Goal: Task Accomplishment & Management: Manage account settings

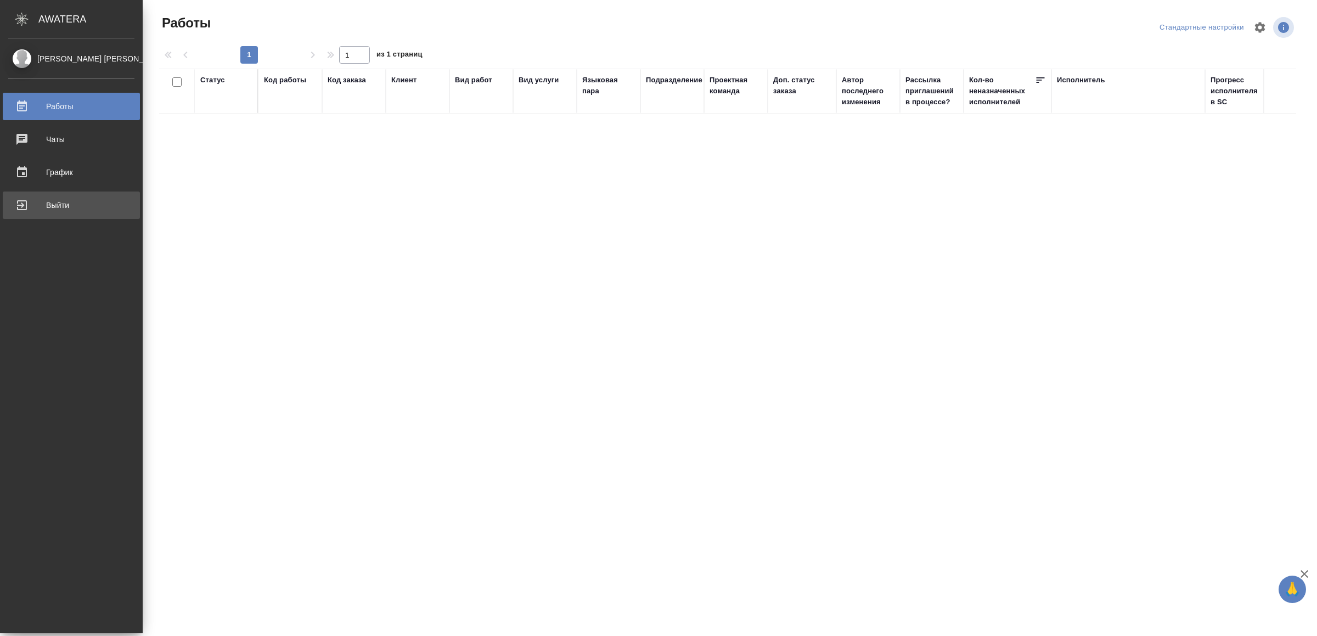
click at [35, 199] on div "Выйти" at bounding box center [71, 205] width 126 height 16
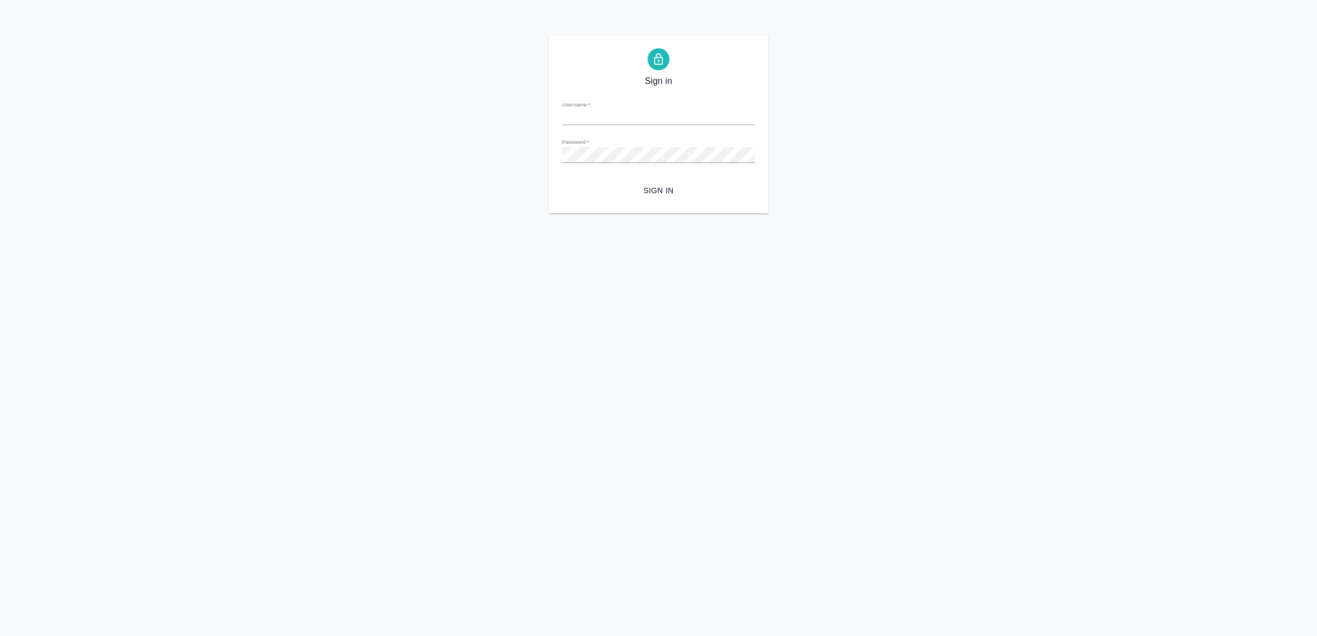
type input "v.yamkovenko@awatera.com"
click at [685, 189] on span "Sign in" at bounding box center [659, 191] width 176 height 14
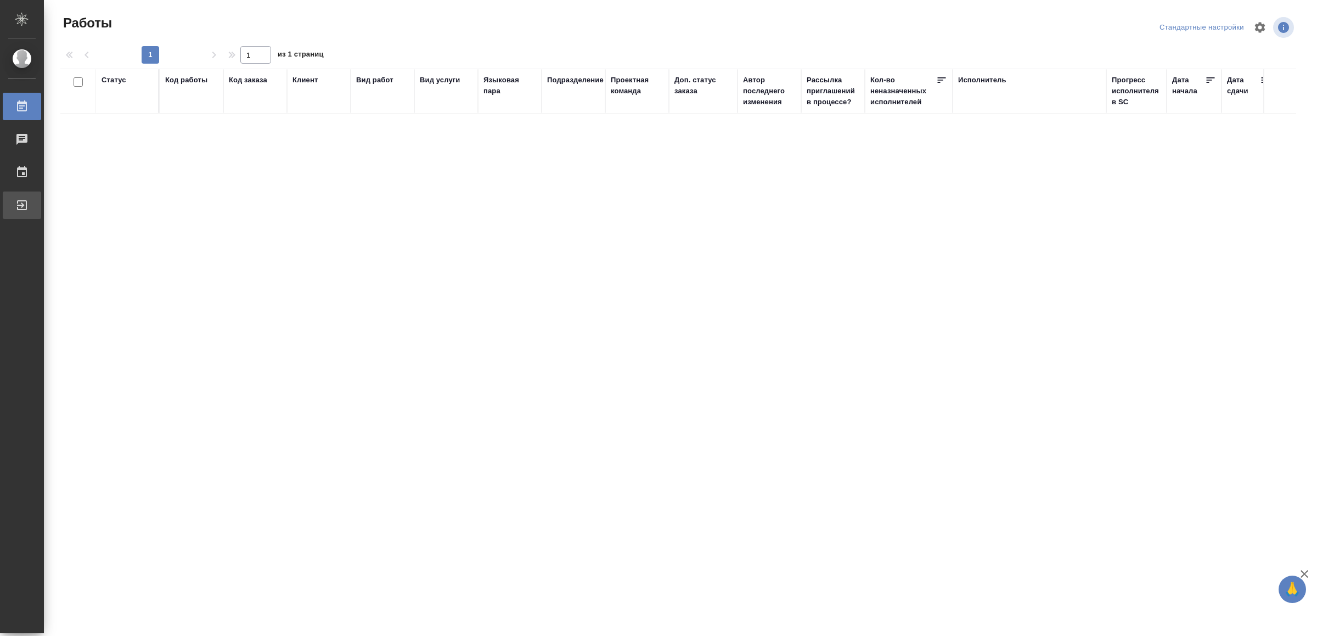
click at [22, 209] on div "Выйти" at bounding box center [8, 205] width 27 height 16
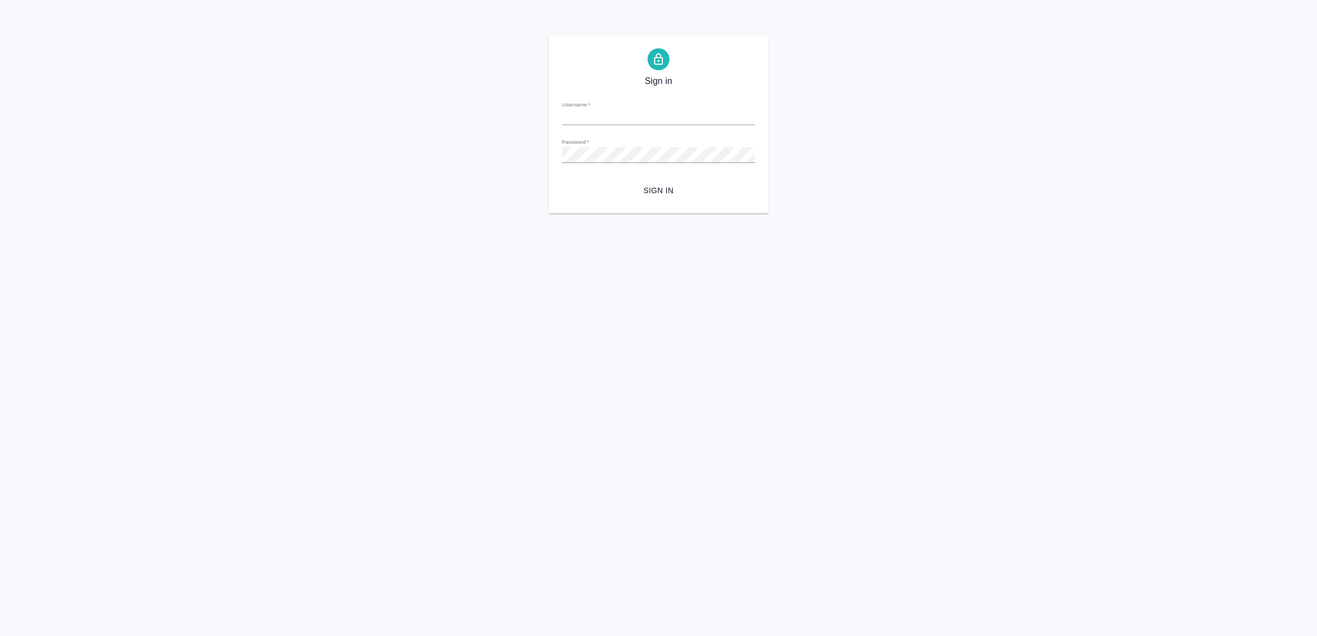
type input "[EMAIL_ADDRESS][DOMAIN_NAME]"
click at [667, 188] on span "Sign in" at bounding box center [659, 191] width 176 height 14
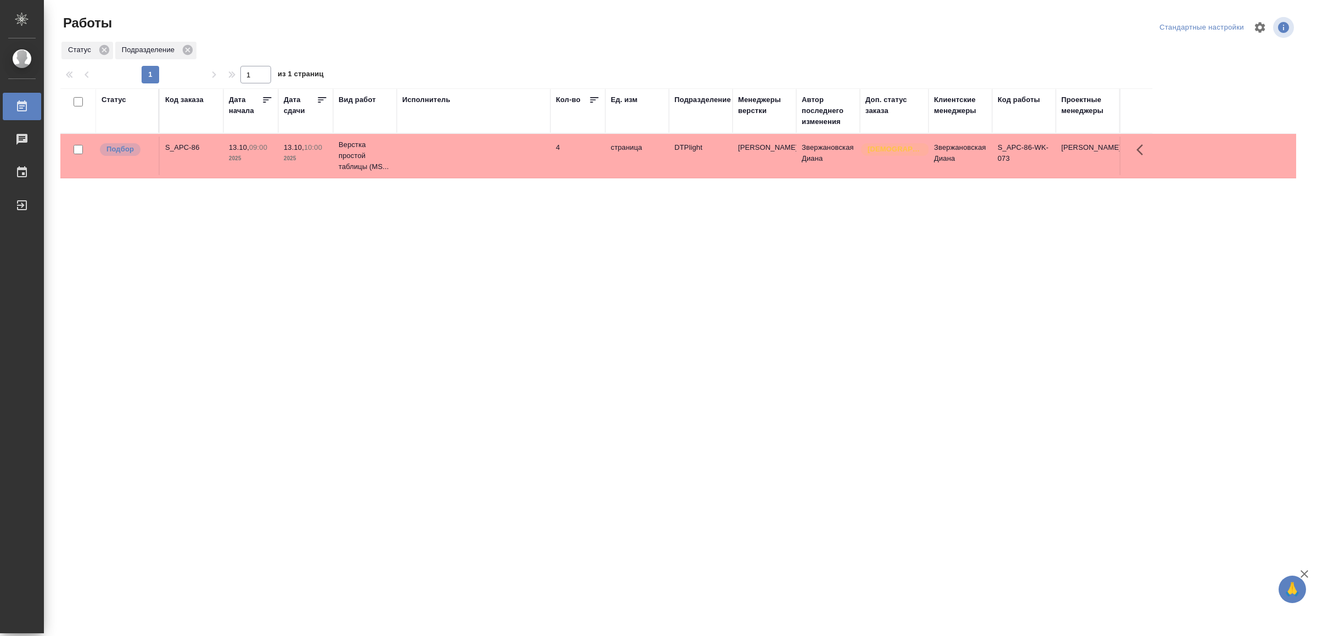
click at [484, 154] on td at bounding box center [474, 156] width 154 height 38
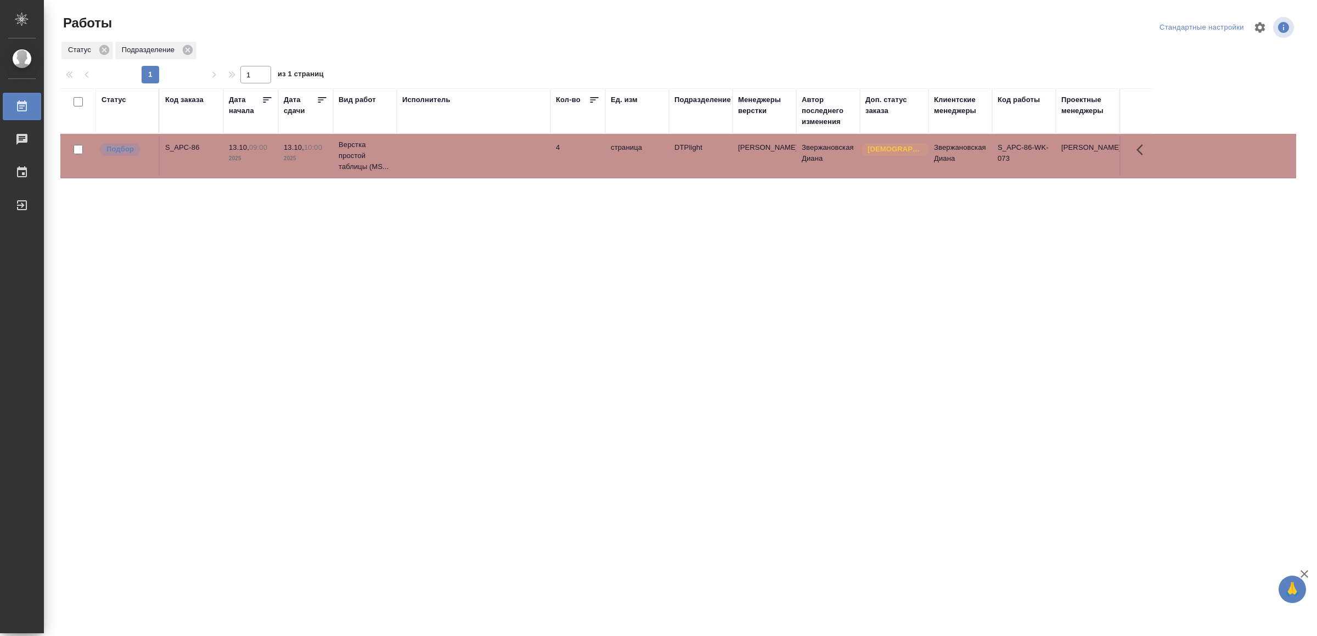
click at [484, 154] on td at bounding box center [474, 156] width 154 height 38
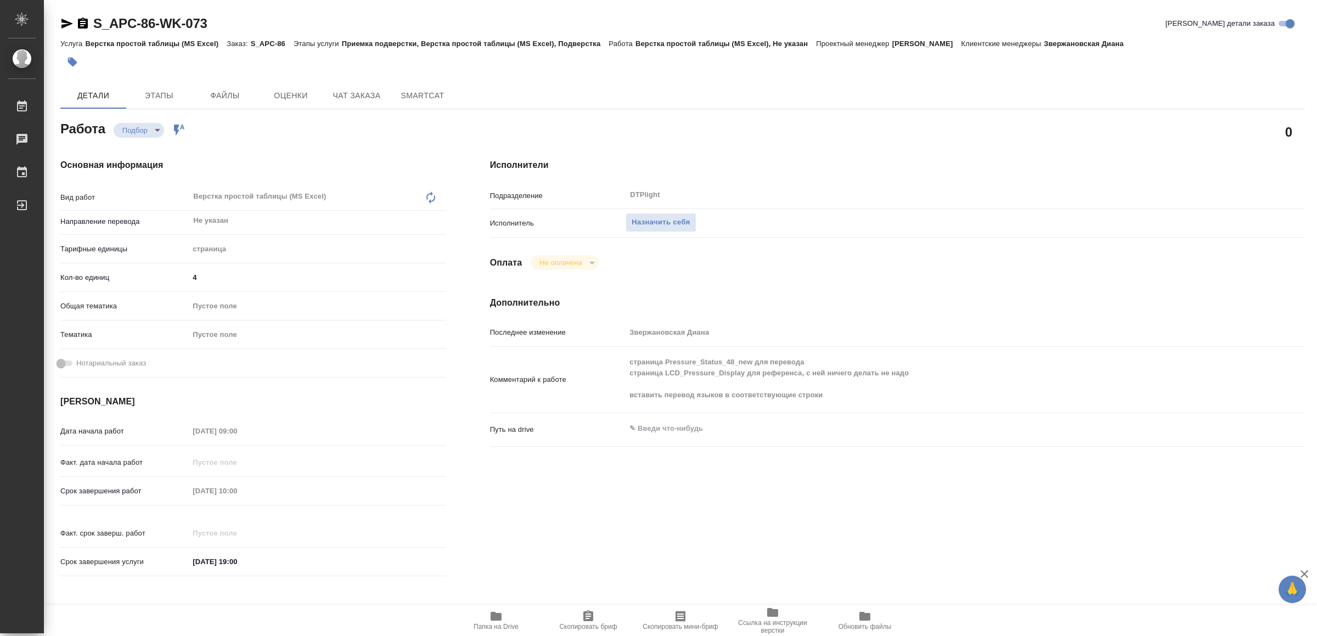
click at [501, 617] on icon "button" at bounding box center [496, 616] width 11 height 9
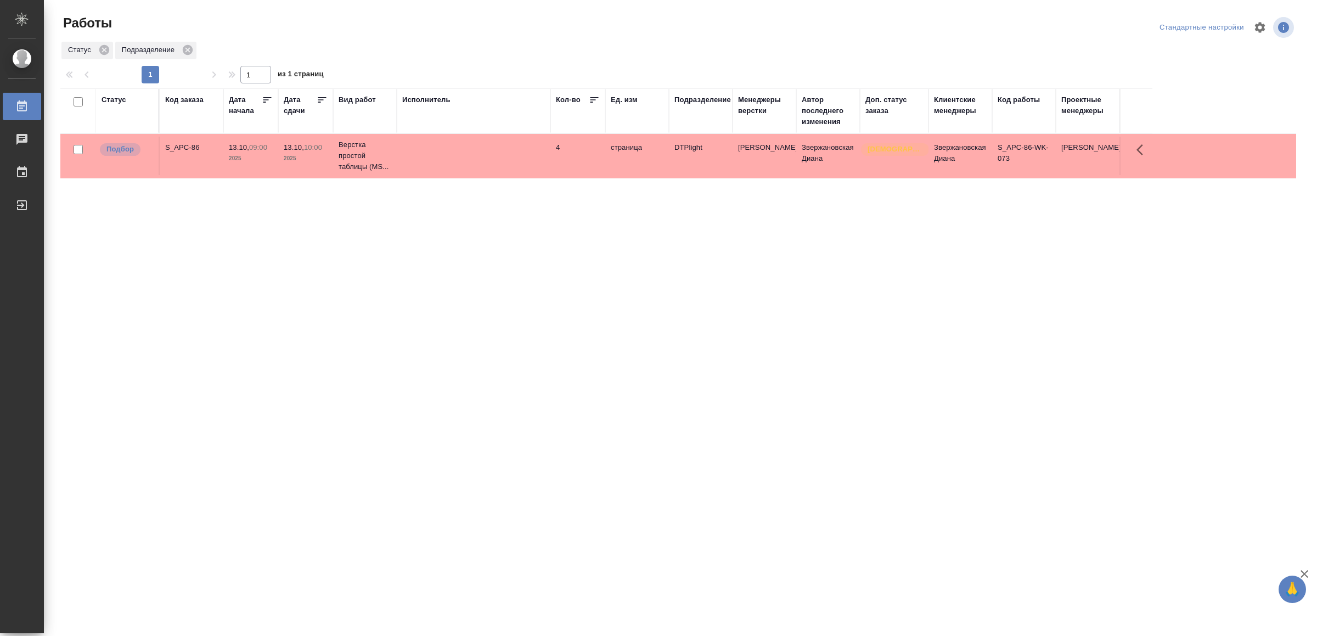
drag, startPoint x: 268, startPoint y: 463, endPoint x: 275, endPoint y: 450, distance: 14.7
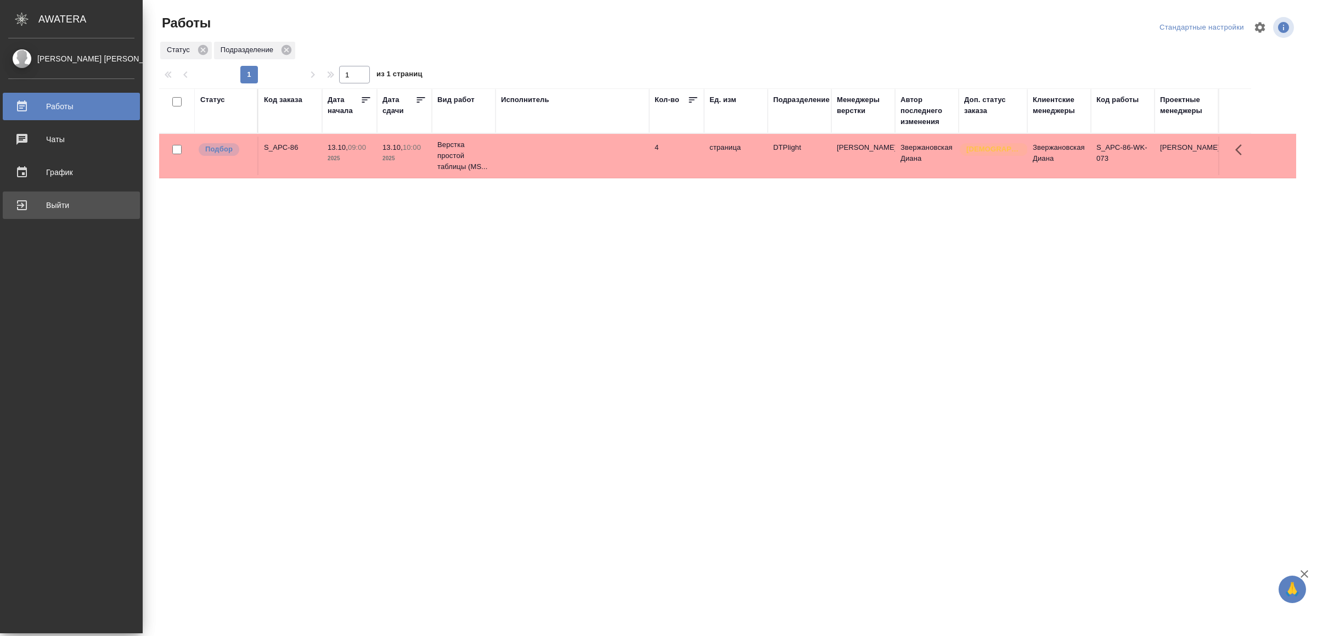
click at [40, 197] on div "Выйти" at bounding box center [71, 205] width 126 height 16
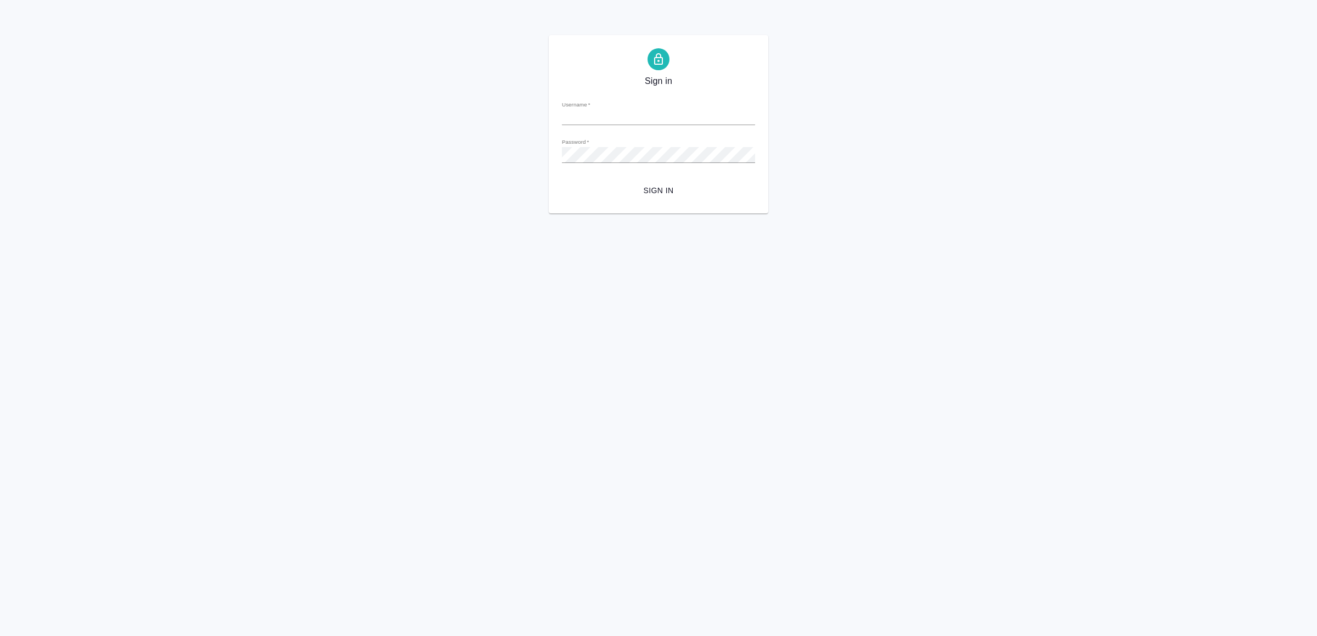
type input "[EMAIL_ADDRESS][DOMAIN_NAME]"
click at [655, 191] on span "Sign in" at bounding box center [659, 191] width 176 height 14
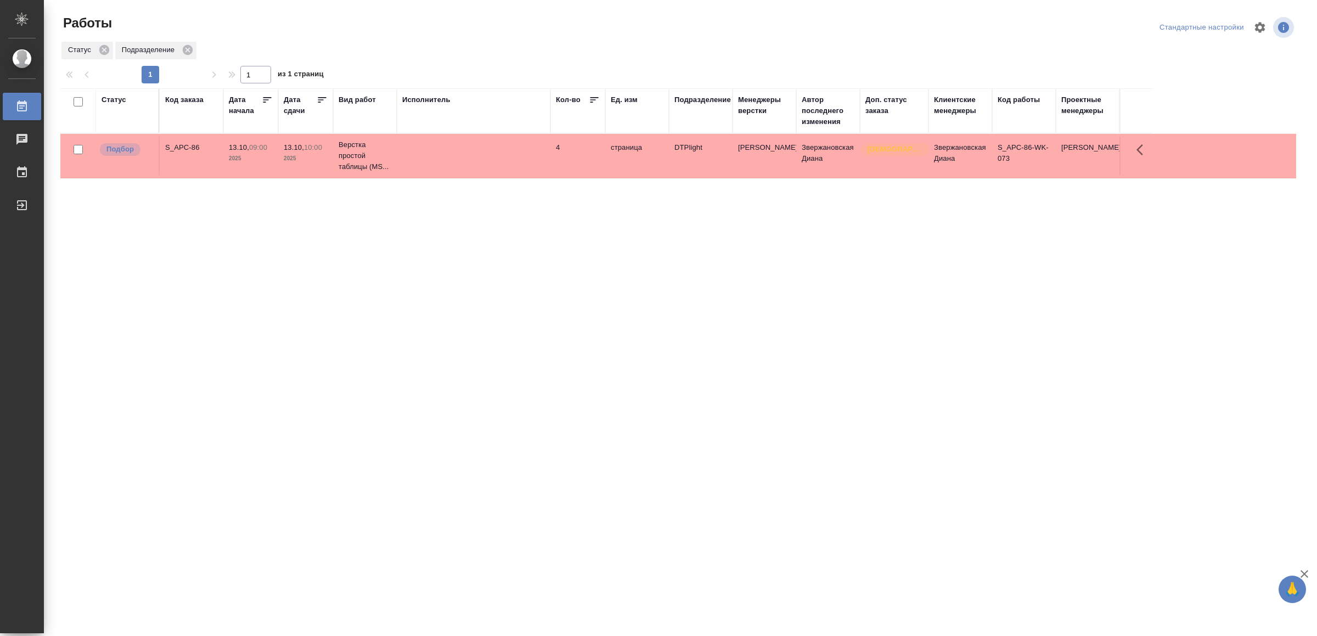
drag, startPoint x: 0, startPoint y: 0, endPoint x: 473, endPoint y: 415, distance: 629.5
drag, startPoint x: 405, startPoint y: 346, endPoint x: 415, endPoint y: 338, distance: 12.5
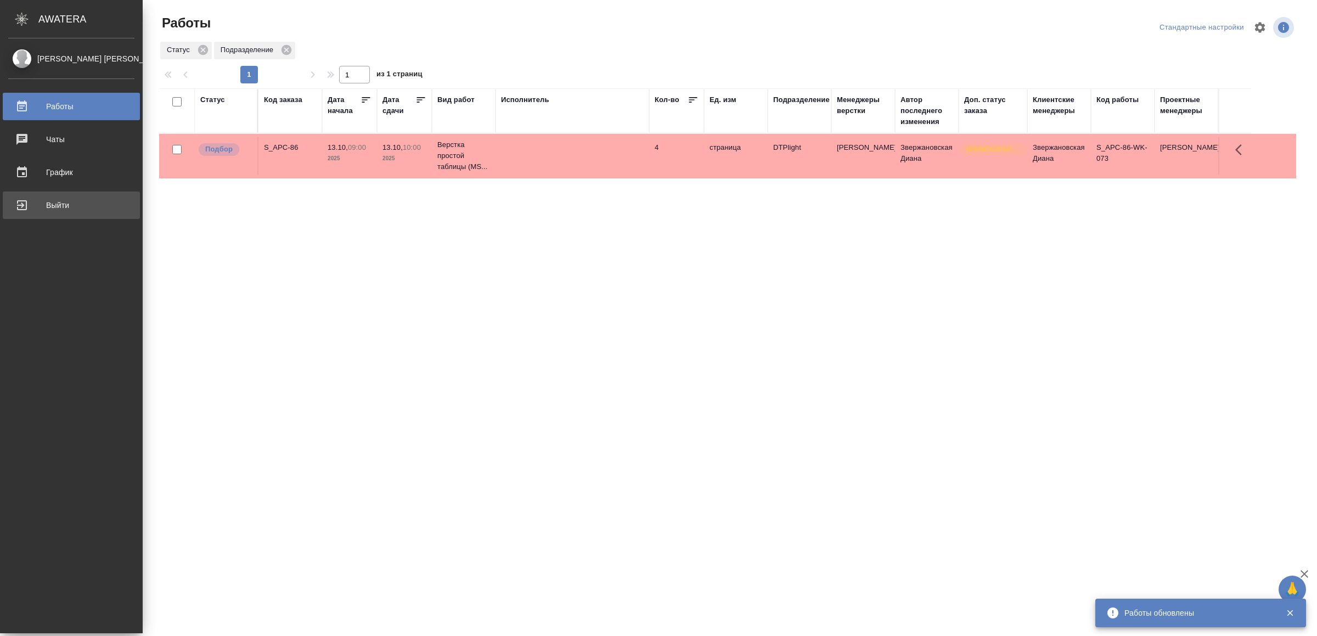
click at [21, 200] on div "Выйти" at bounding box center [71, 205] width 126 height 16
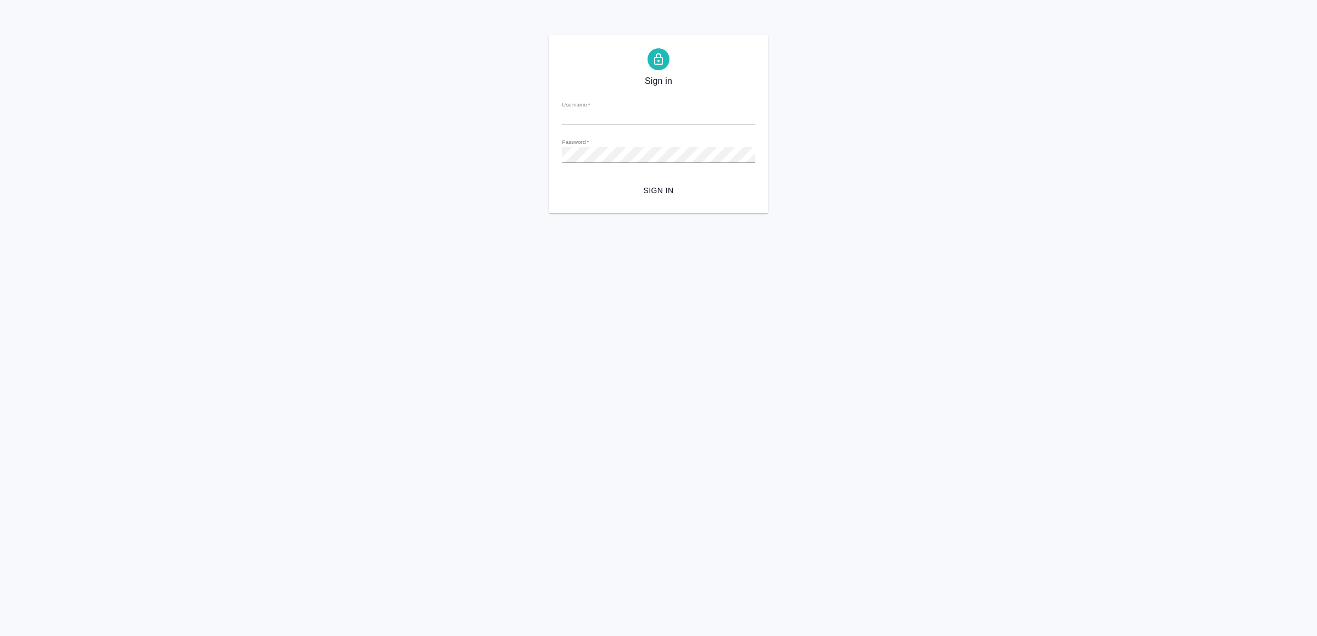
type input "[EMAIL_ADDRESS][DOMAIN_NAME]"
click at [703, 194] on span "Sign in" at bounding box center [659, 191] width 176 height 14
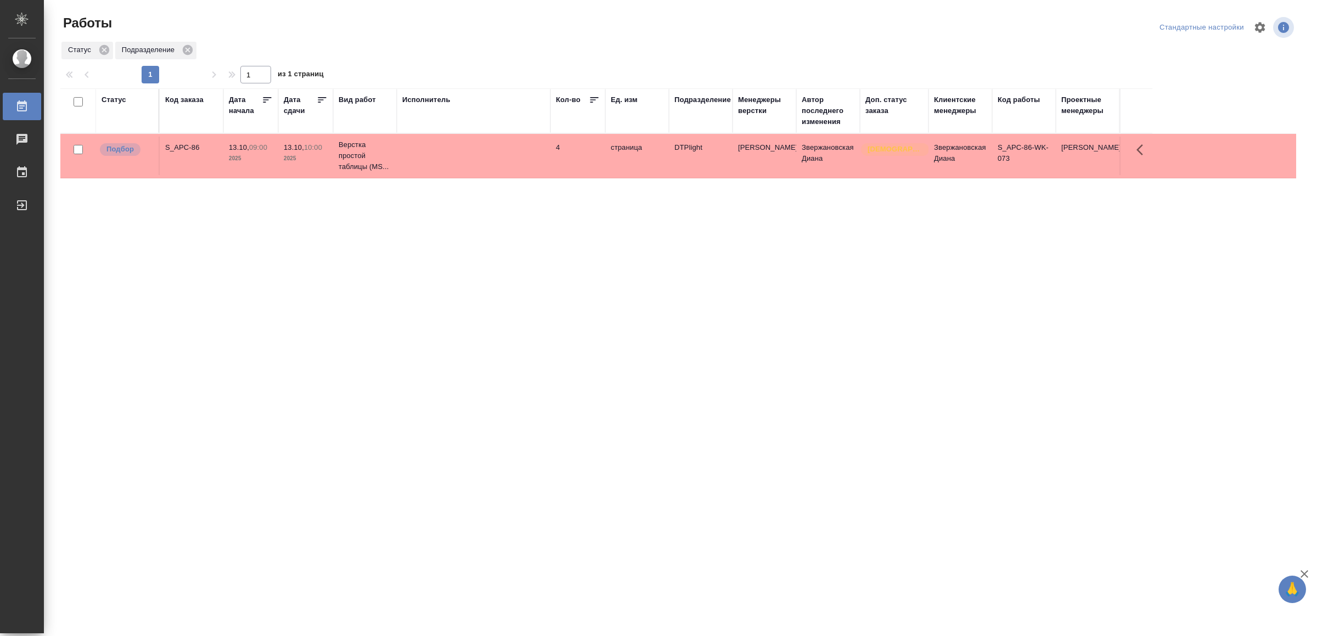
drag, startPoint x: 352, startPoint y: 281, endPoint x: 358, endPoint y: 270, distance: 12.8
click at [486, 171] on td at bounding box center [474, 156] width 154 height 38
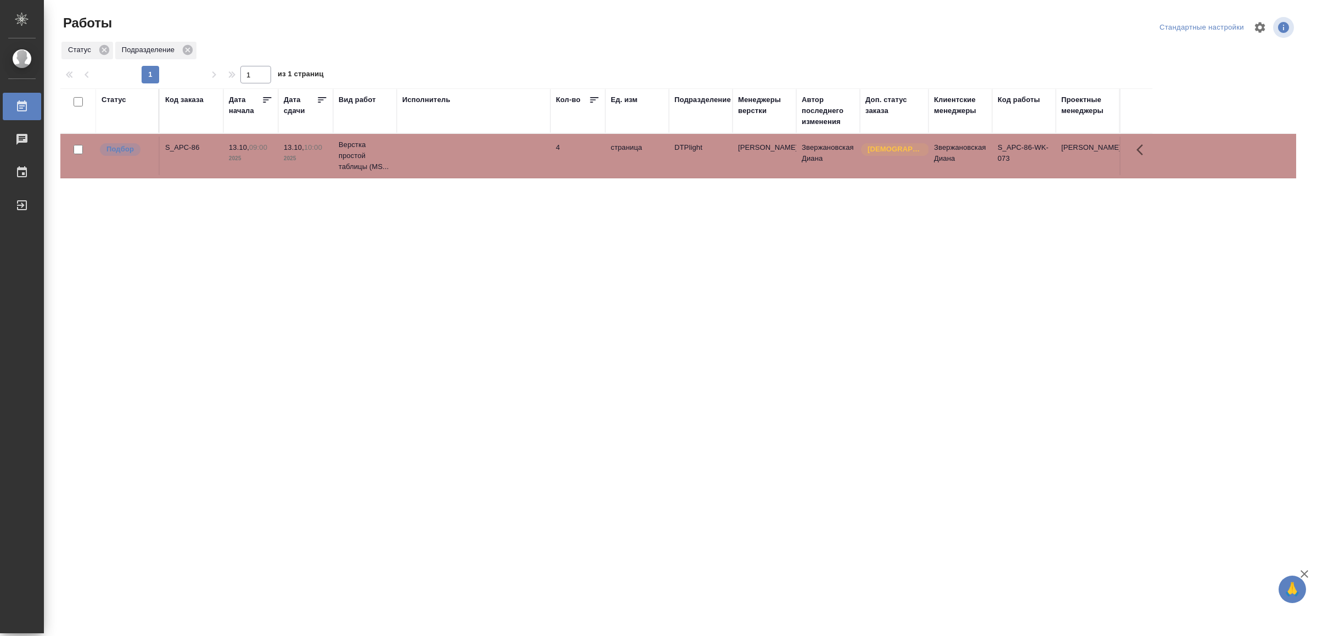
click at [486, 171] on td at bounding box center [474, 156] width 154 height 38
drag, startPoint x: 354, startPoint y: 504, endPoint x: 353, endPoint y: 478, distance: 25.8
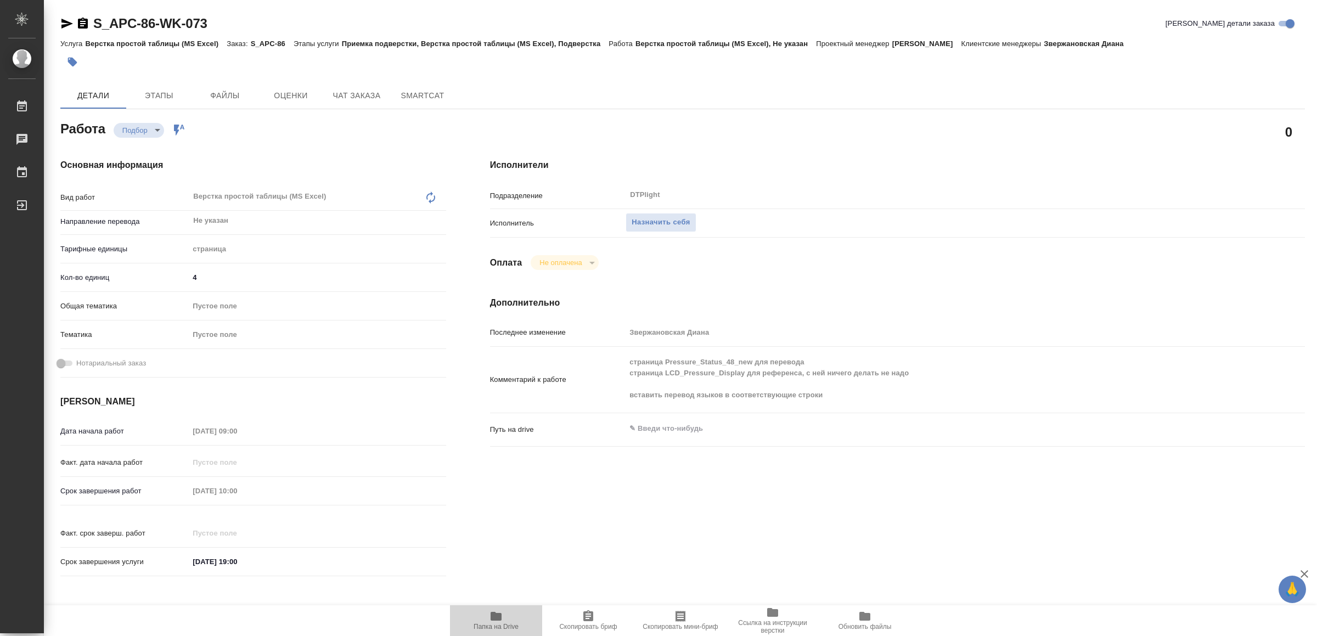
click at [494, 629] on span "Папка на Drive" at bounding box center [496, 627] width 45 height 8
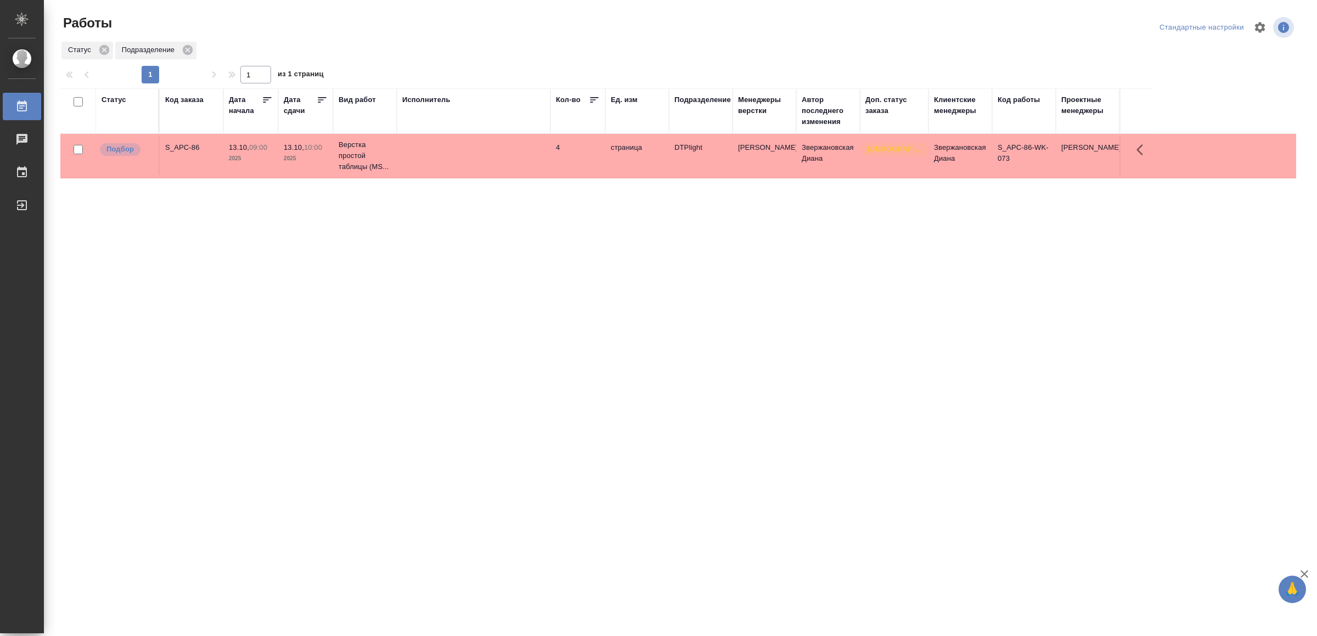
drag, startPoint x: 579, startPoint y: 265, endPoint x: 588, endPoint y: 273, distance: 12.0
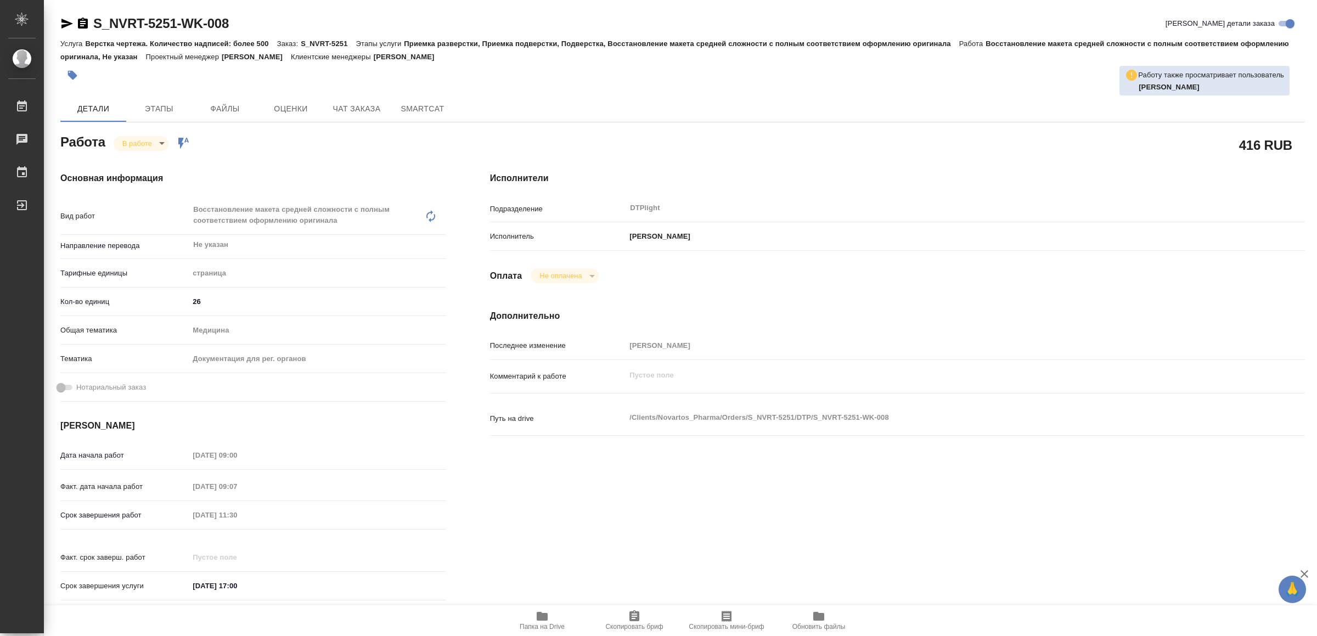
click at [542, 616] on icon "button" at bounding box center [542, 616] width 11 height 9
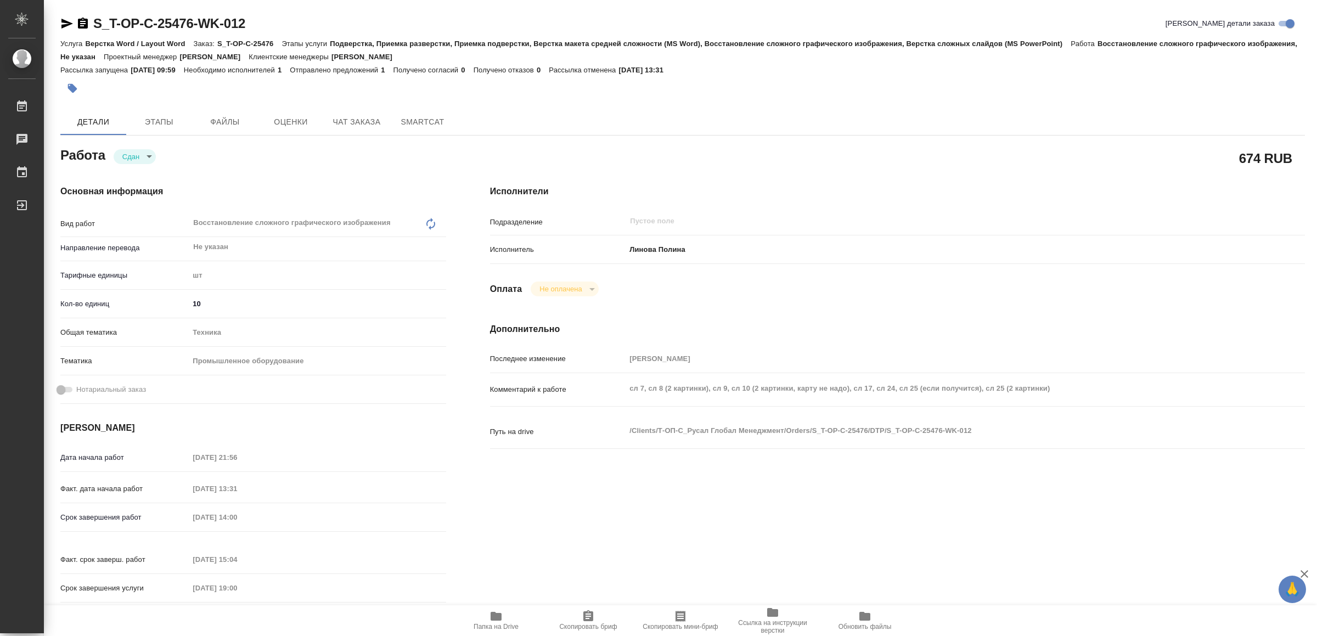
click at [495, 621] on icon "button" at bounding box center [495, 616] width 13 height 13
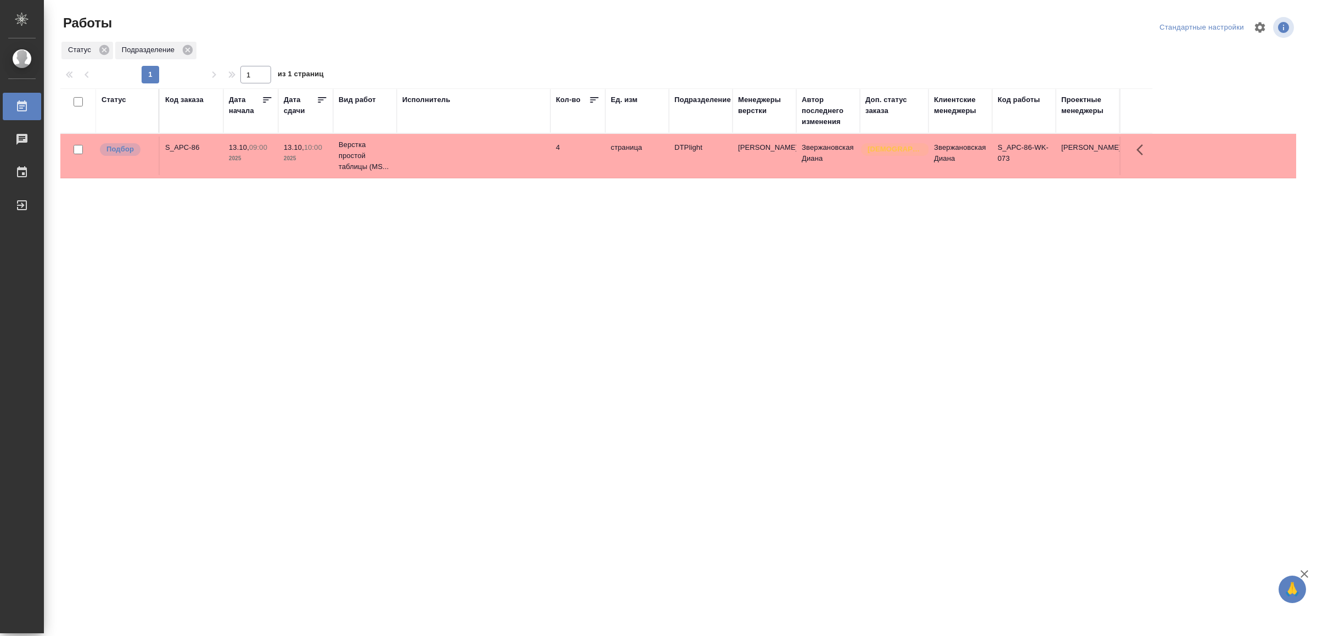
drag, startPoint x: 536, startPoint y: 474, endPoint x: 547, endPoint y: 449, distance: 27.0
click at [497, 162] on td at bounding box center [474, 156] width 154 height 38
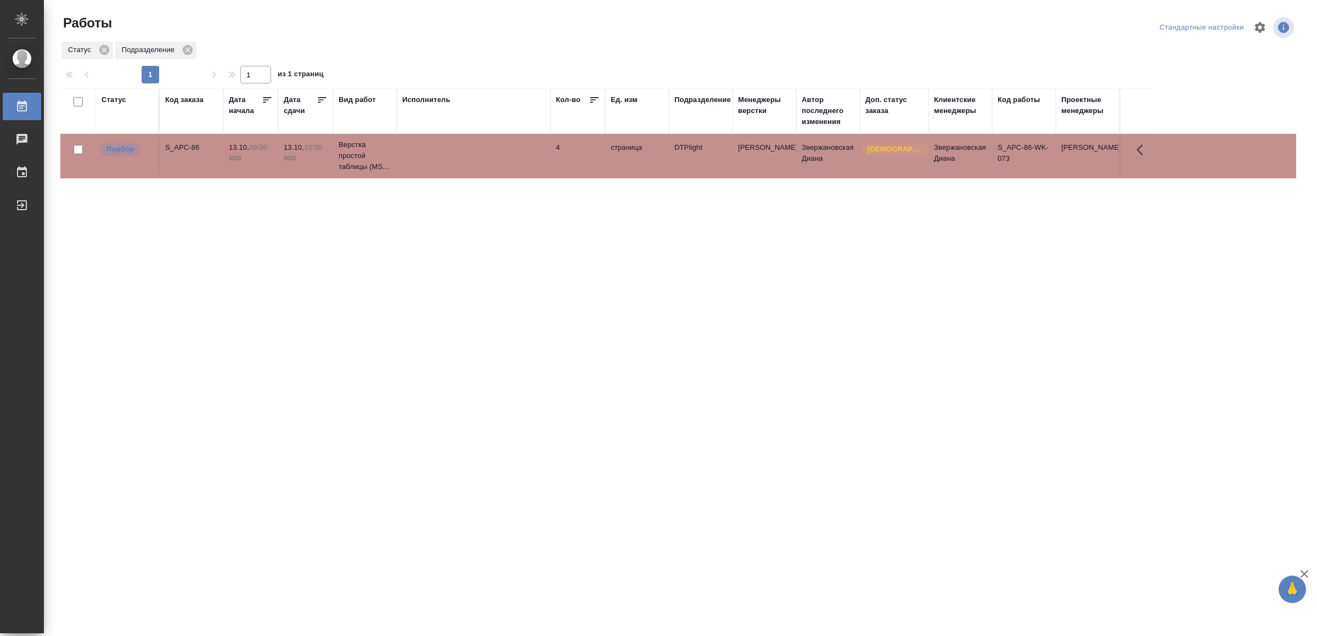
click at [497, 162] on td at bounding box center [474, 156] width 154 height 38
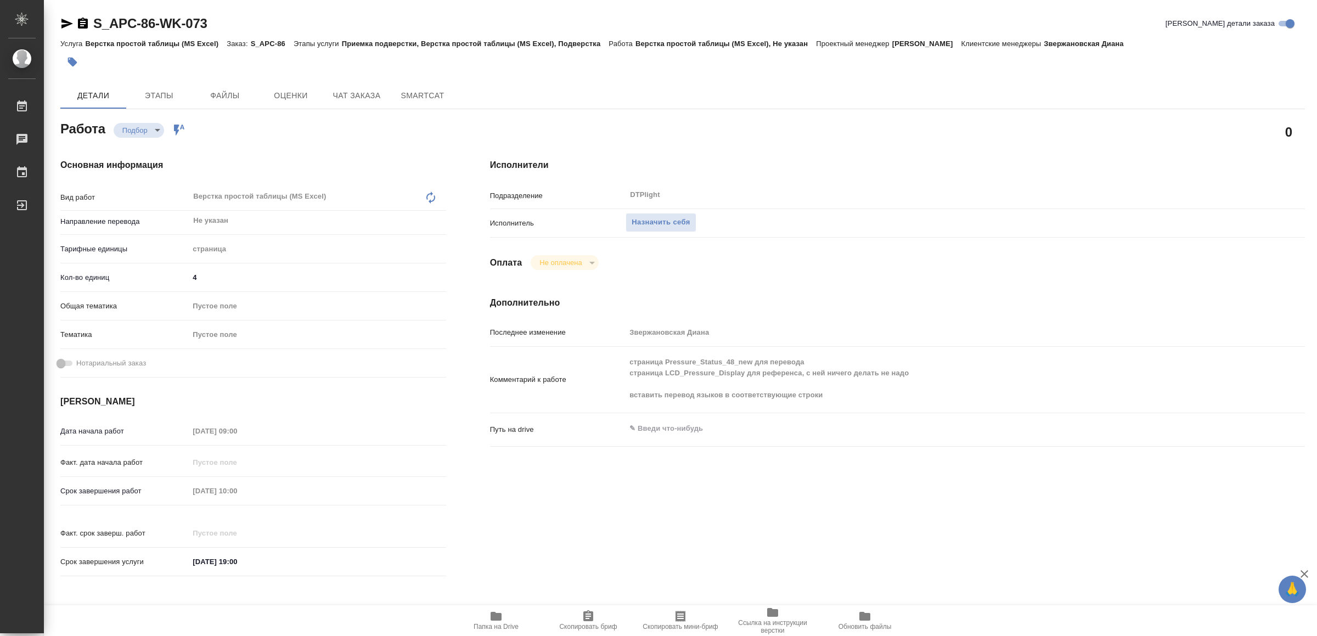
click at [499, 611] on icon "button" at bounding box center [495, 616] width 13 height 13
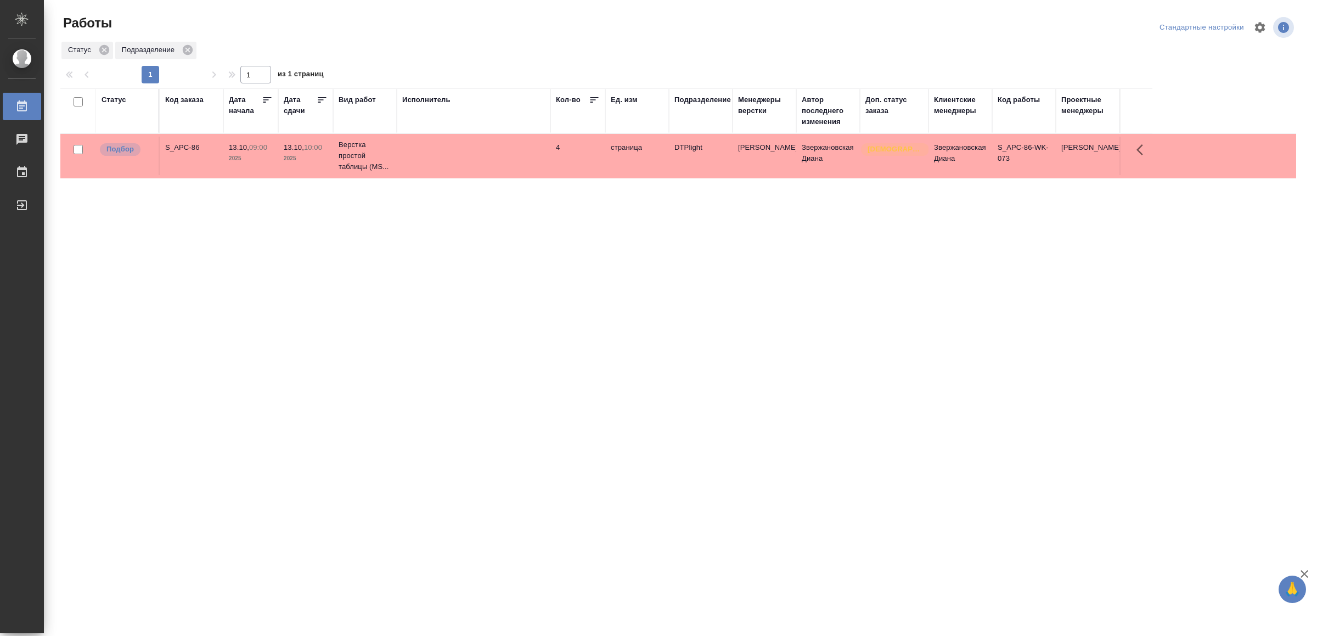
drag, startPoint x: 227, startPoint y: 291, endPoint x: 235, endPoint y: 284, distance: 11.3
click at [524, 171] on td at bounding box center [474, 156] width 154 height 38
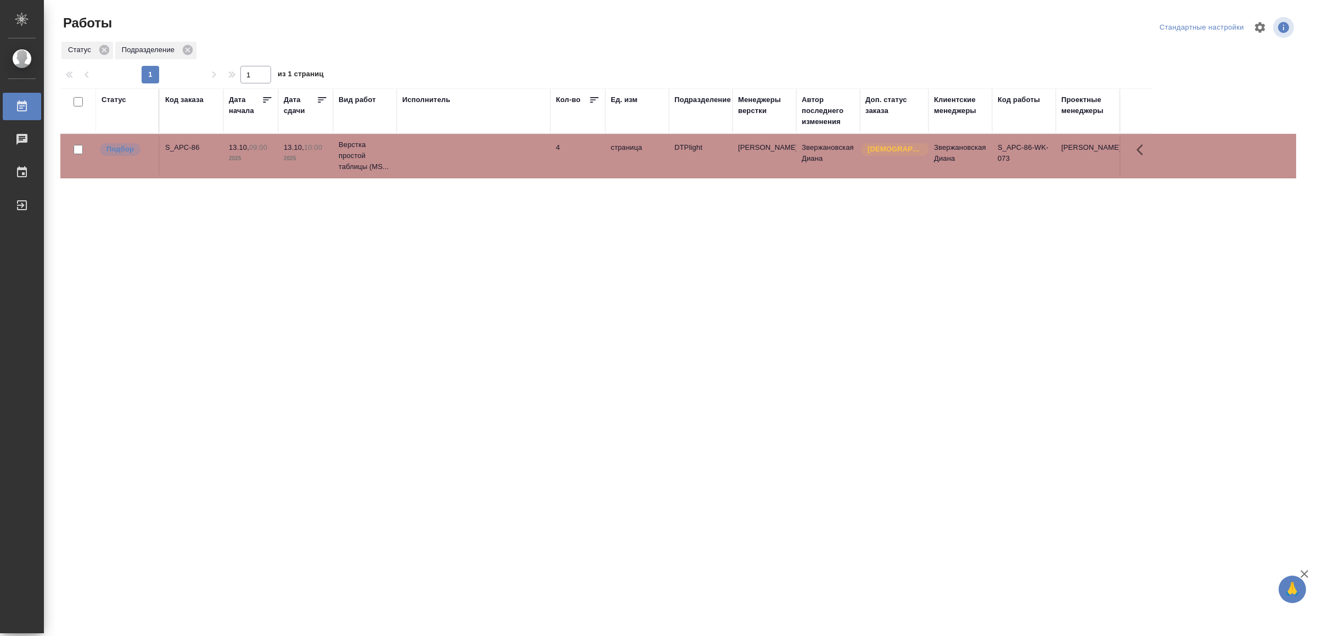
click at [524, 171] on td at bounding box center [474, 156] width 154 height 38
drag, startPoint x: 448, startPoint y: 480, endPoint x: 453, endPoint y: 441, distance: 38.8
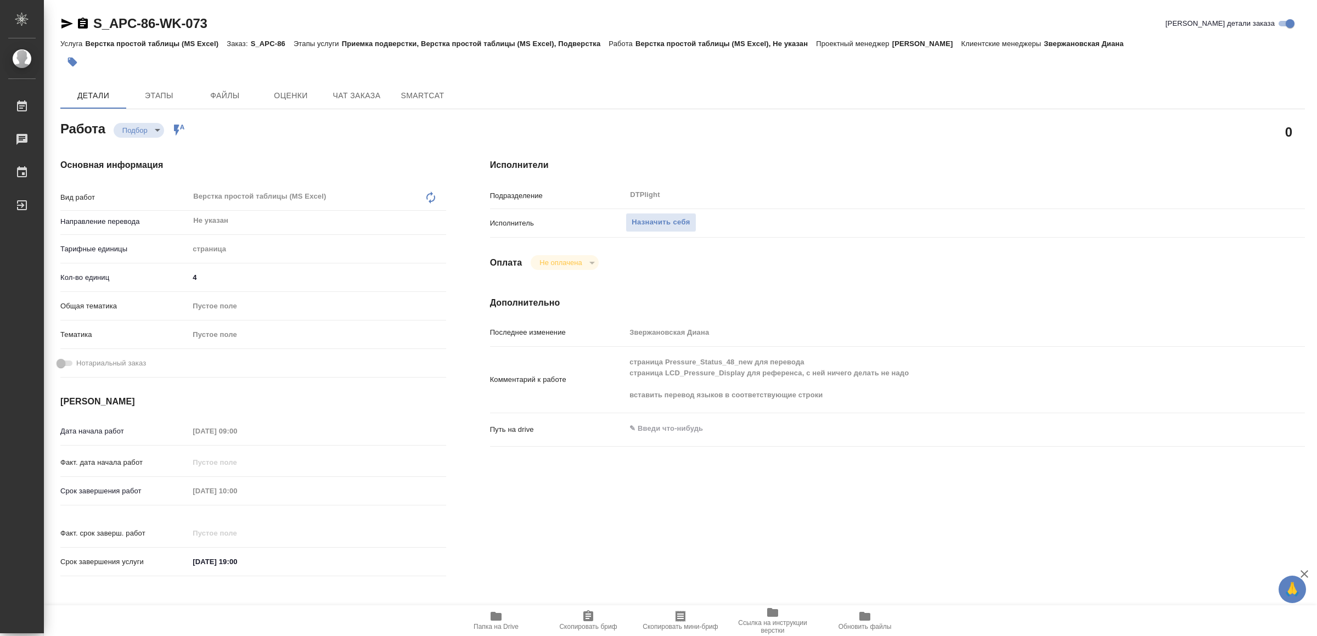
click at [1038, 234] on div "Исполнитель Назначить себя" at bounding box center [897, 227] width 815 height 29
click at [481, 623] on span "Папка на Drive" at bounding box center [496, 627] width 45 height 8
type textarea "x"
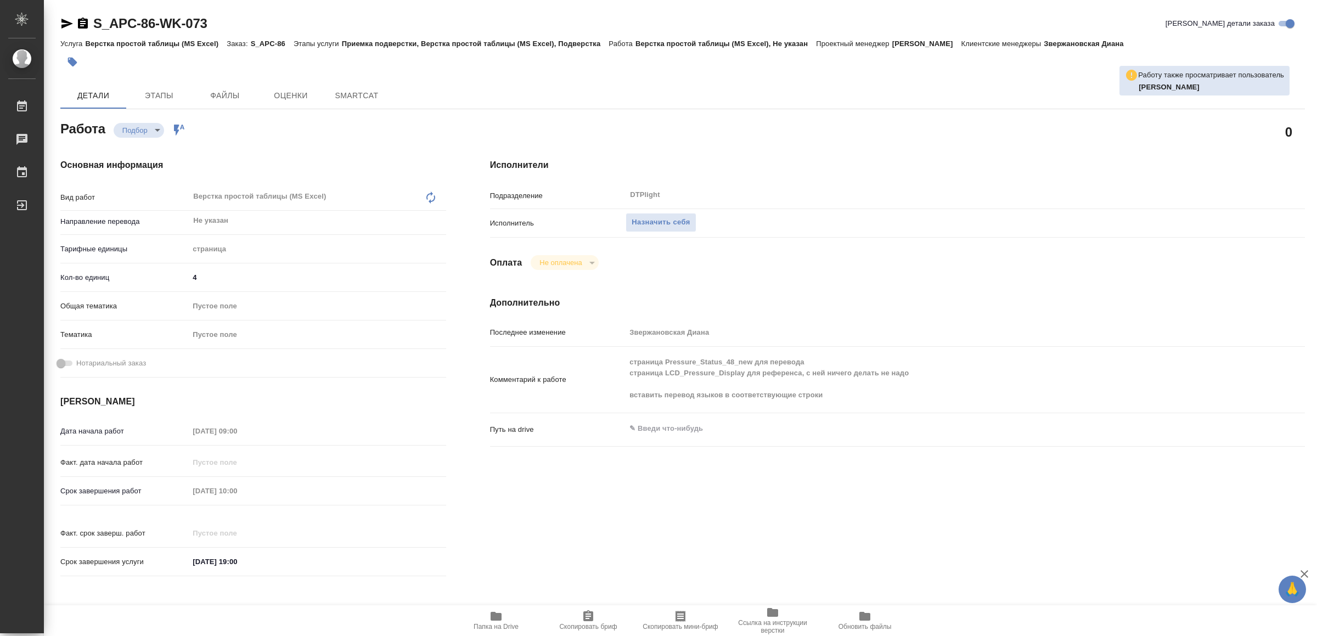
type textarea "x"
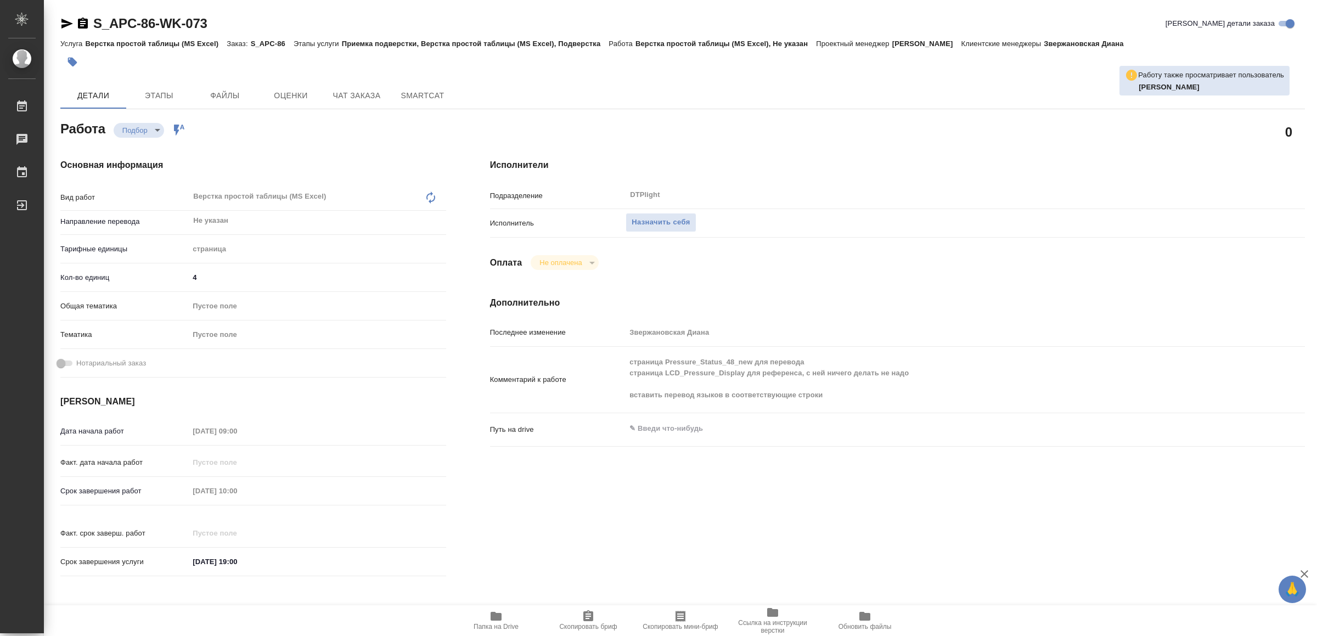
type textarea "x"
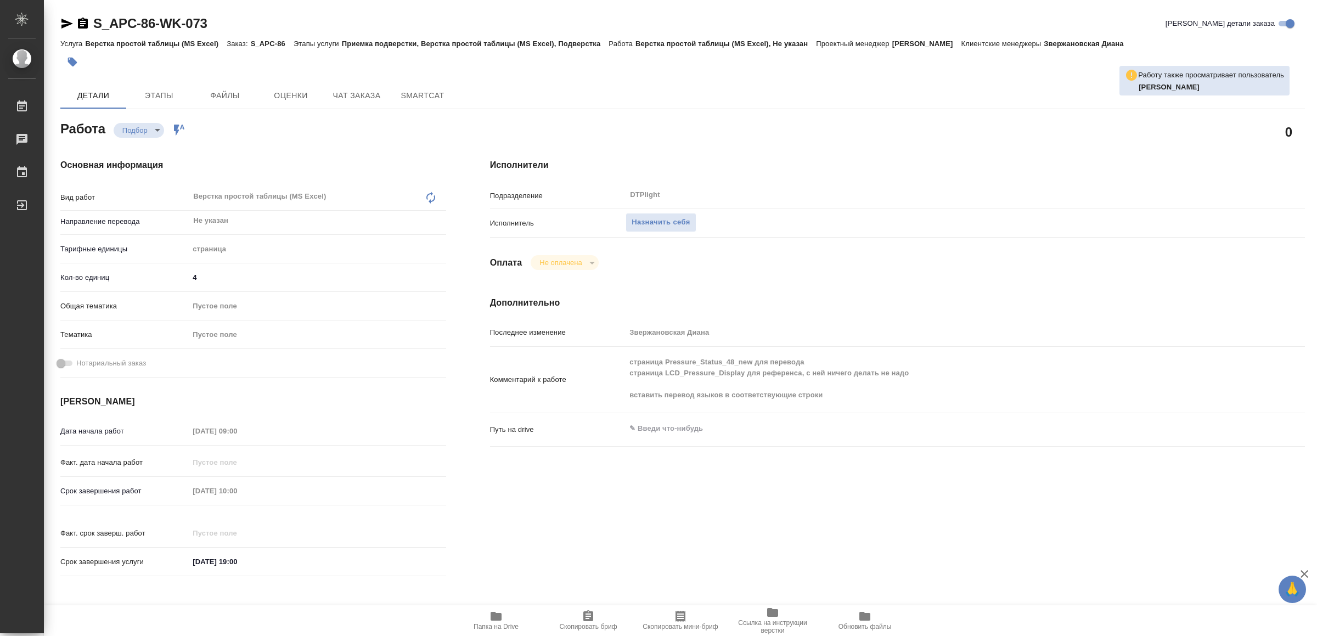
type textarea "x"
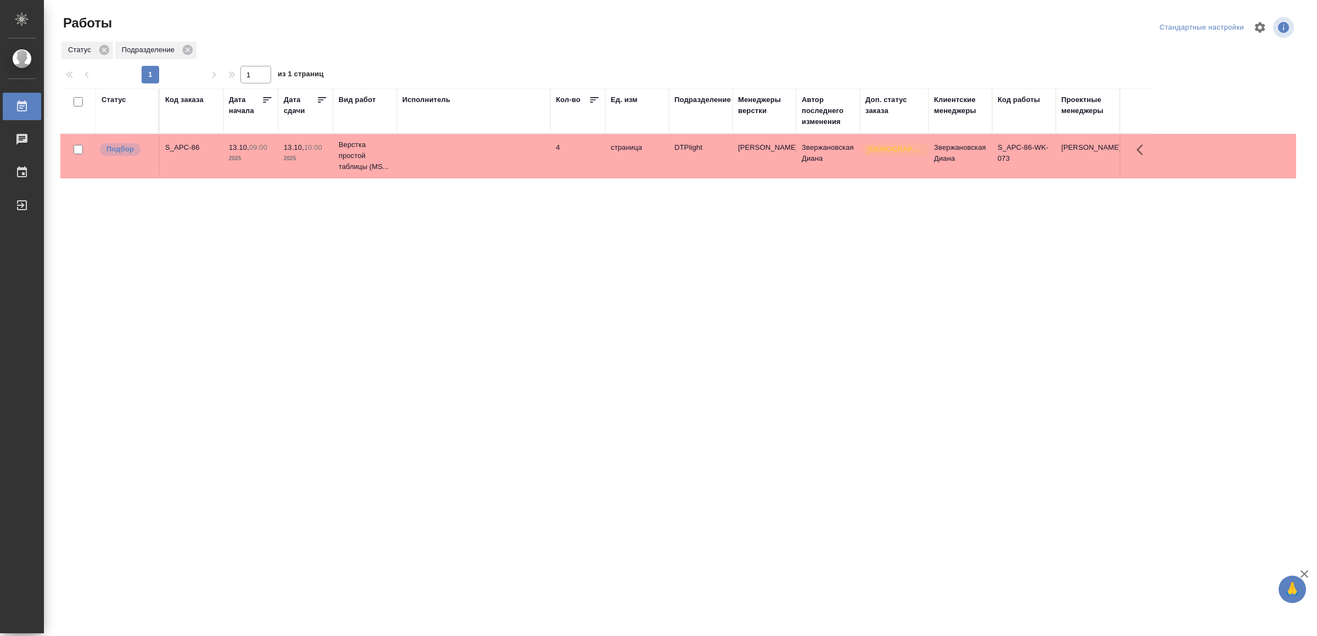
drag, startPoint x: 405, startPoint y: 489, endPoint x: 405, endPoint y: 483, distance: 6.0
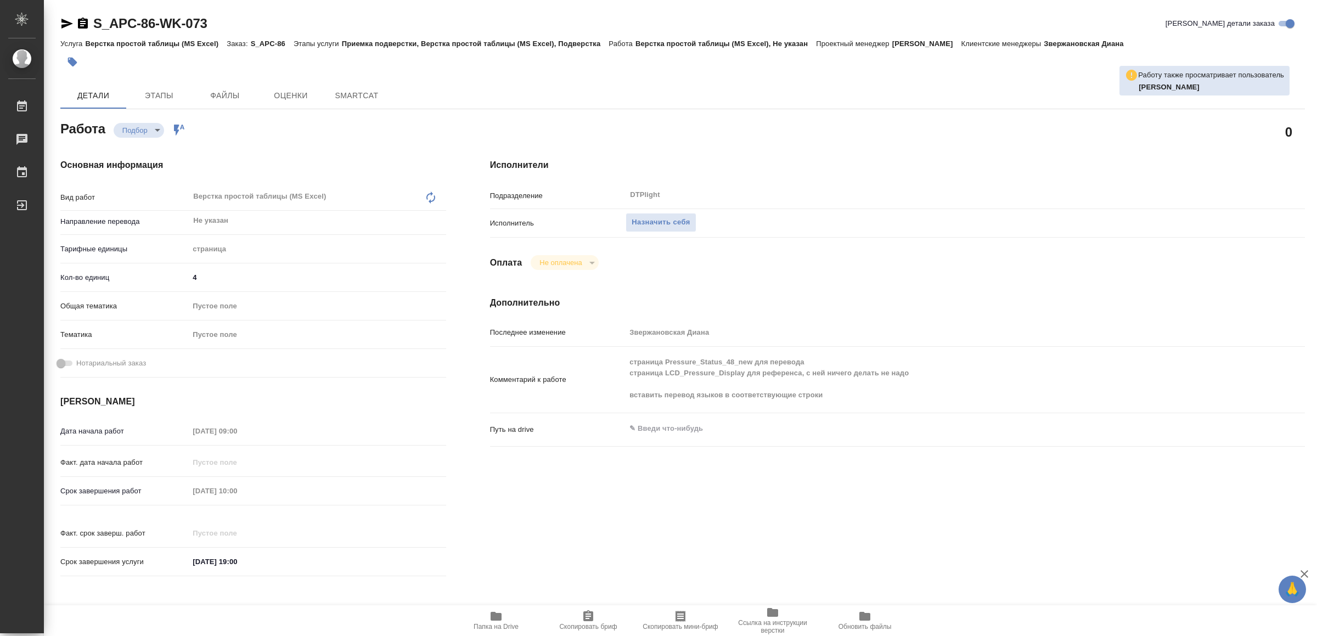
type textarea "x"
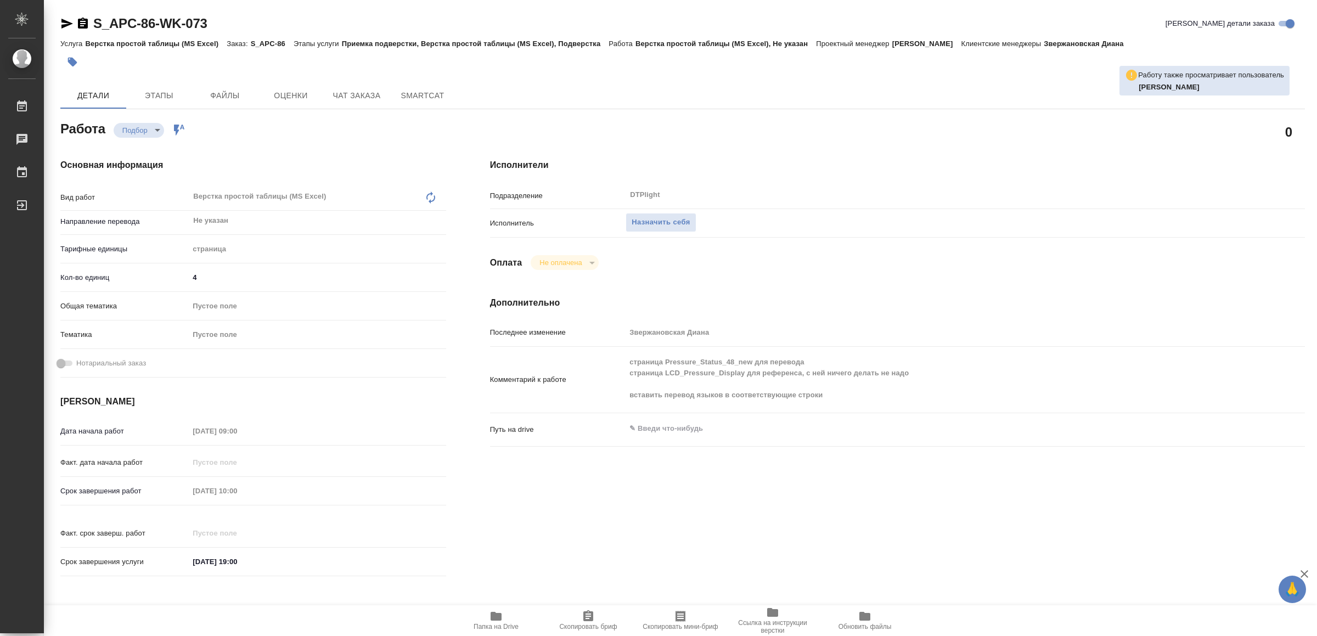
type textarea "x"
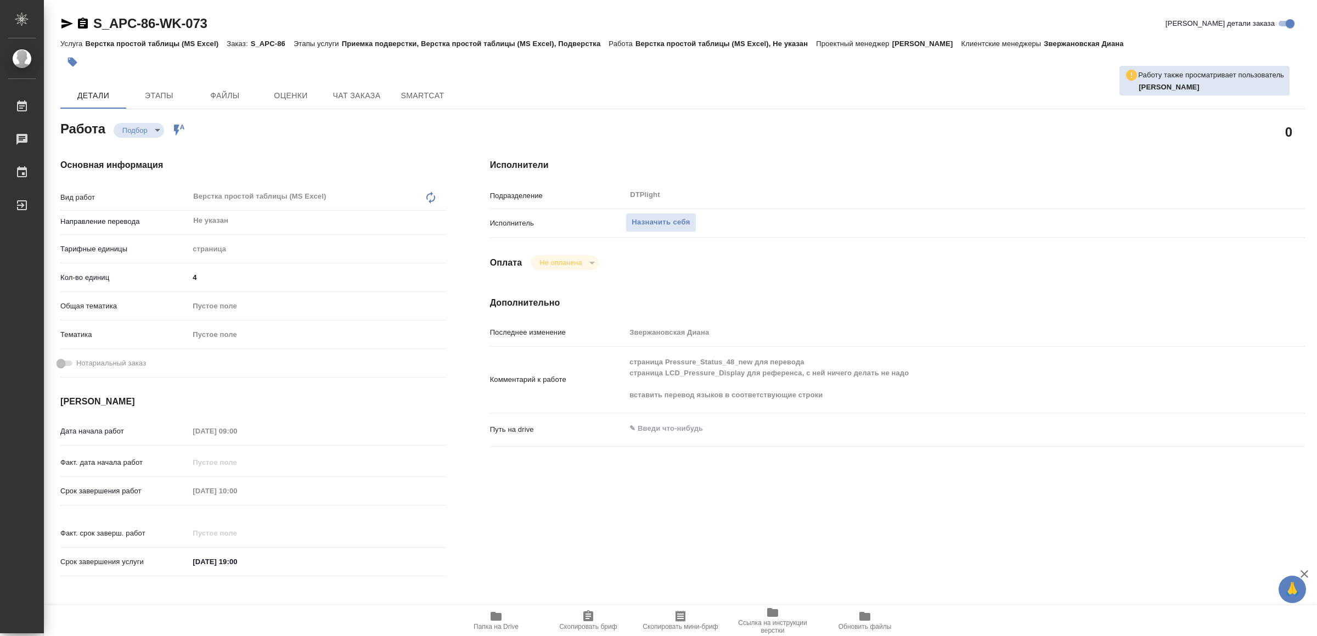
type textarea "x"
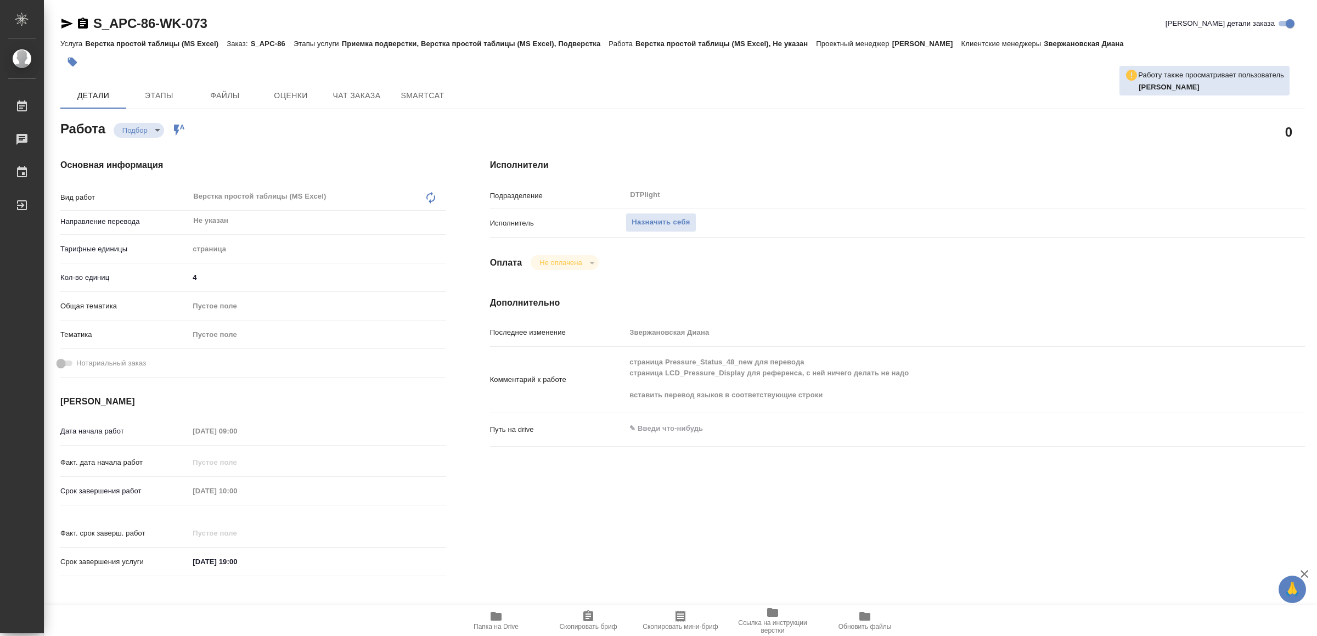
click at [494, 624] on span "Папка на Drive" at bounding box center [496, 627] width 45 height 8
type textarea "x"
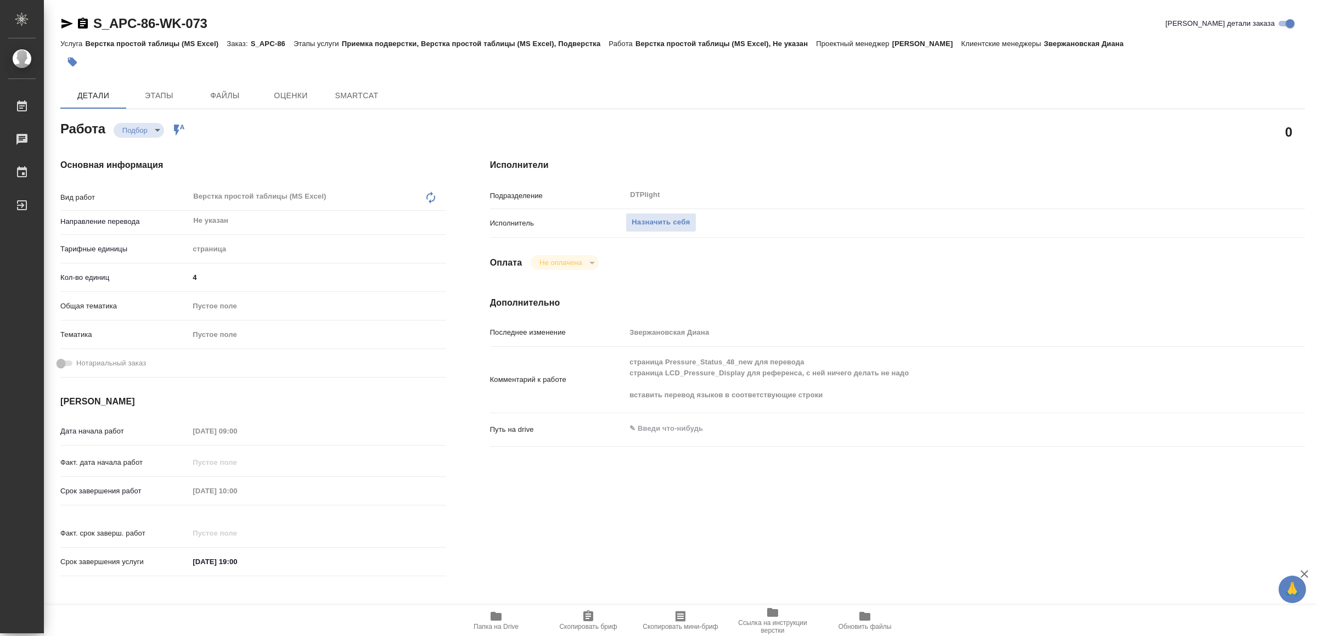
type textarea "x"
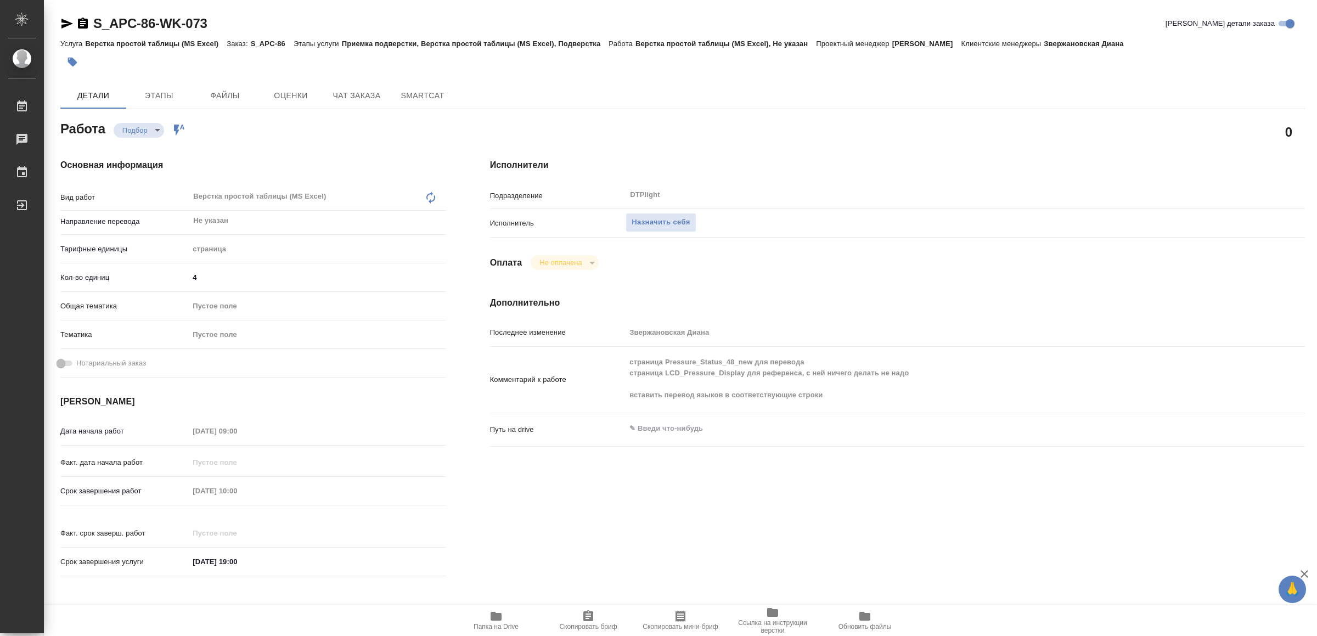
type textarea "x"
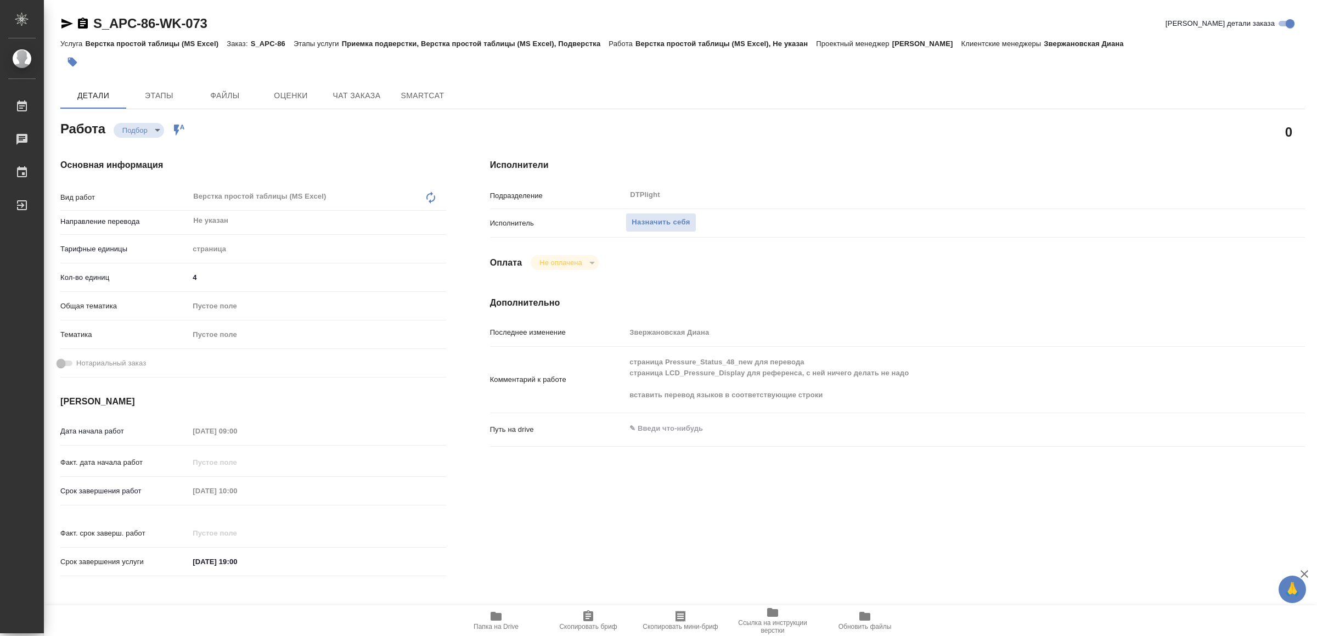
type textarea "x"
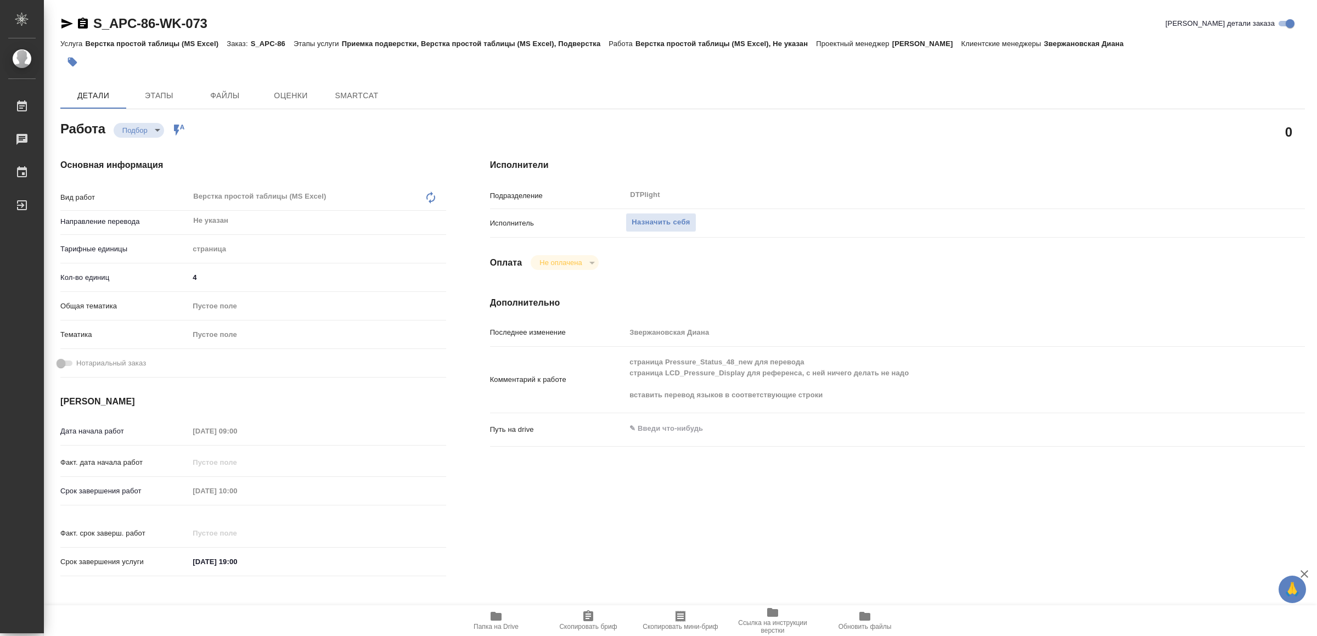
type textarea "x"
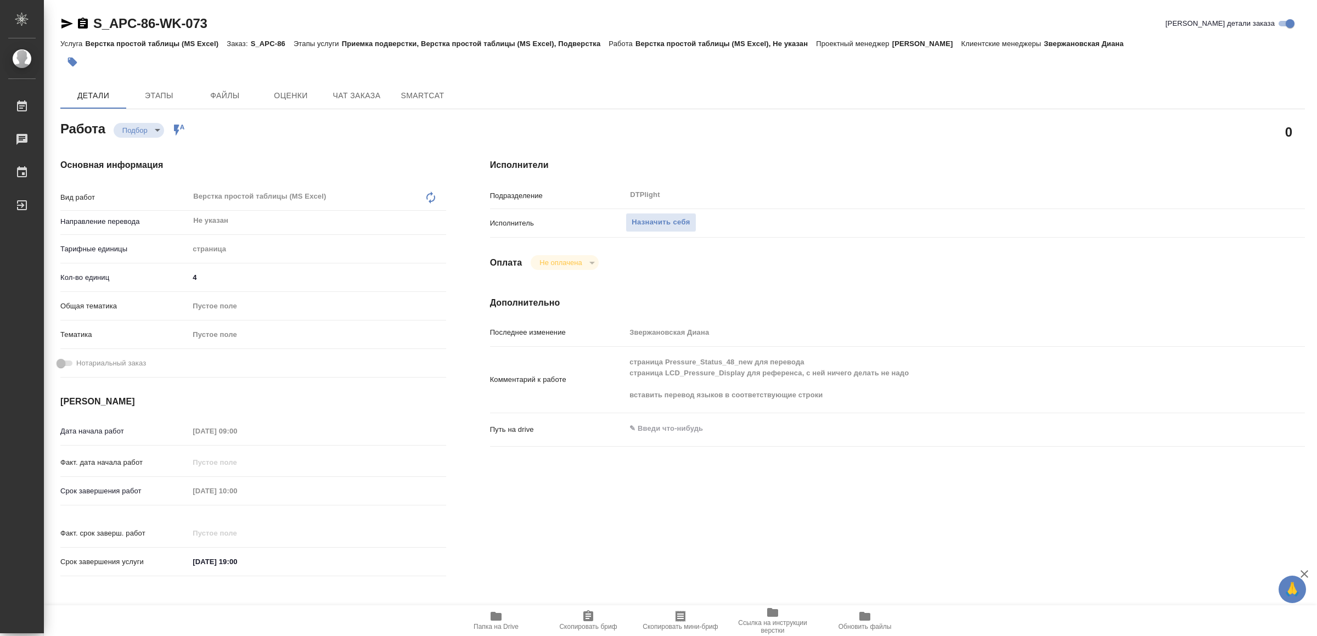
type textarea "x"
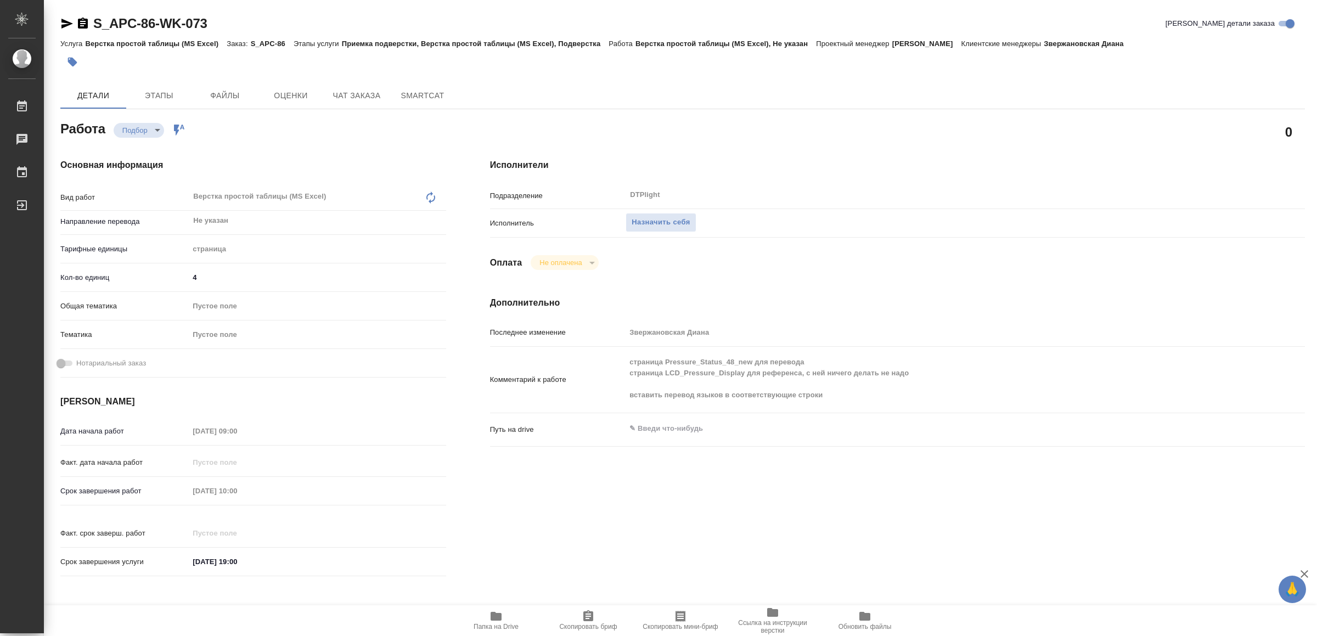
type textarea "x"
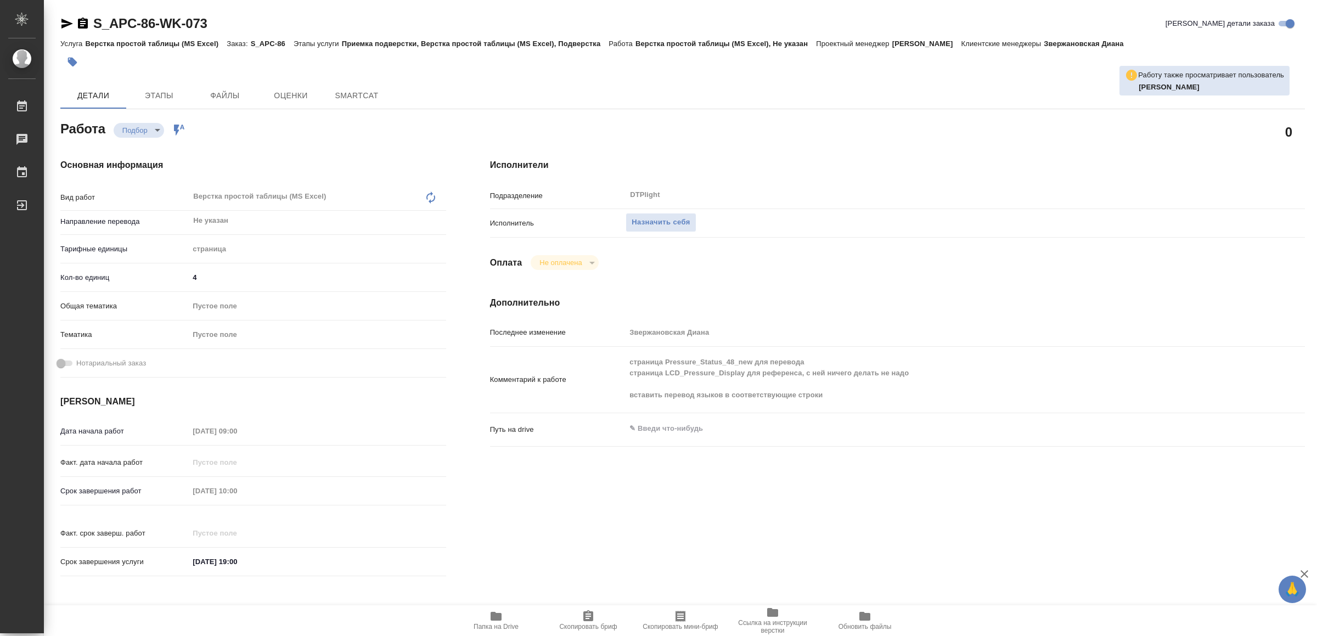
type textarea "x"
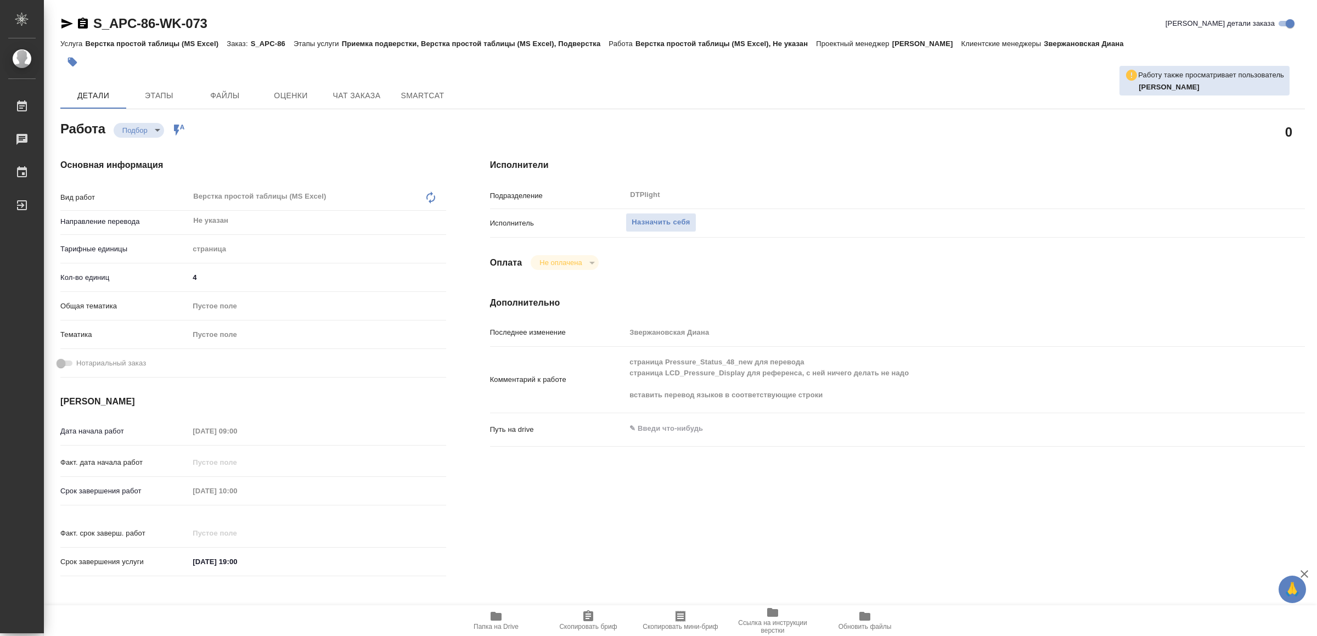
type textarea "x"
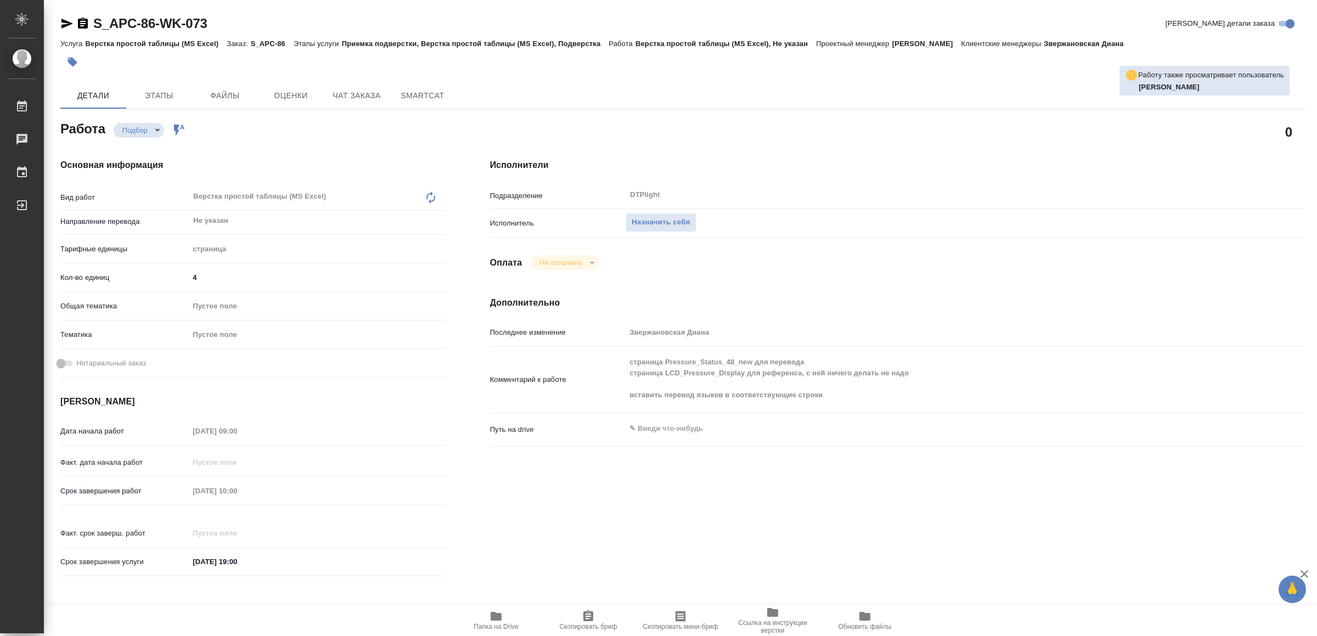
type textarea "x"
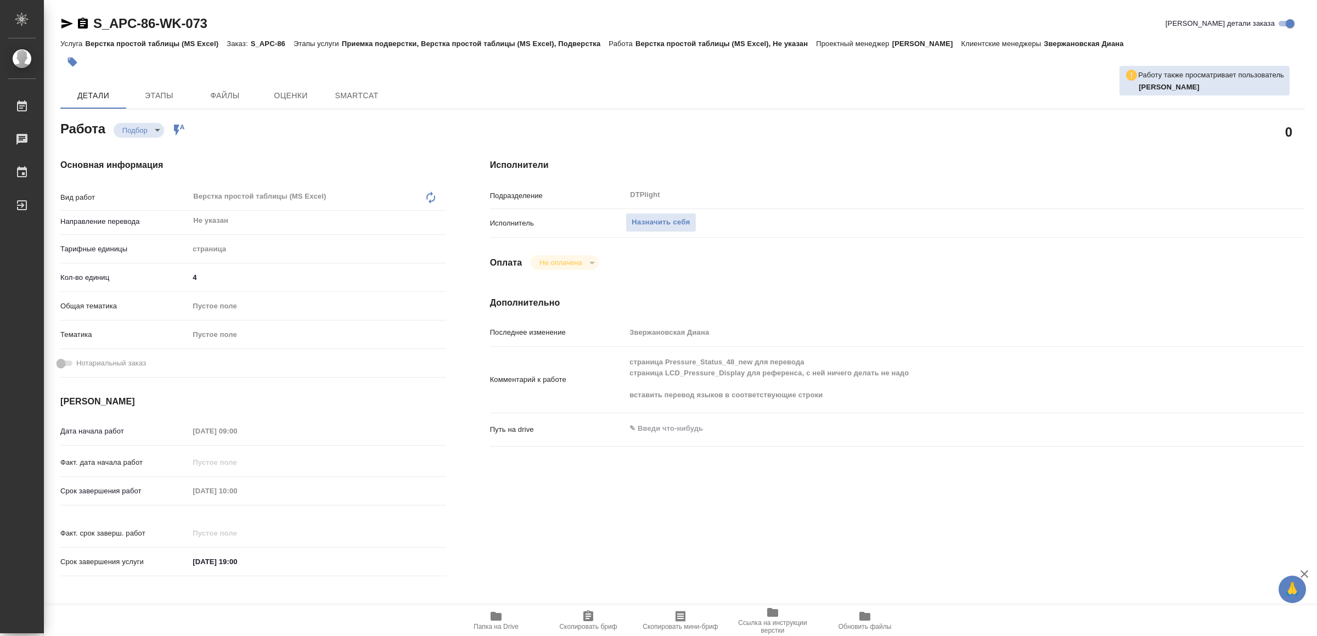
type textarea "x"
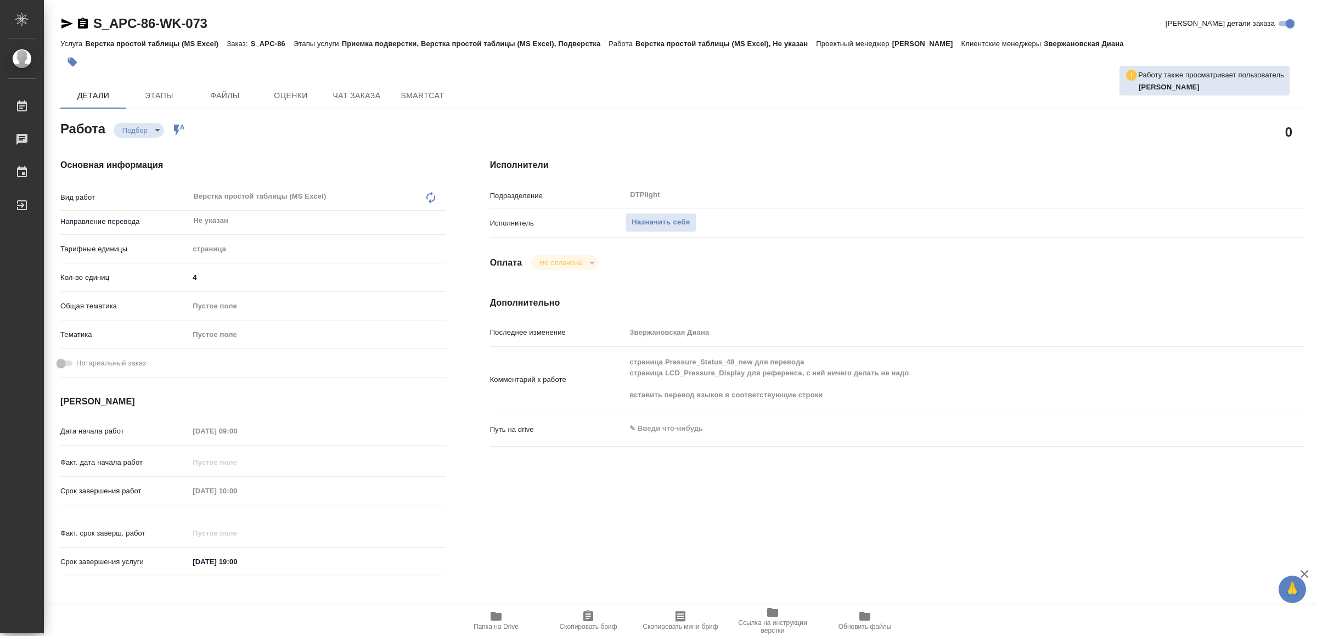
type textarea "x"
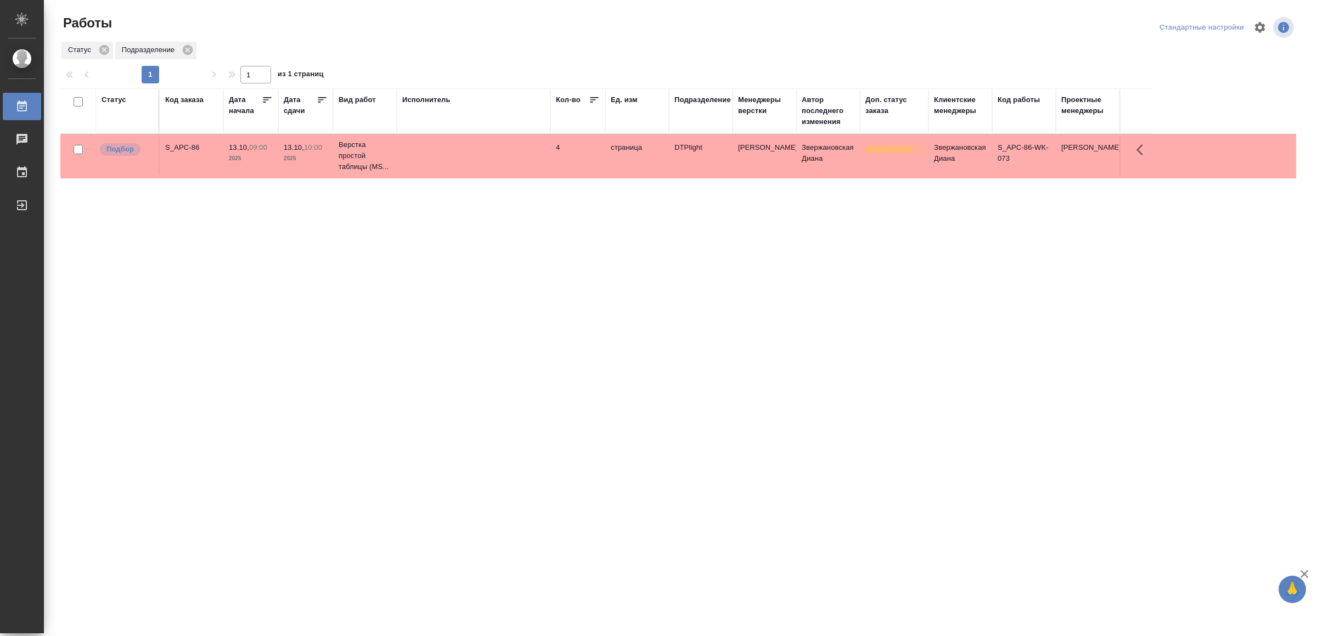
drag, startPoint x: 484, startPoint y: 336, endPoint x: 556, endPoint y: 206, distance: 148.9
drag, startPoint x: 726, startPoint y: 281, endPoint x: 731, endPoint y: 270, distance: 12.8
drag, startPoint x: 285, startPoint y: 432, endPoint x: 297, endPoint y: 409, distance: 26.0
drag, startPoint x: 410, startPoint y: 222, endPoint x: 414, endPoint y: 205, distance: 18.0
click at [497, 155] on td at bounding box center [474, 156] width 154 height 38
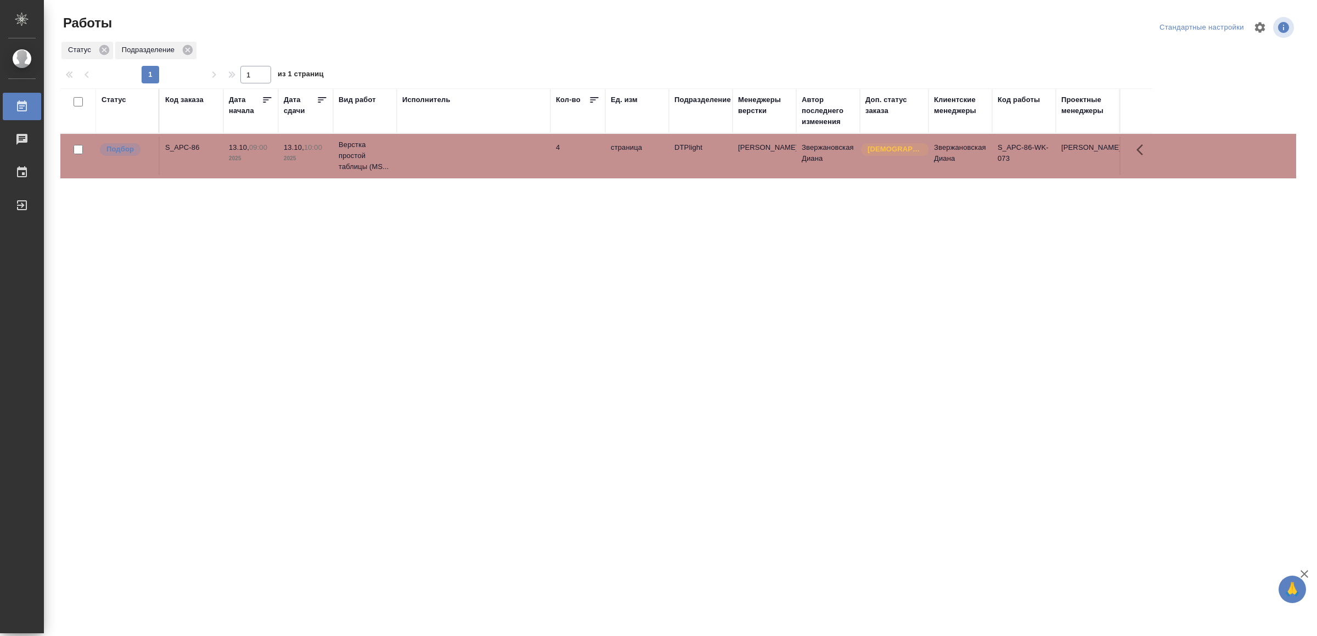
click at [497, 155] on td at bounding box center [474, 156] width 154 height 38
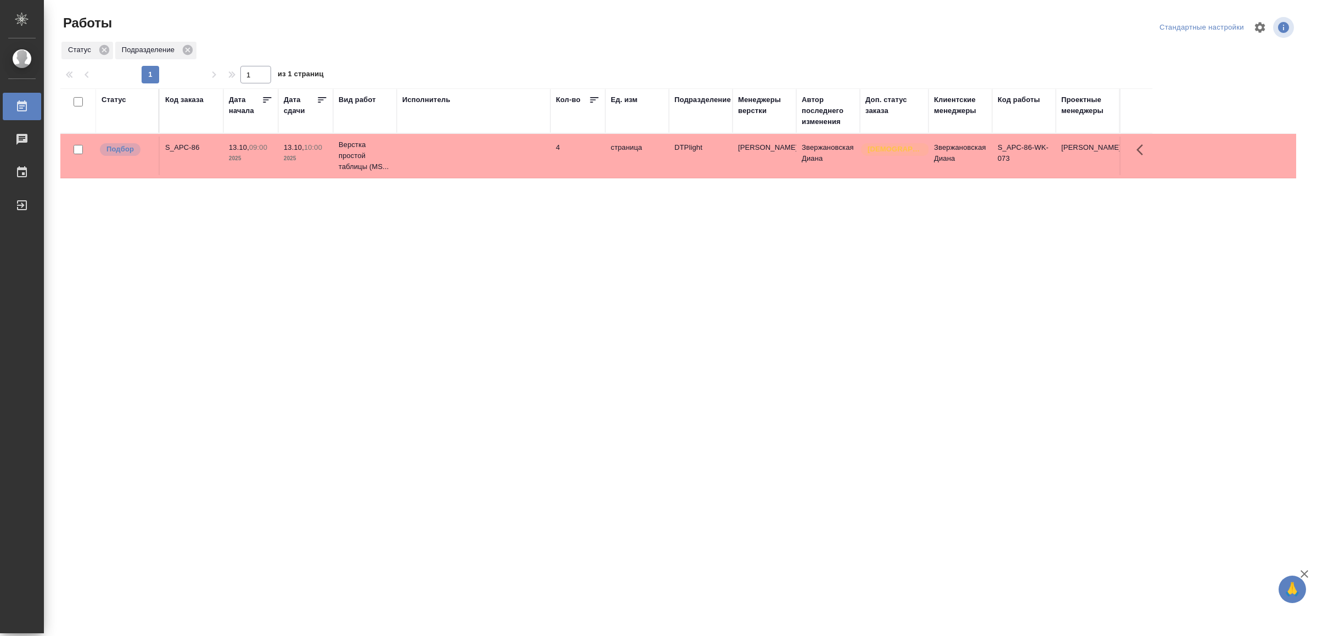
drag, startPoint x: 519, startPoint y: 381, endPoint x: 525, endPoint y: 378, distance: 7.4
drag, startPoint x: 427, startPoint y: 342, endPoint x: 442, endPoint y: 337, distance: 15.6
click at [509, 154] on td at bounding box center [474, 156] width 154 height 38
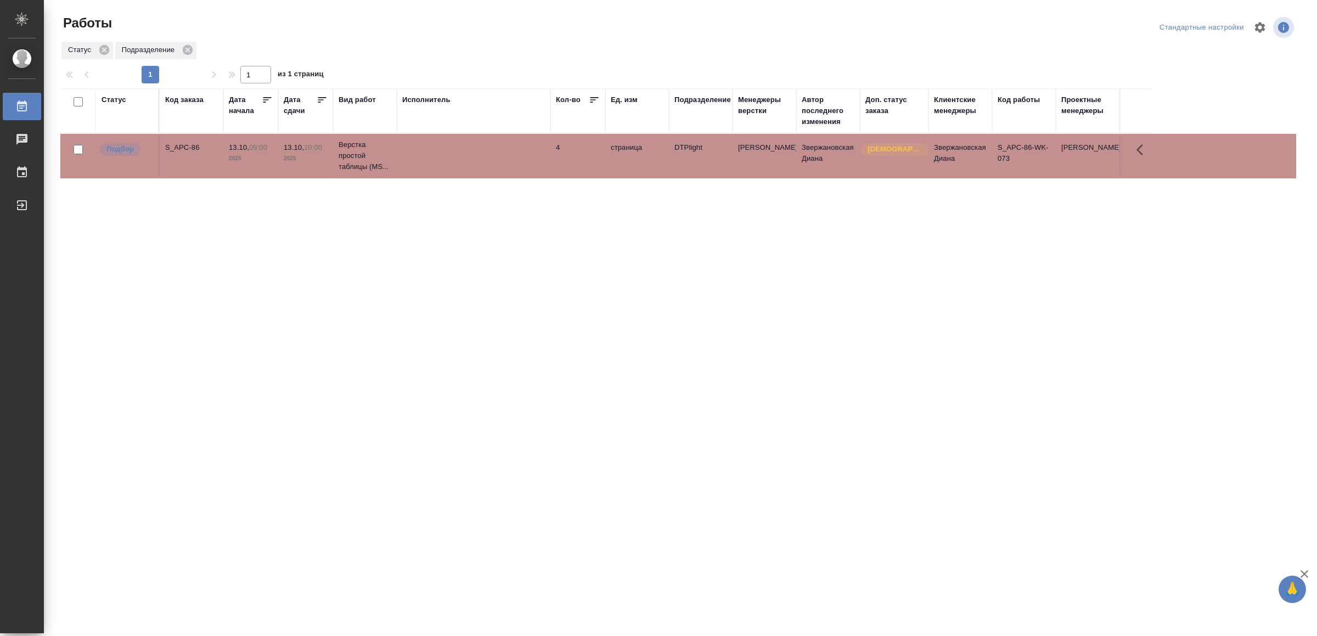
click at [509, 157] on td at bounding box center [474, 156] width 154 height 38
click at [516, 157] on td at bounding box center [474, 156] width 154 height 38
drag, startPoint x: 317, startPoint y: 359, endPoint x: 323, endPoint y: 346, distance: 14.5
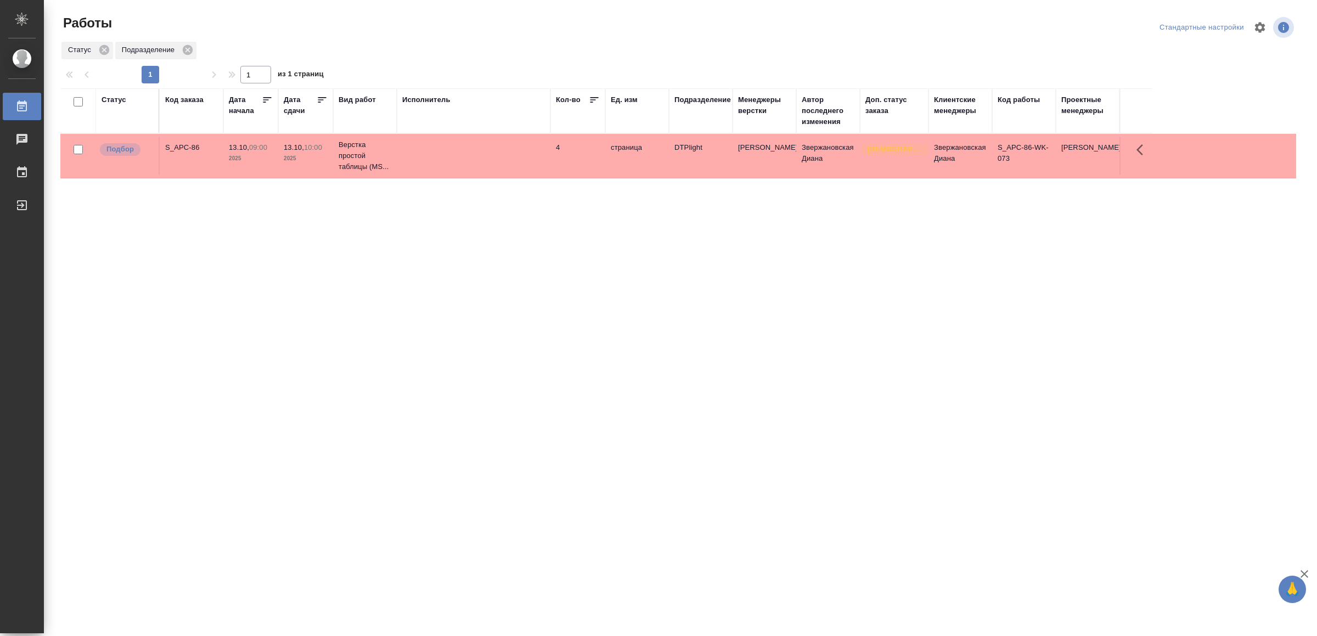
drag, startPoint x: 494, startPoint y: 385, endPoint x: 494, endPoint y: 376, distance: 9.3
click at [435, 159] on td at bounding box center [474, 156] width 154 height 38
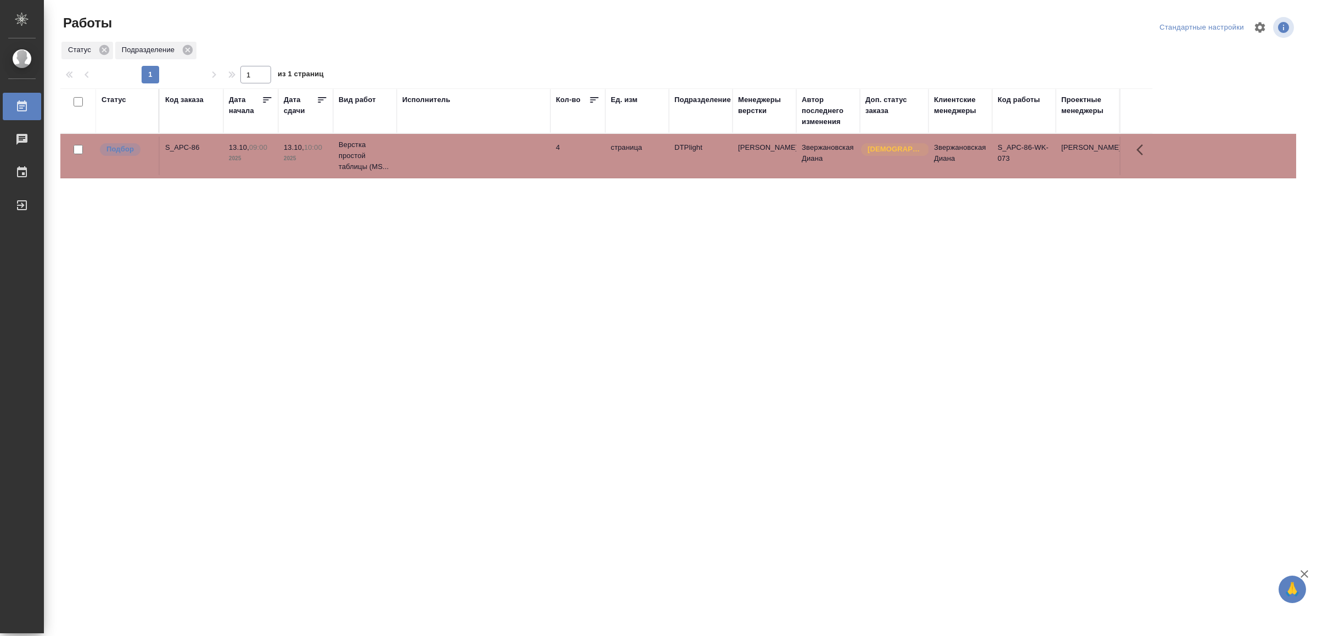
click at [435, 159] on td at bounding box center [474, 156] width 154 height 38
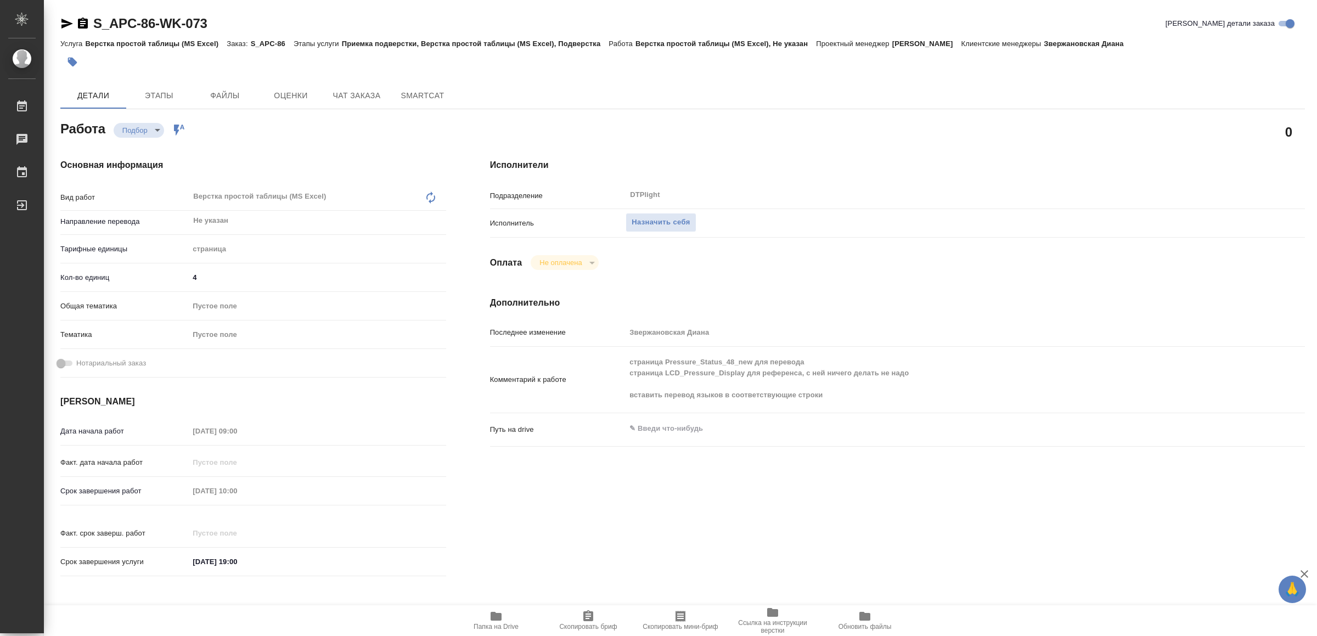
click at [499, 613] on icon "button" at bounding box center [496, 616] width 11 height 9
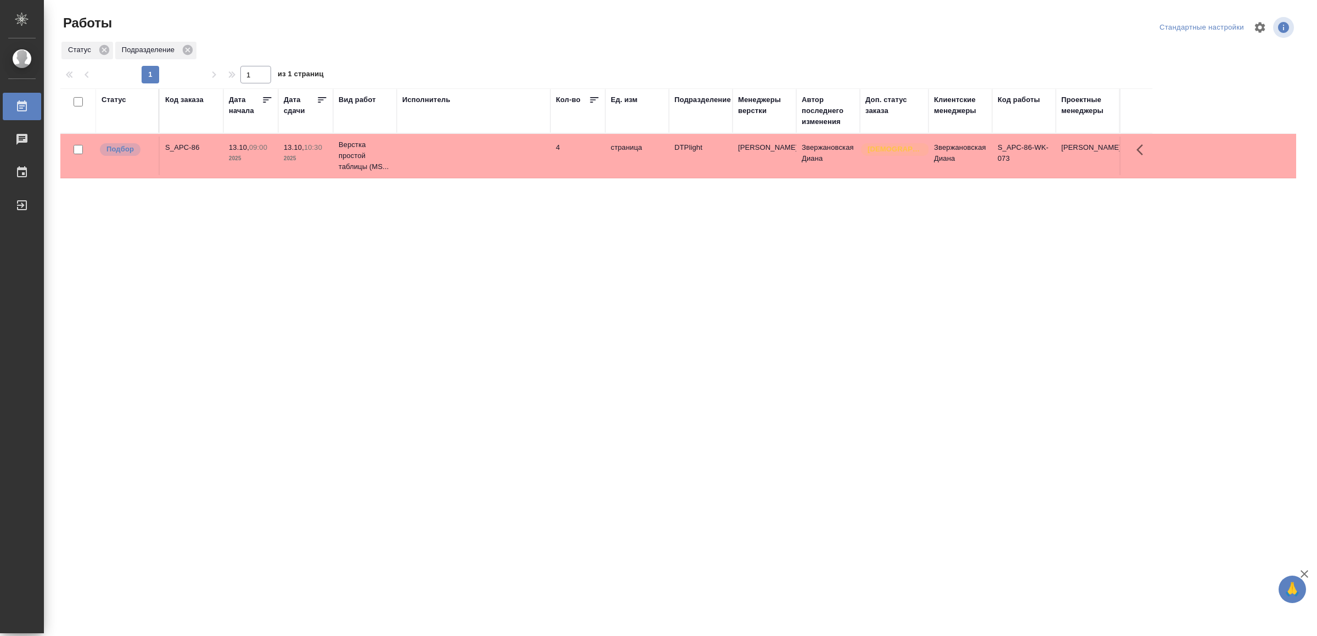
drag, startPoint x: 333, startPoint y: 369, endPoint x: 326, endPoint y: 343, distance: 26.6
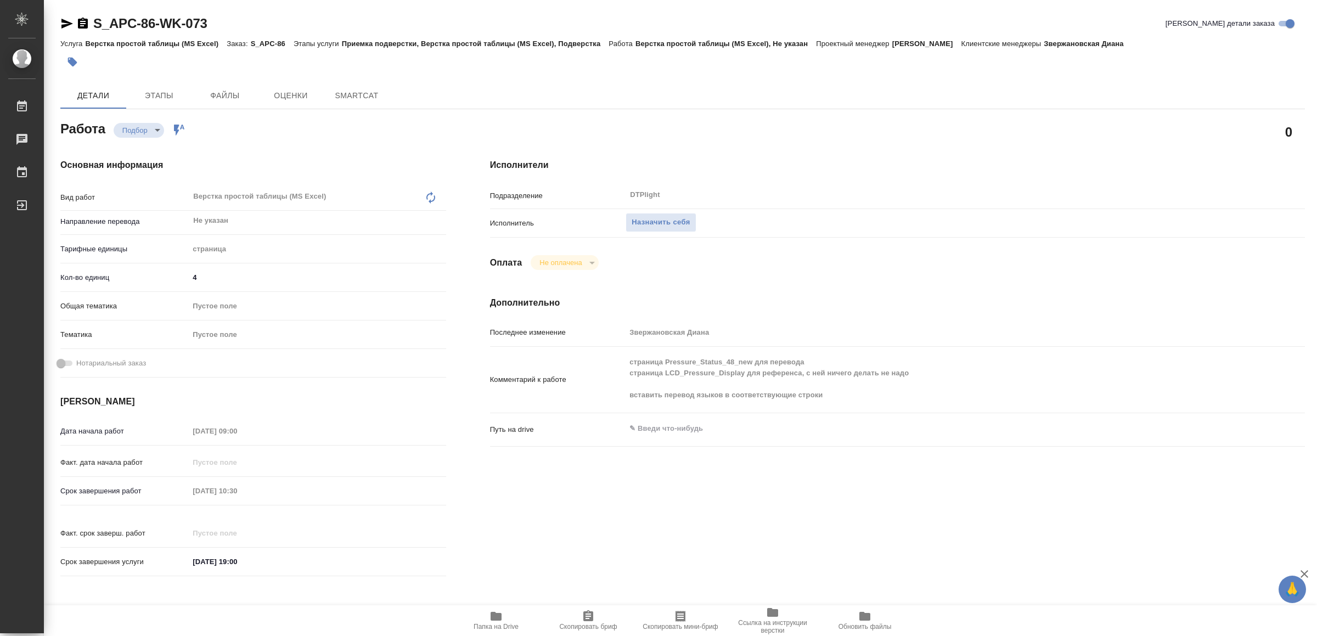
type textarea "x"
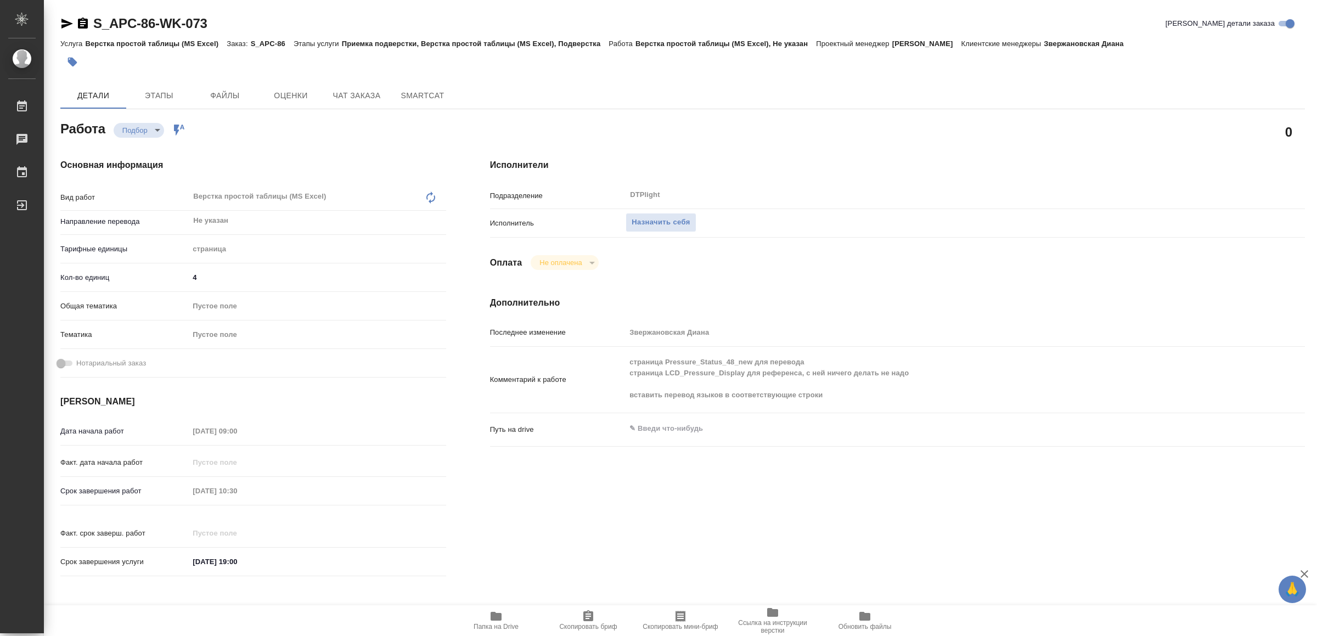
type textarea "x"
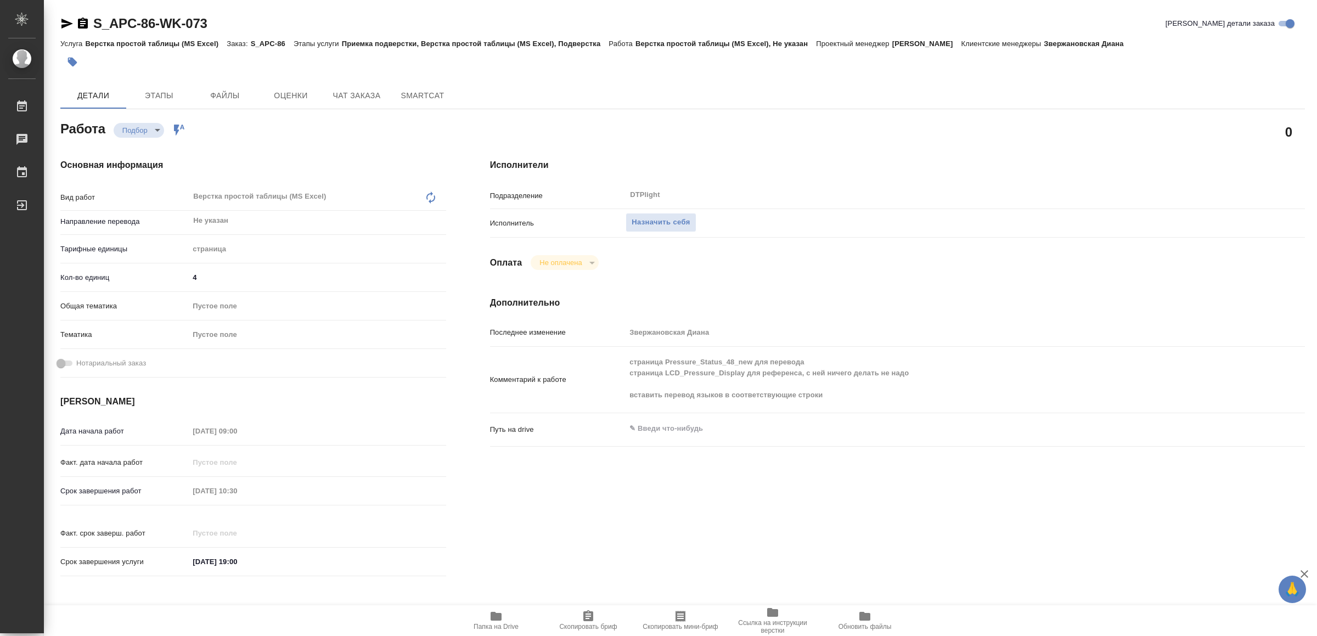
type textarea "x"
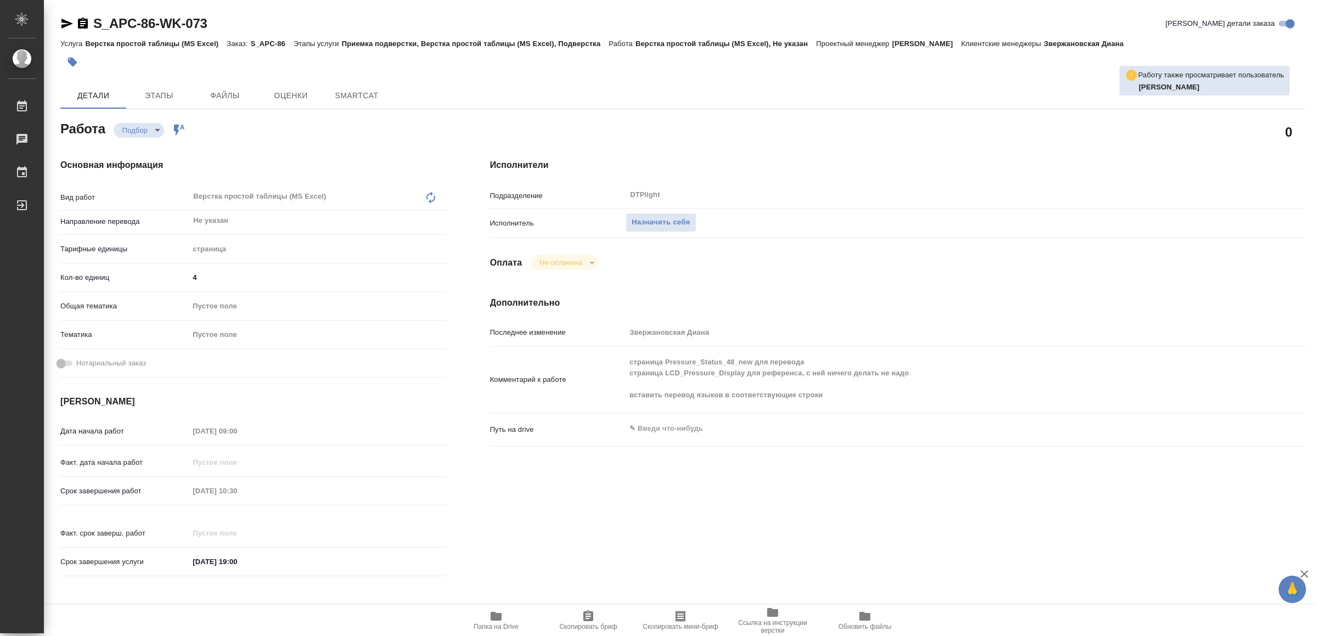
type textarea "x"
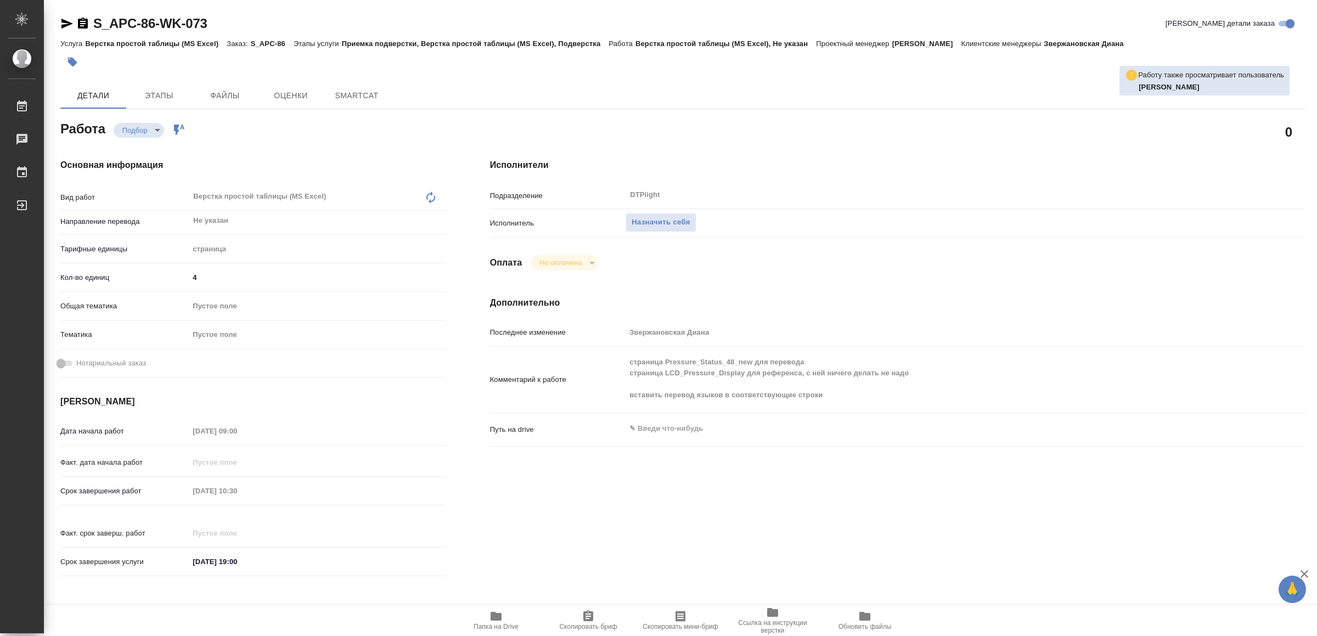
type textarea "x"
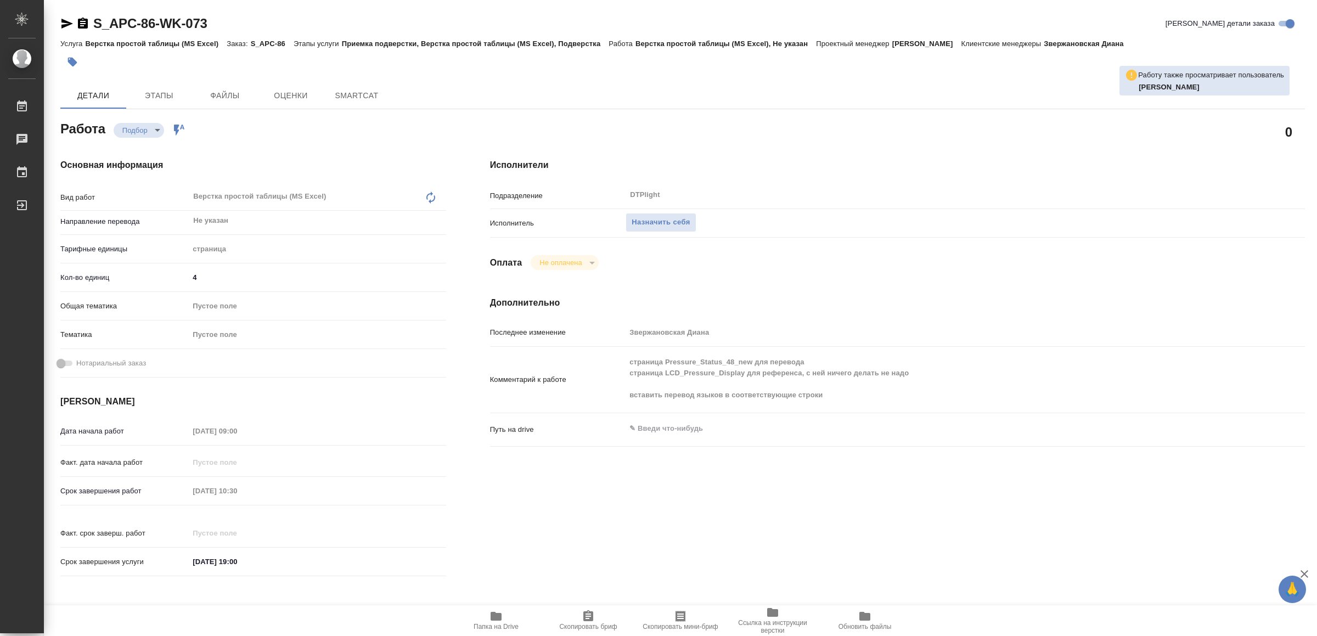
type textarea "x"
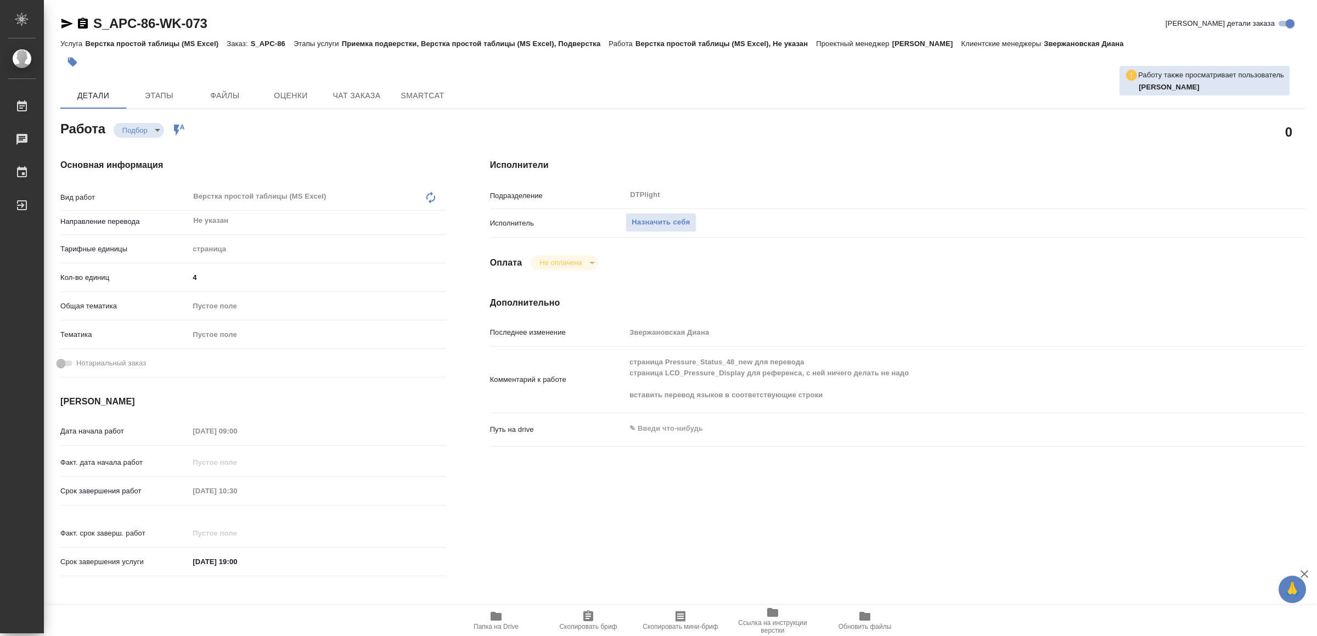
type textarea "x"
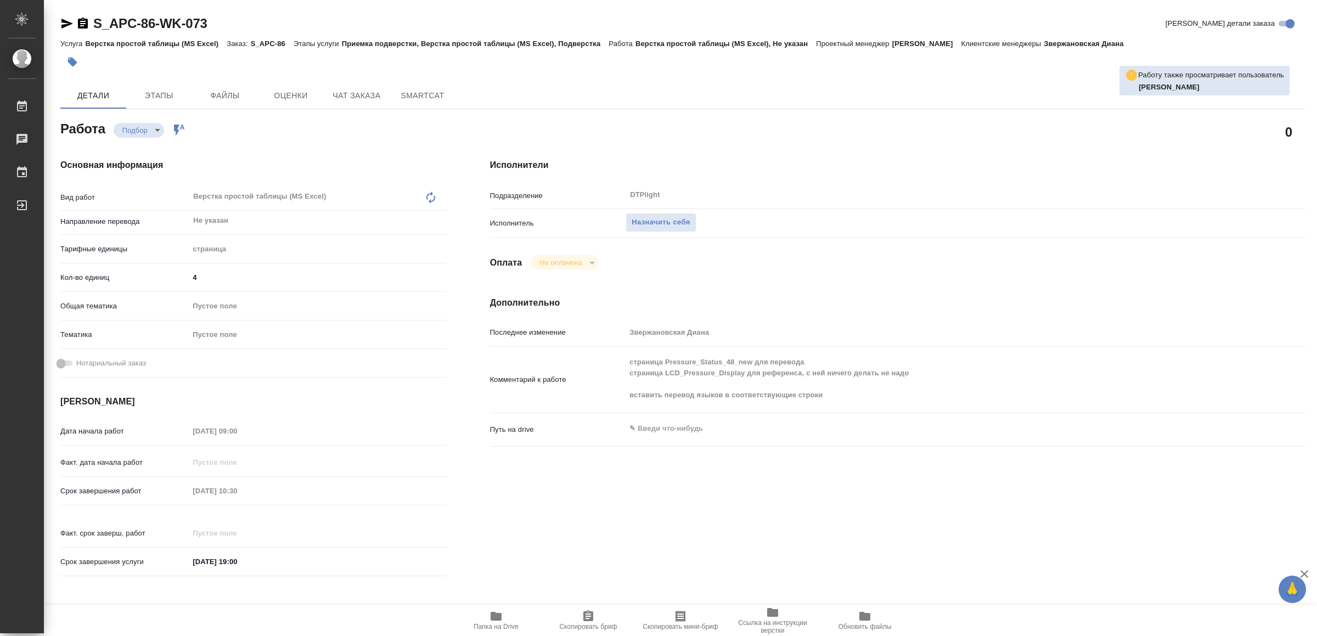
type textarea "x"
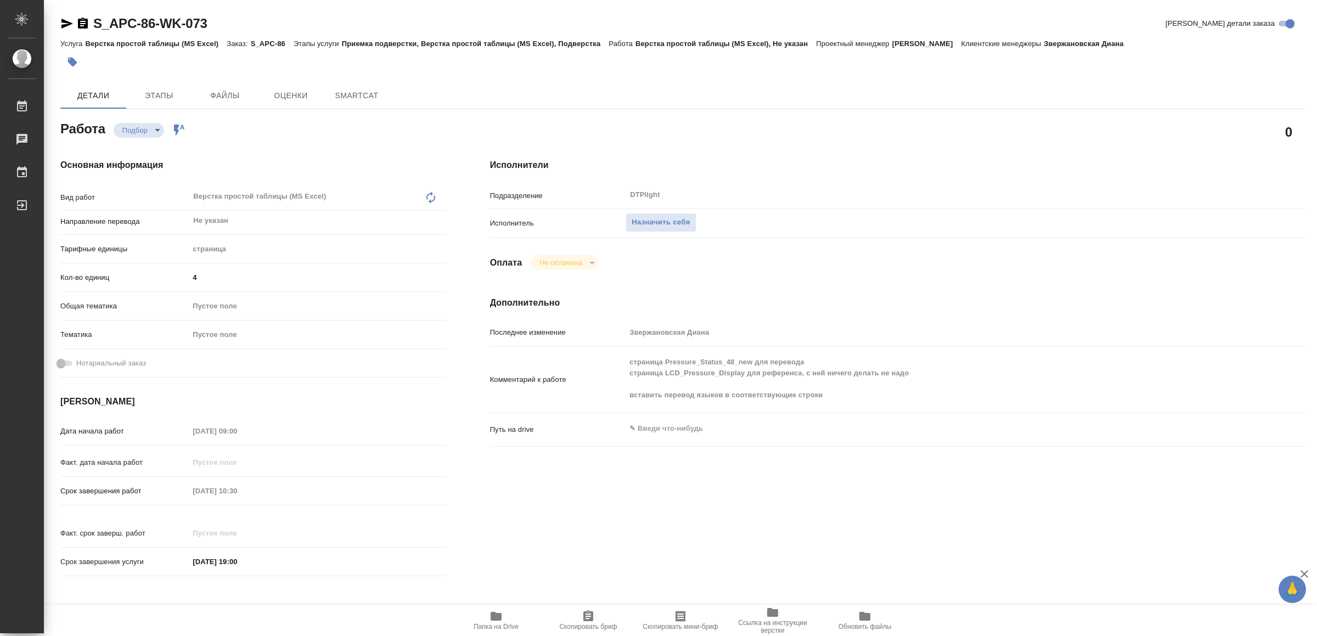
type textarea "x"
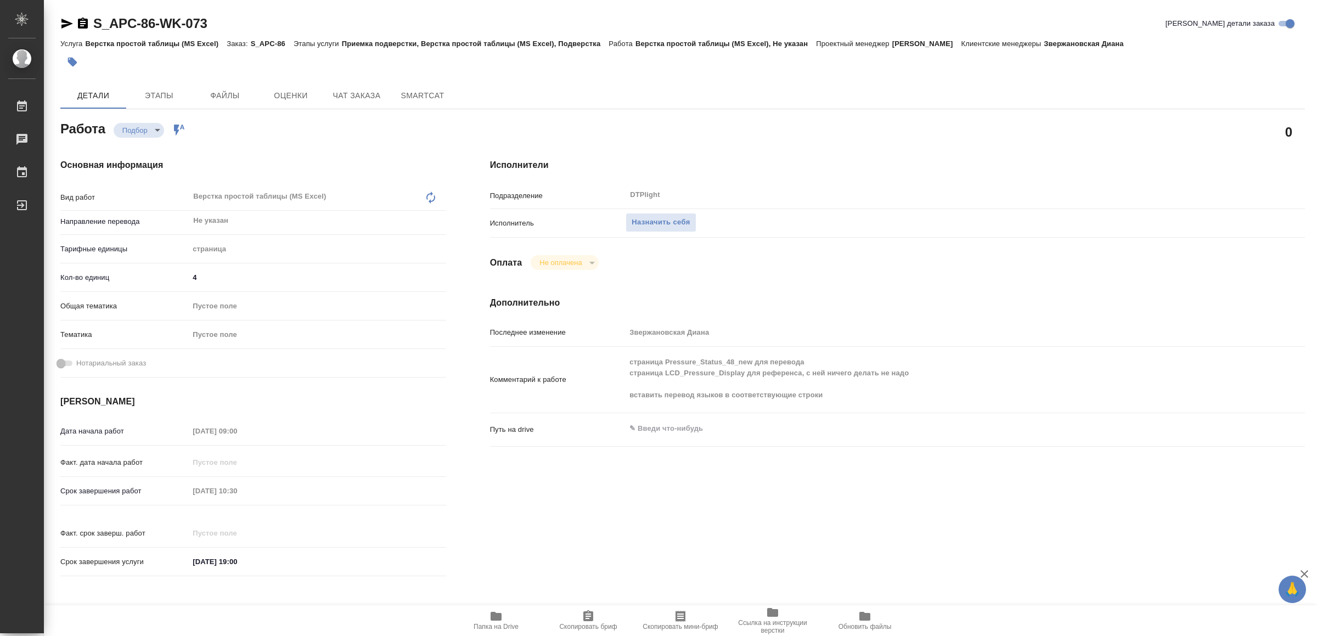
type textarea "x"
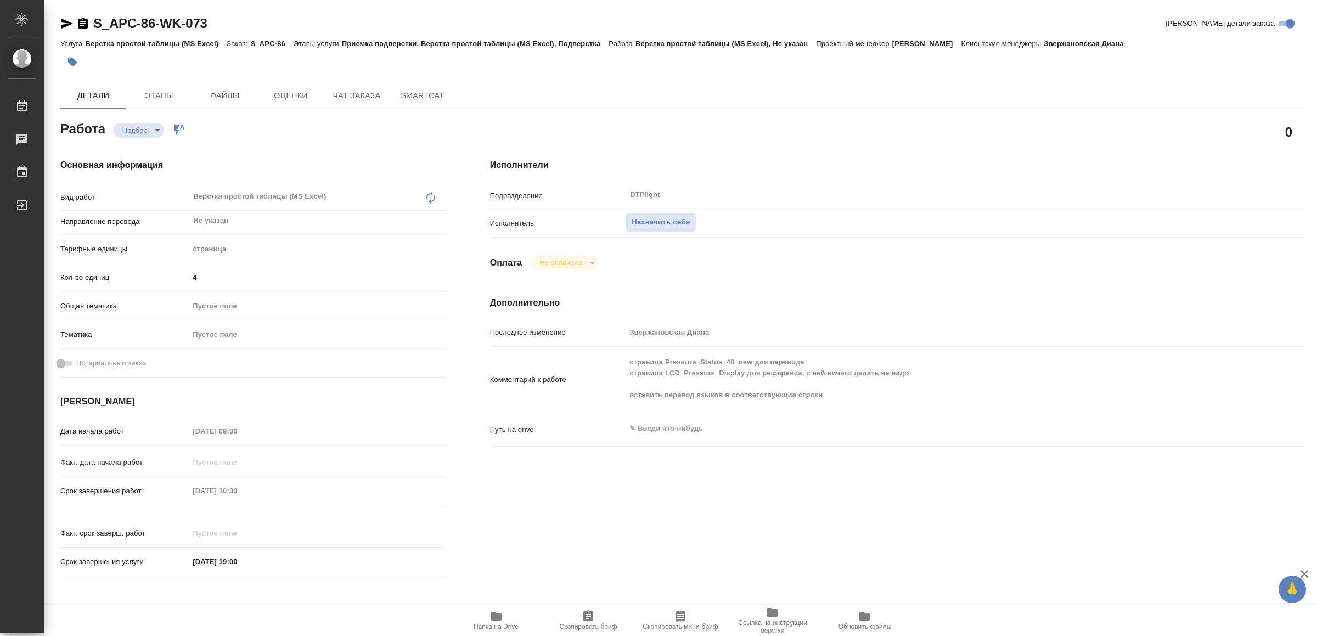
click at [509, 607] on button "Папка на Drive" at bounding box center [496, 620] width 92 height 31
type textarea "x"
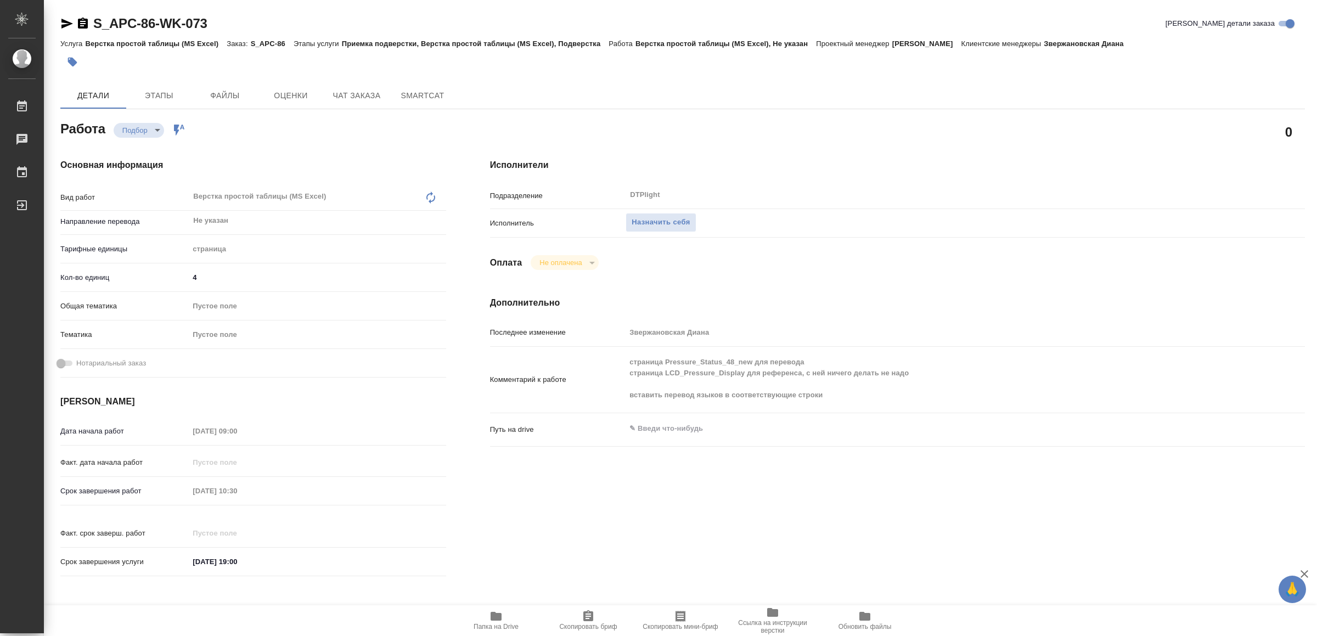
type textarea "x"
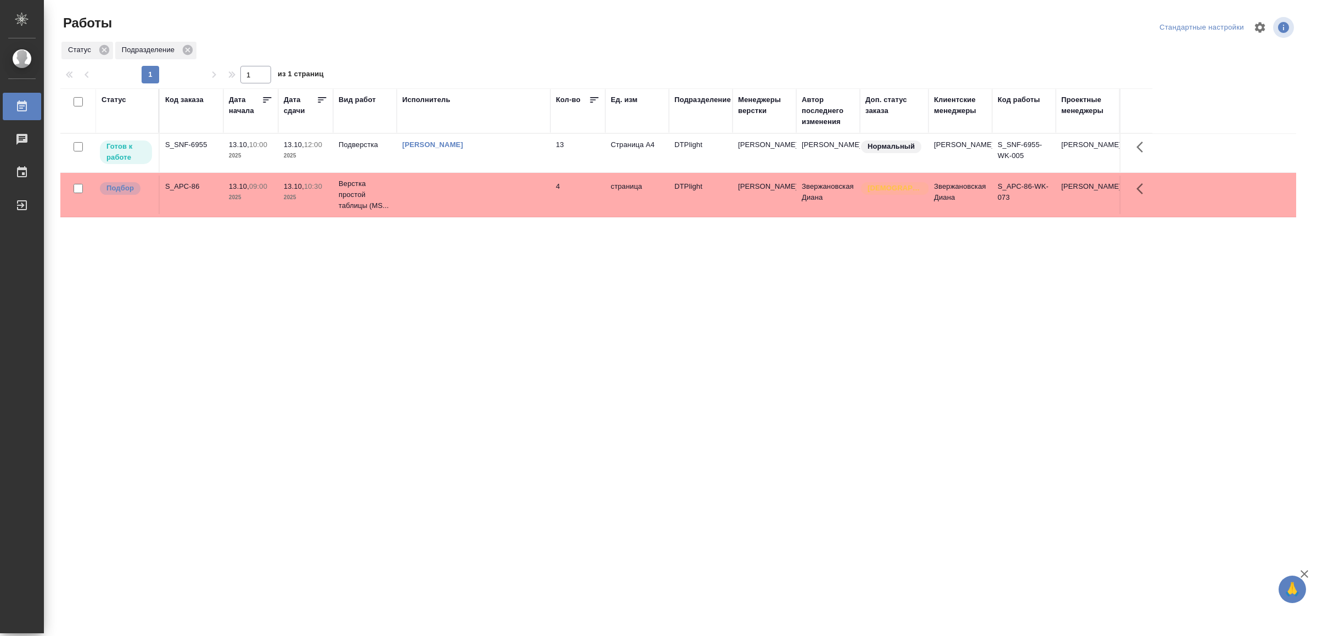
click at [542, 151] on td "[PERSON_NAME]" at bounding box center [474, 153] width 154 height 38
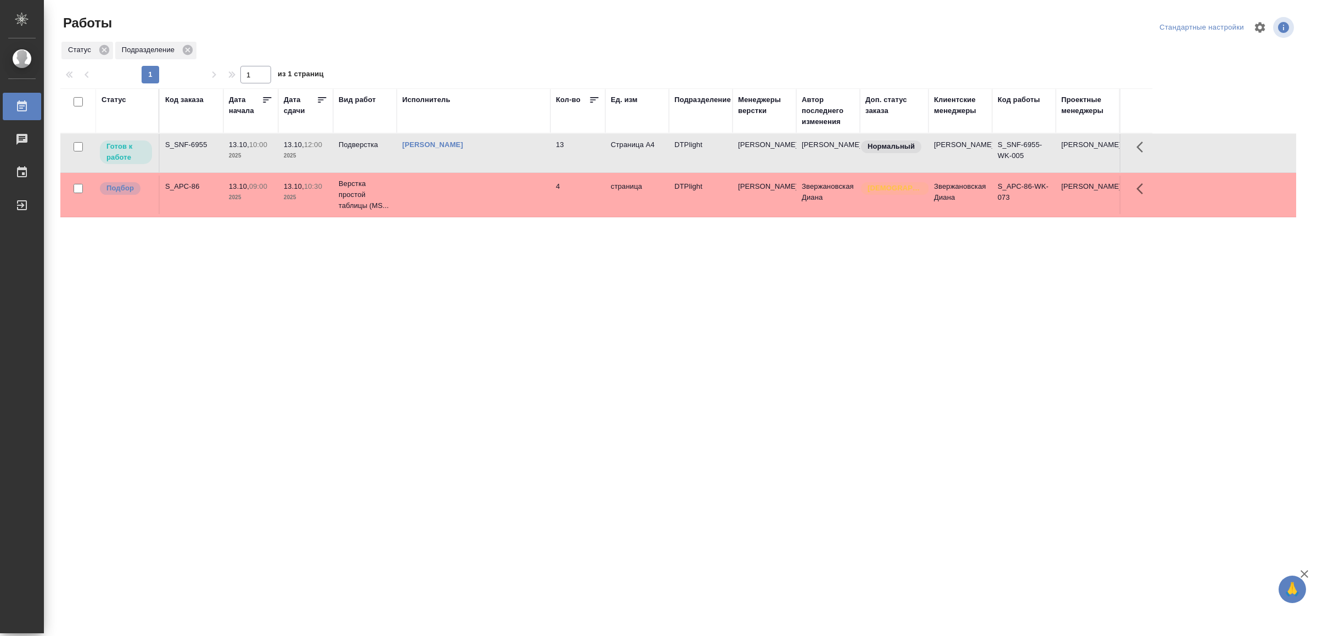
click at [512, 191] on td at bounding box center [474, 195] width 154 height 38
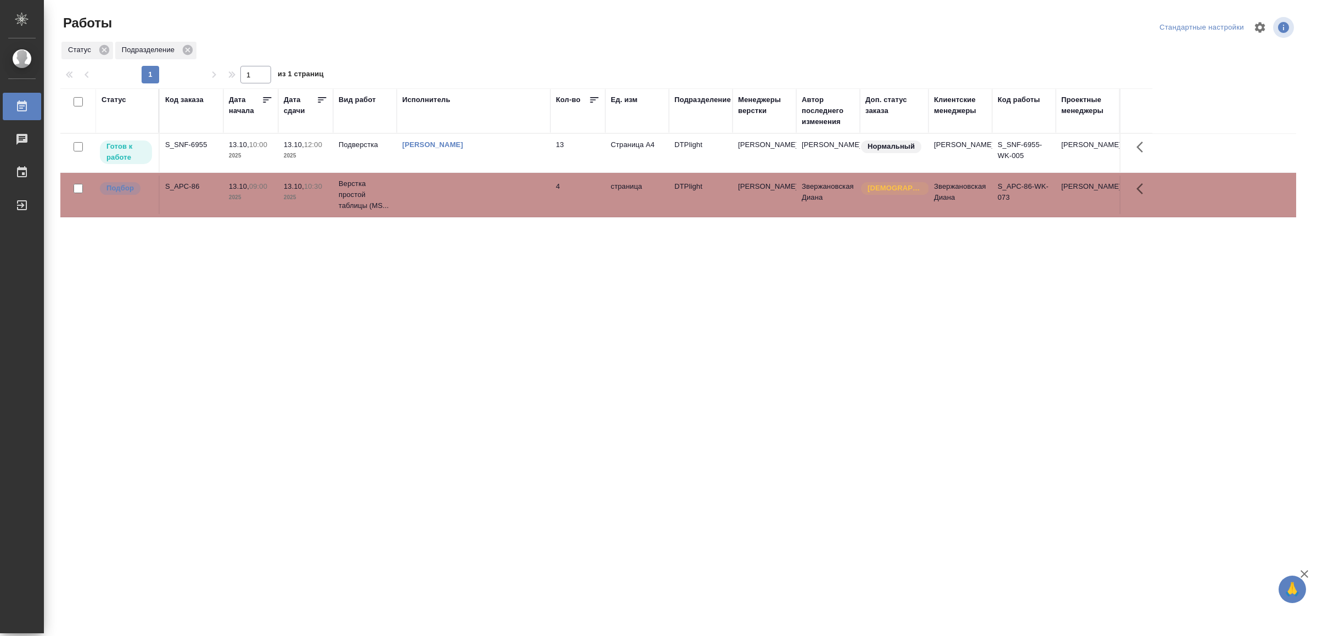
click at [512, 191] on td at bounding box center [474, 195] width 154 height 38
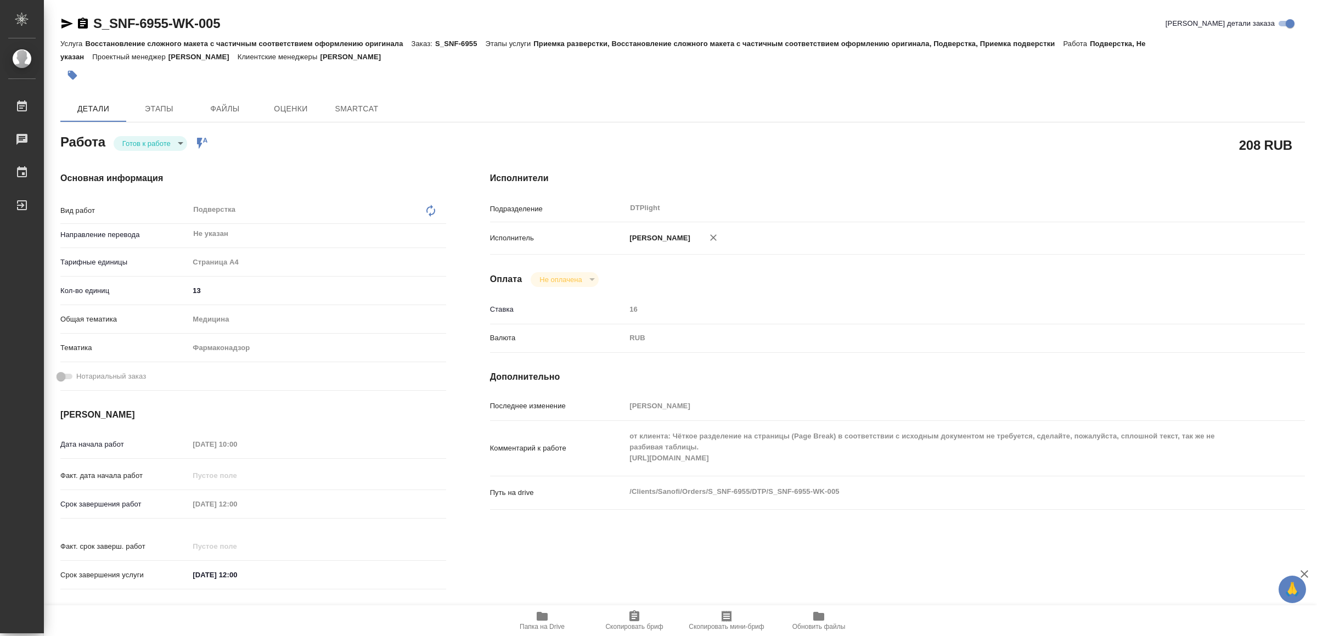
click at [545, 621] on icon "button" at bounding box center [542, 616] width 13 height 13
click at [545, 614] on icon "button" at bounding box center [542, 616] width 11 height 9
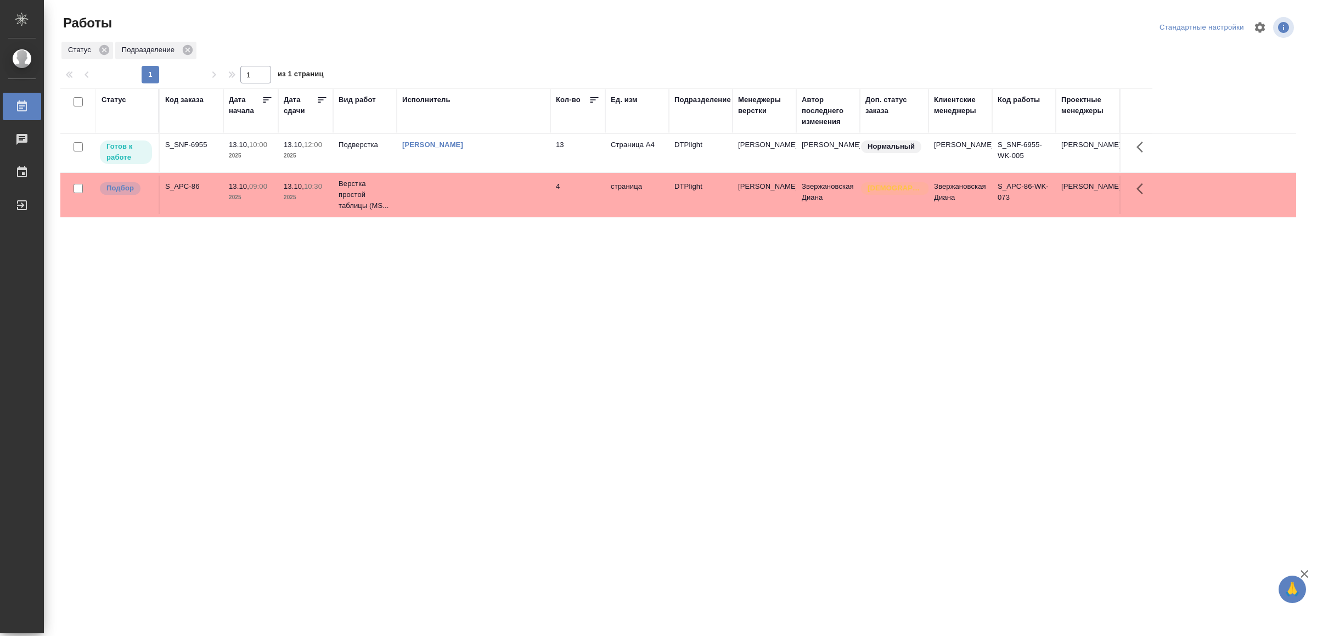
click at [508, 144] on div "[PERSON_NAME]" at bounding box center [473, 144] width 143 height 11
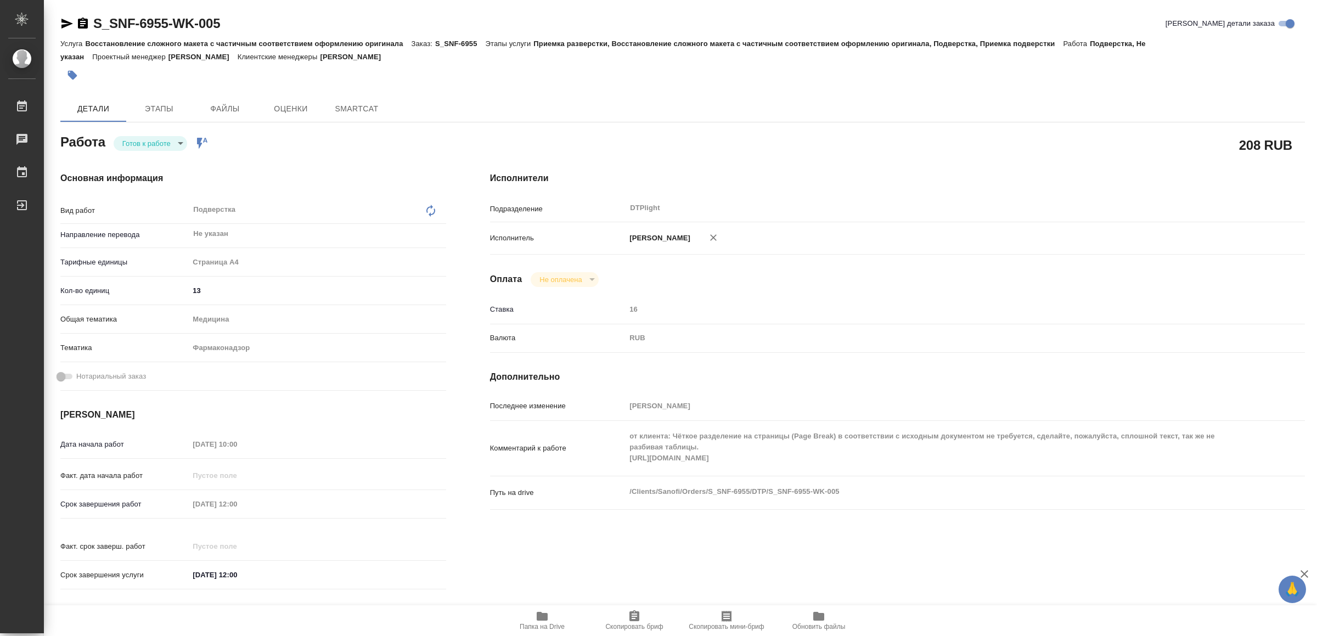
type textarea "x"
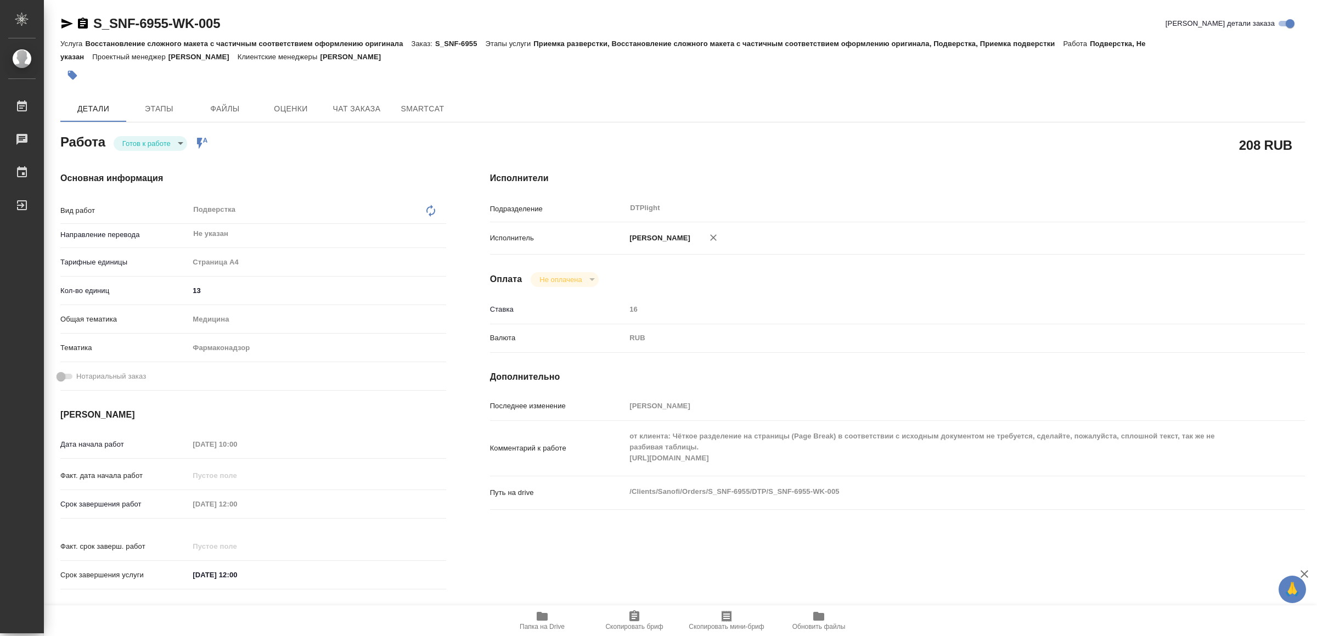
type textarea "x"
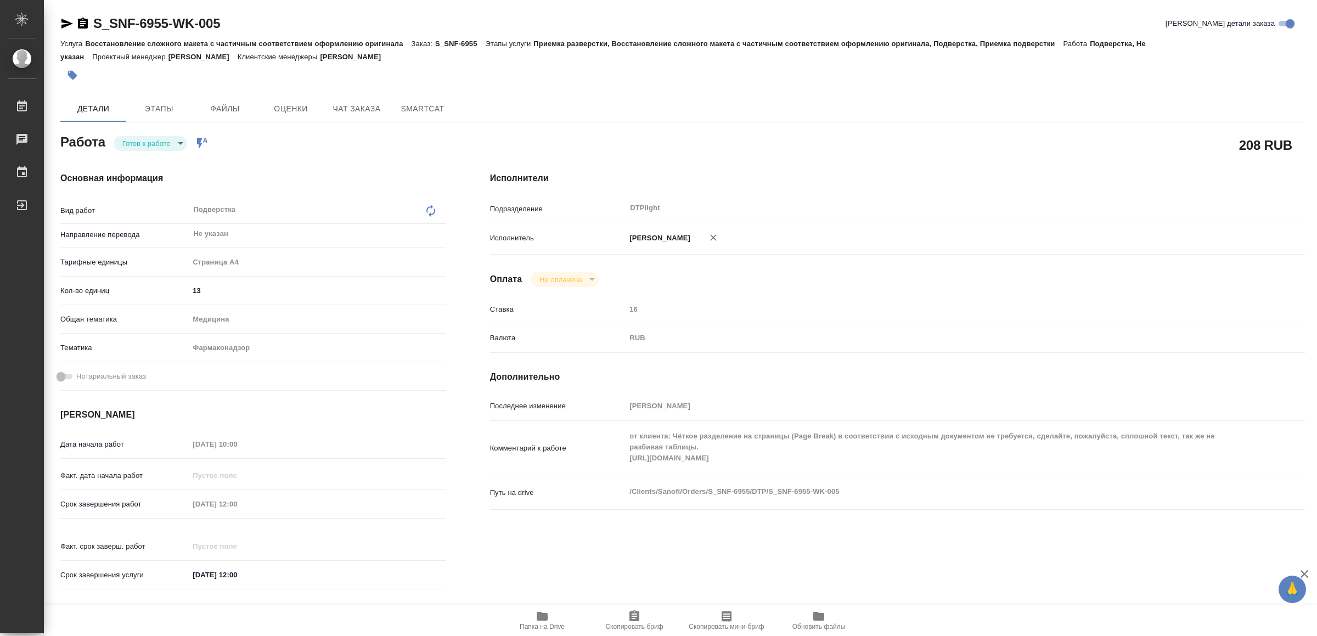
type textarea "x"
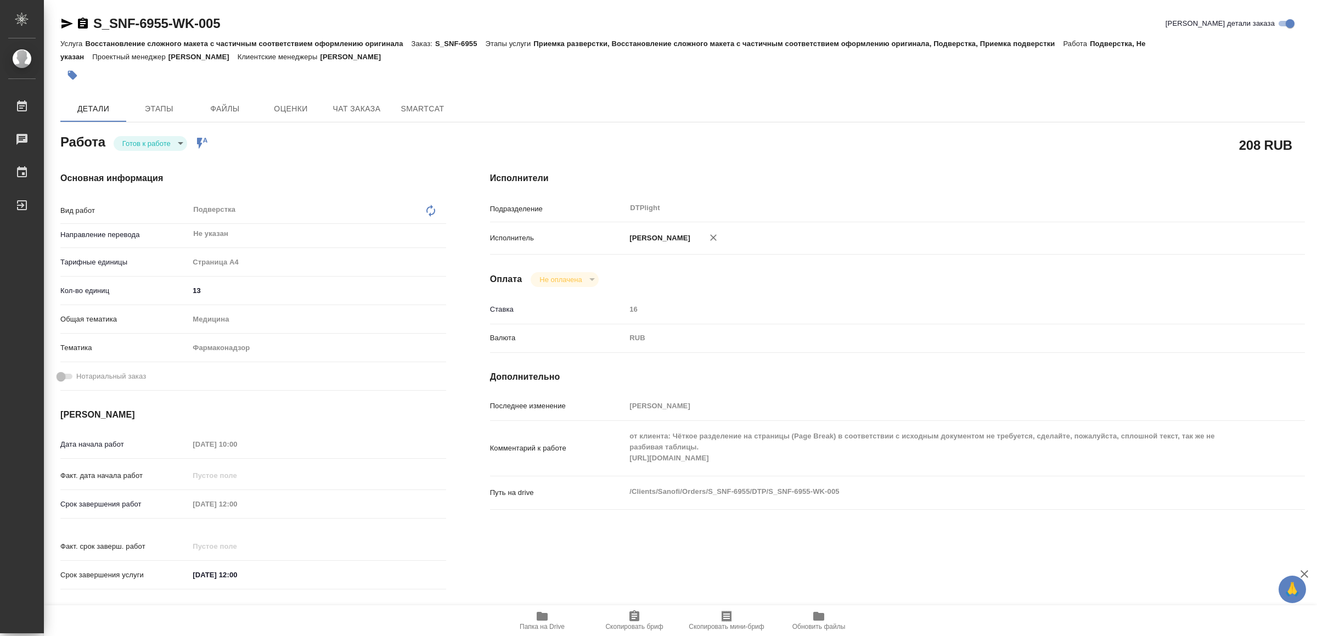
click at [583, 465] on div "Комментарий к работе от клиента: Чёткое разделение на страницы (Page Break) в с…" at bounding box center [897, 448] width 815 height 46
click at [138, 143] on body "🙏 .cls-1 fill:#fff; AWATERA Yamkovenko Vera Работы 0 Чаты График Выйти S_SNF-69…" at bounding box center [658, 318] width 1317 height 636
click at [138, 143] on button "В работе" at bounding box center [141, 143] width 36 height 12
click at [67, 25] on icon "button" at bounding box center [67, 24] width 12 height 10
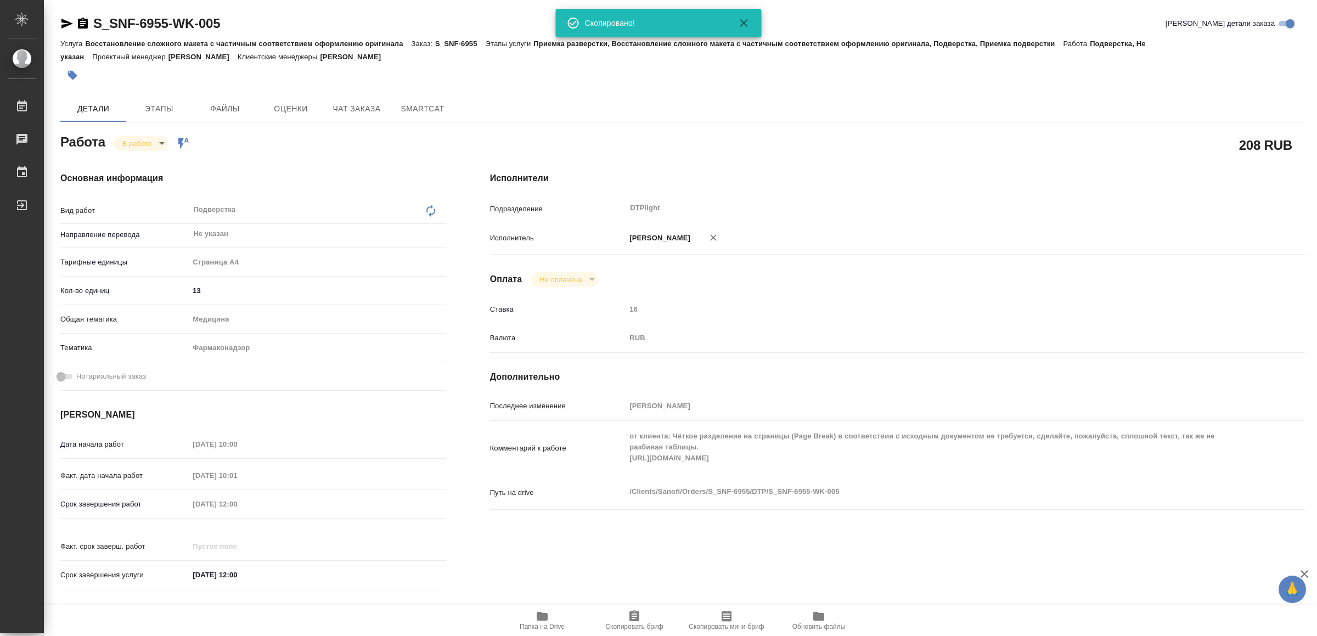
type textarea "x"
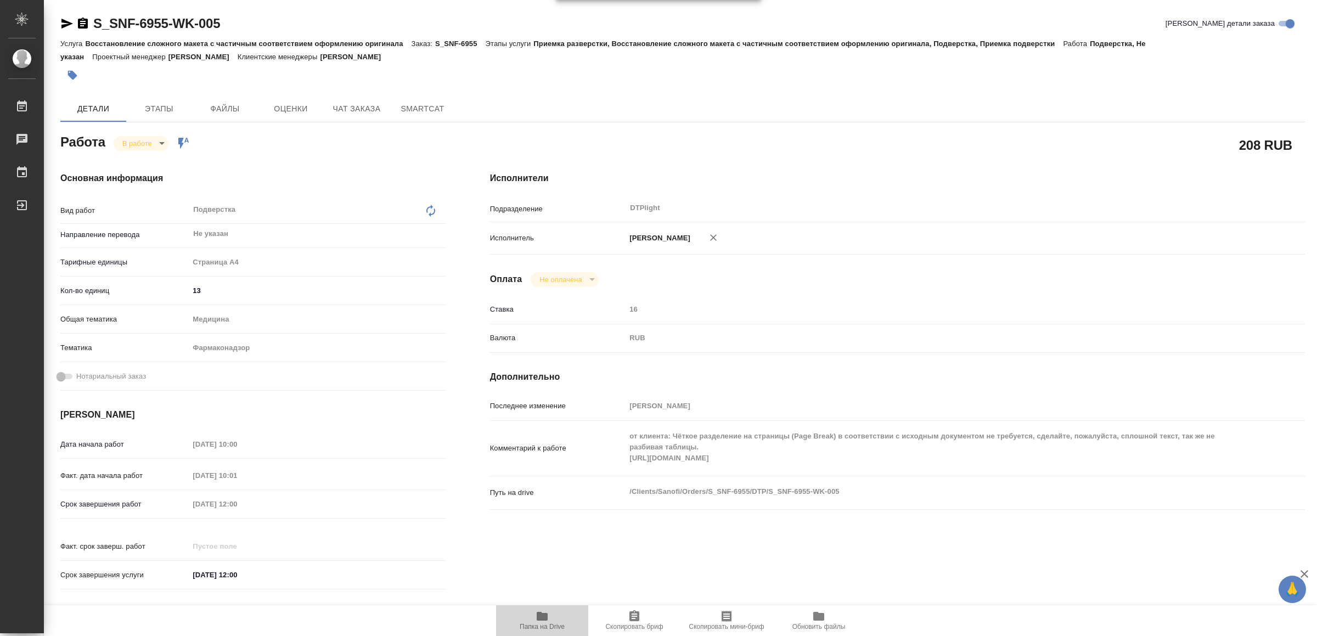
click at [537, 621] on icon "button" at bounding box center [542, 616] width 13 height 13
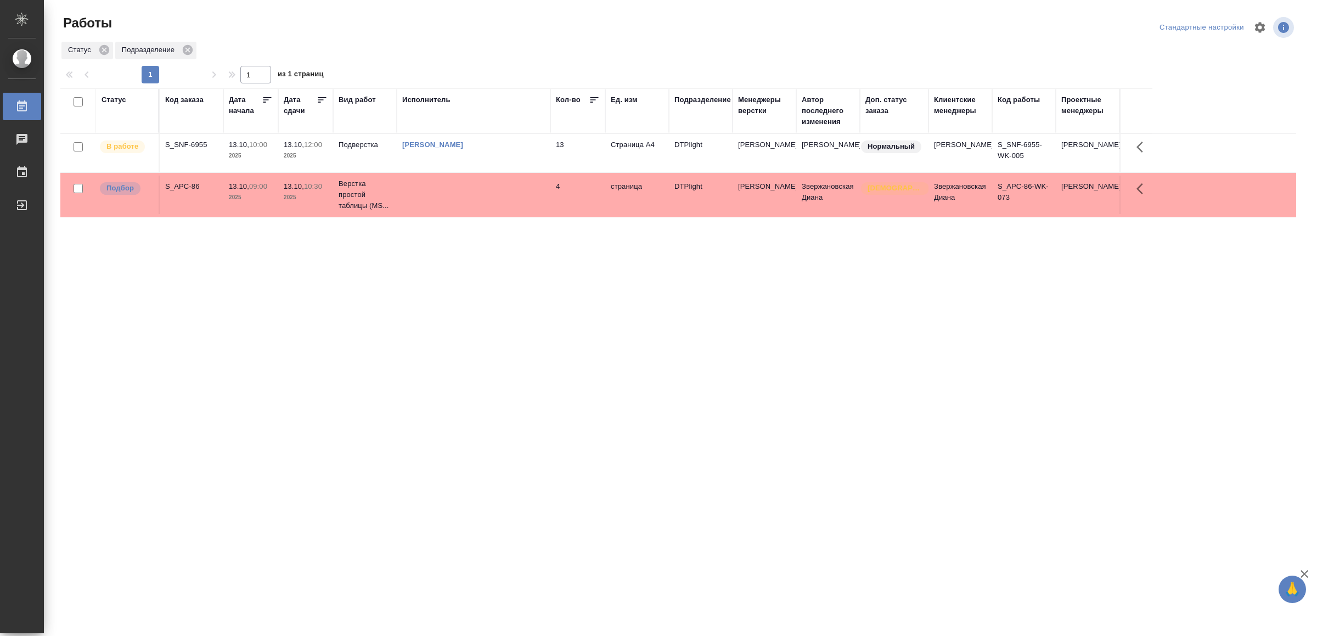
click at [449, 201] on td at bounding box center [474, 195] width 154 height 38
click at [450, 201] on td at bounding box center [474, 195] width 154 height 38
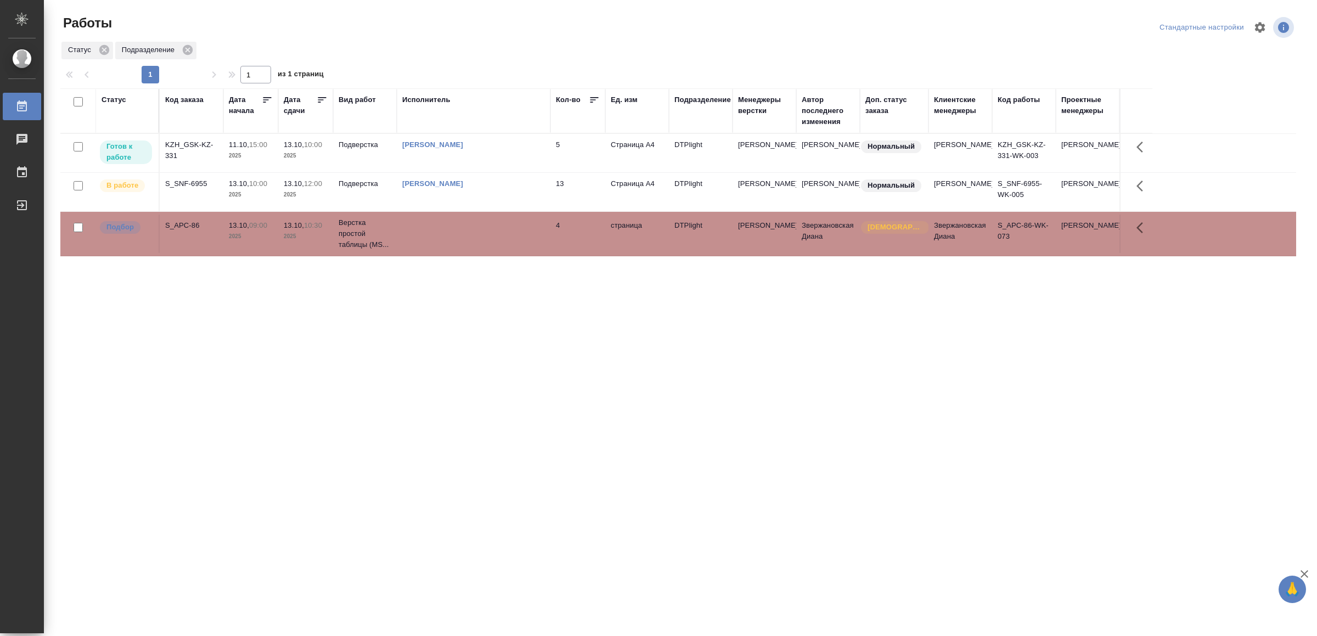
click at [479, 150] on div "[PERSON_NAME]" at bounding box center [473, 144] width 143 height 11
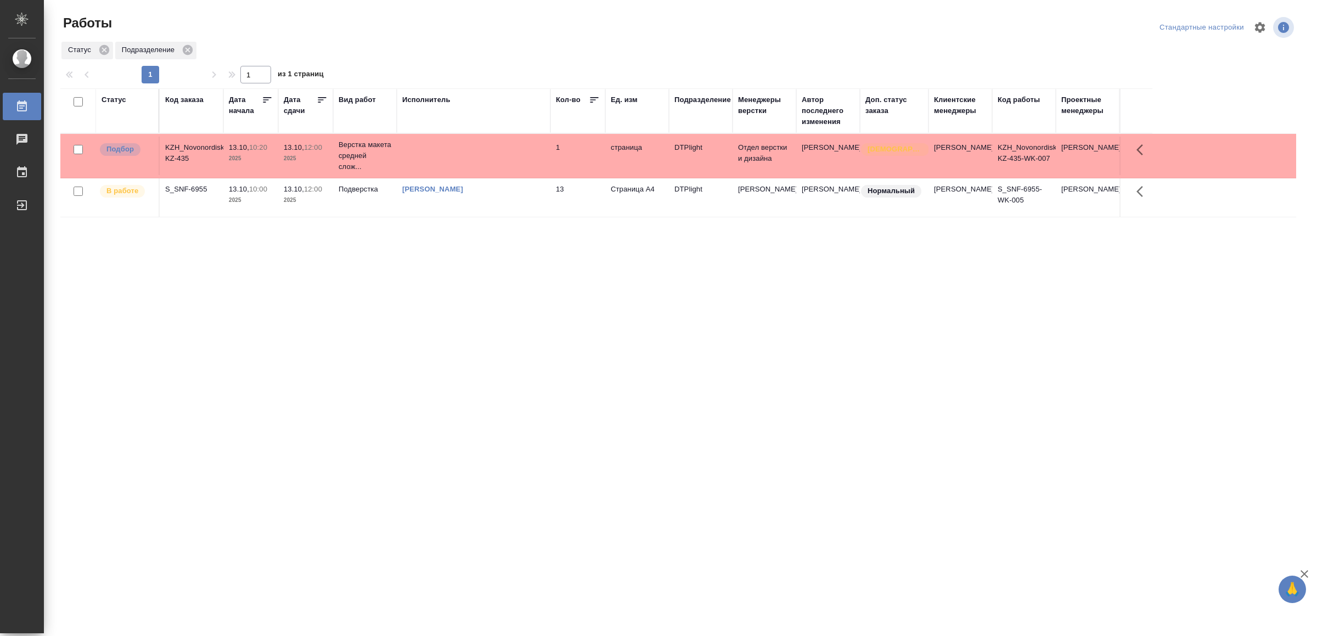
click at [533, 161] on td at bounding box center [474, 156] width 154 height 38
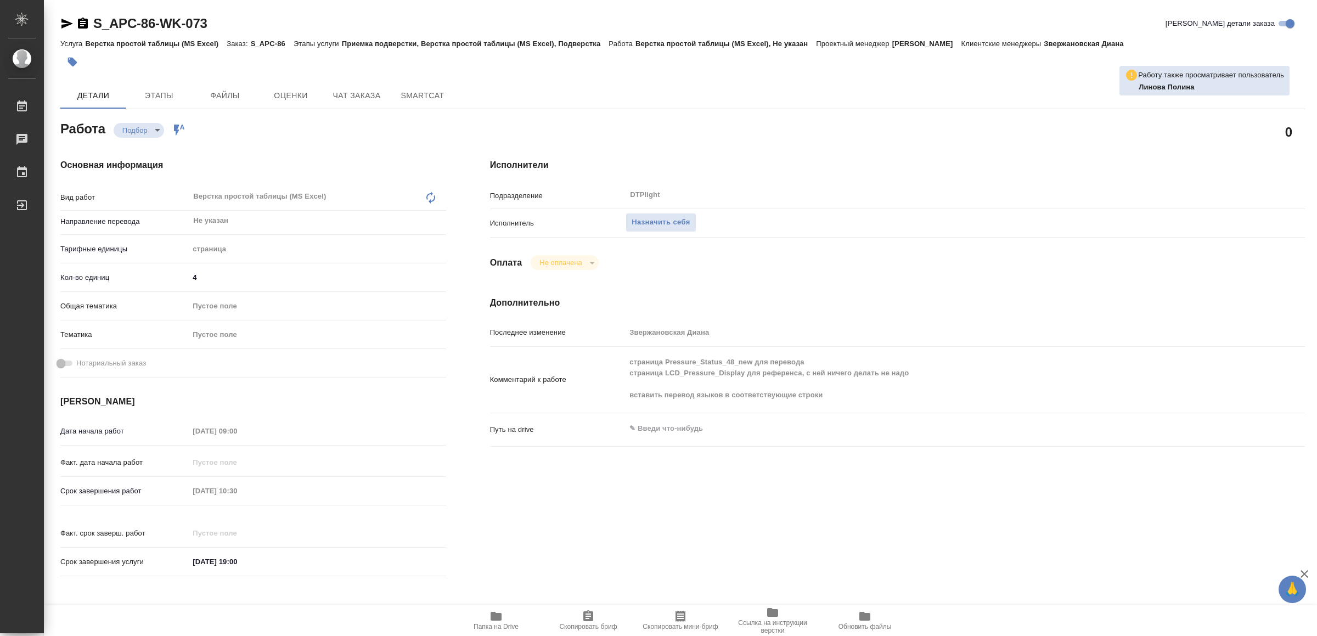
type input "recruiting"
type input "Не указан"
type input "5a8b1489cc6b4906c91bfdb2"
type input "4"
type input "[DATE] 09:00"
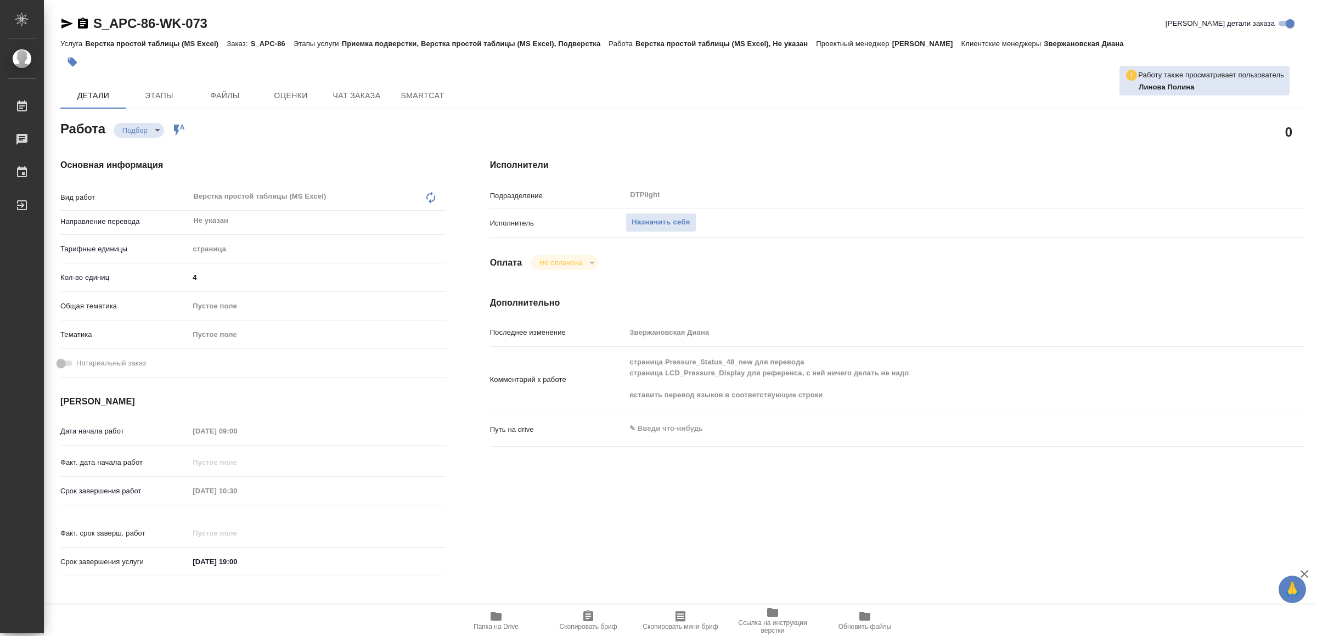
type input "[DATE] 10:30"
type input "[DATE] 19:00"
type input "DTPlight"
type input "notPayed"
type input "Звержановская Диана"
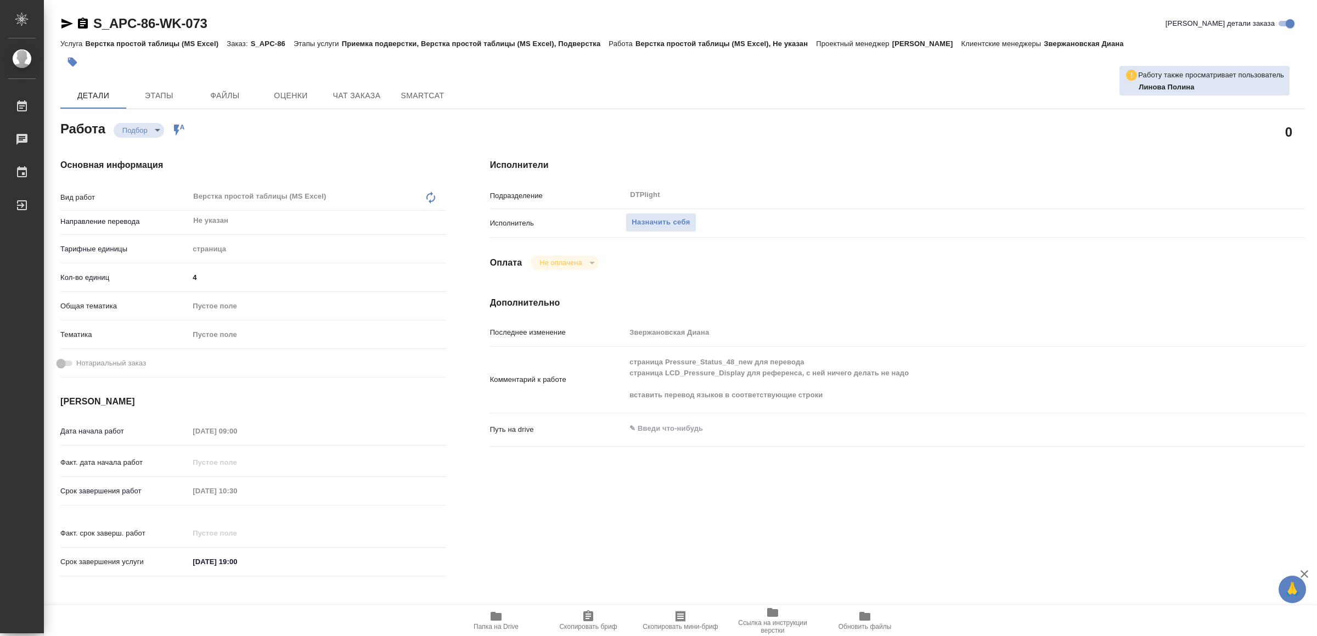
type input "S_APC-86"
type input "4700238411"
type input "Верстка простой таблицы (MS Excel)"
type input "Приемка подверстки, Верстка простой таблицы (MS Excel), Подверстка"
type input "Звержановская Диана"
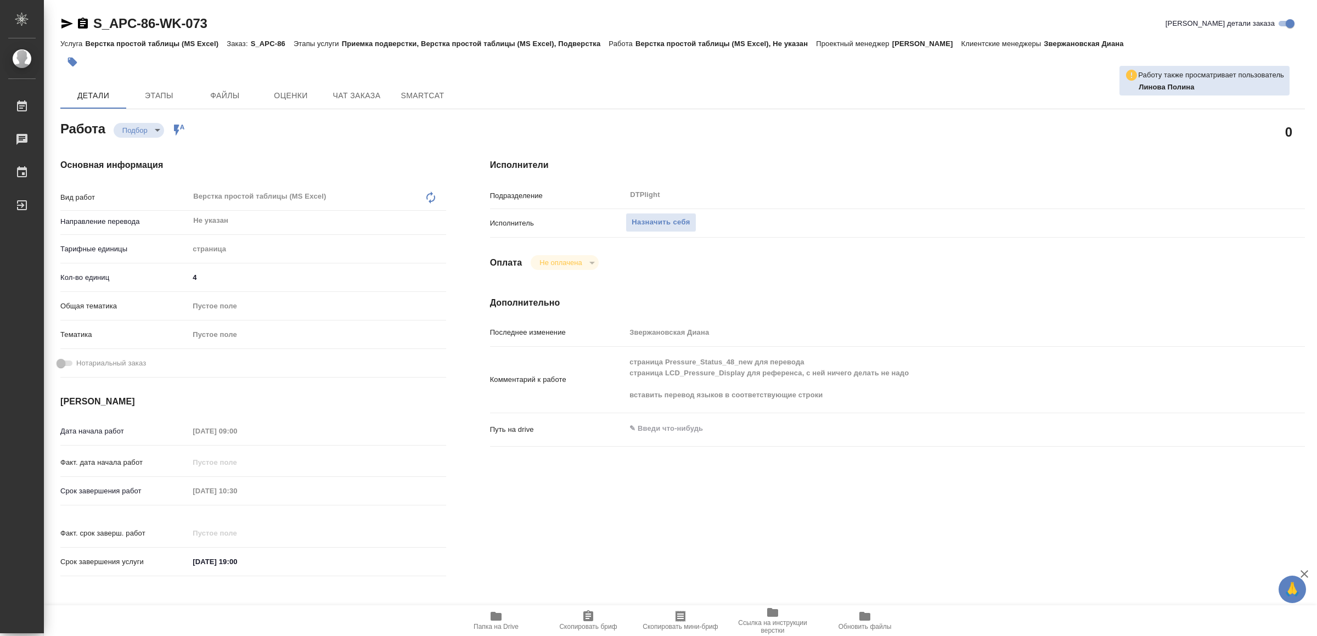
type input "Малофеева Екатерина"
type input "/Clients/APC (USA)/Orders/S_APC-86"
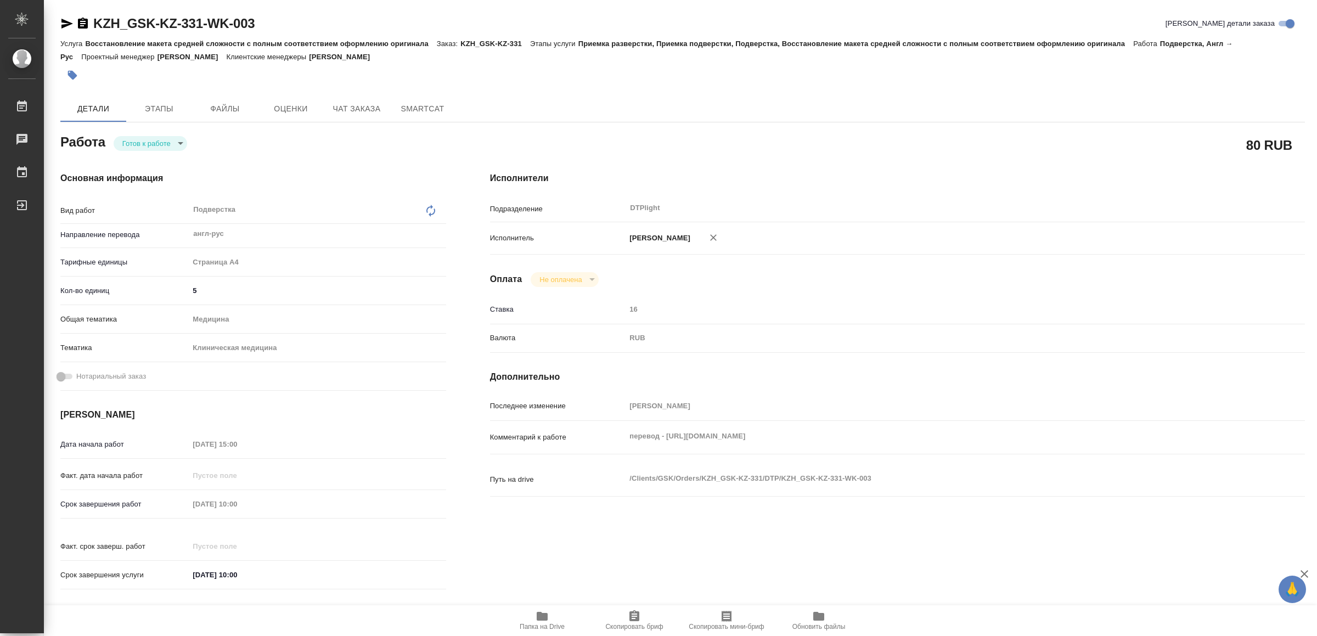
click at [145, 142] on body "🙏 .cls-1 fill:#fff; AWATERA Yamkovenko Vera Работы Чаты График Выйти KZH_GSK-KZ…" at bounding box center [658, 318] width 1317 height 636
click at [145, 142] on button "В работе" at bounding box center [141, 143] width 36 height 12
type textarea "x"
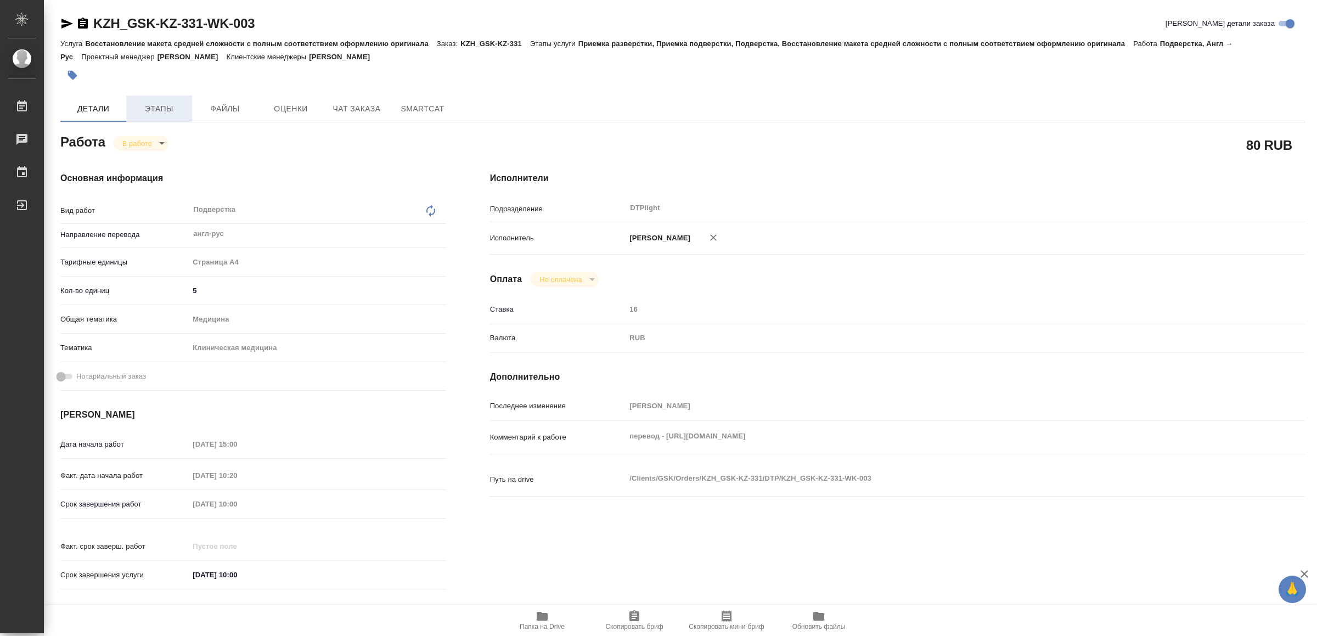
type textarea "x"
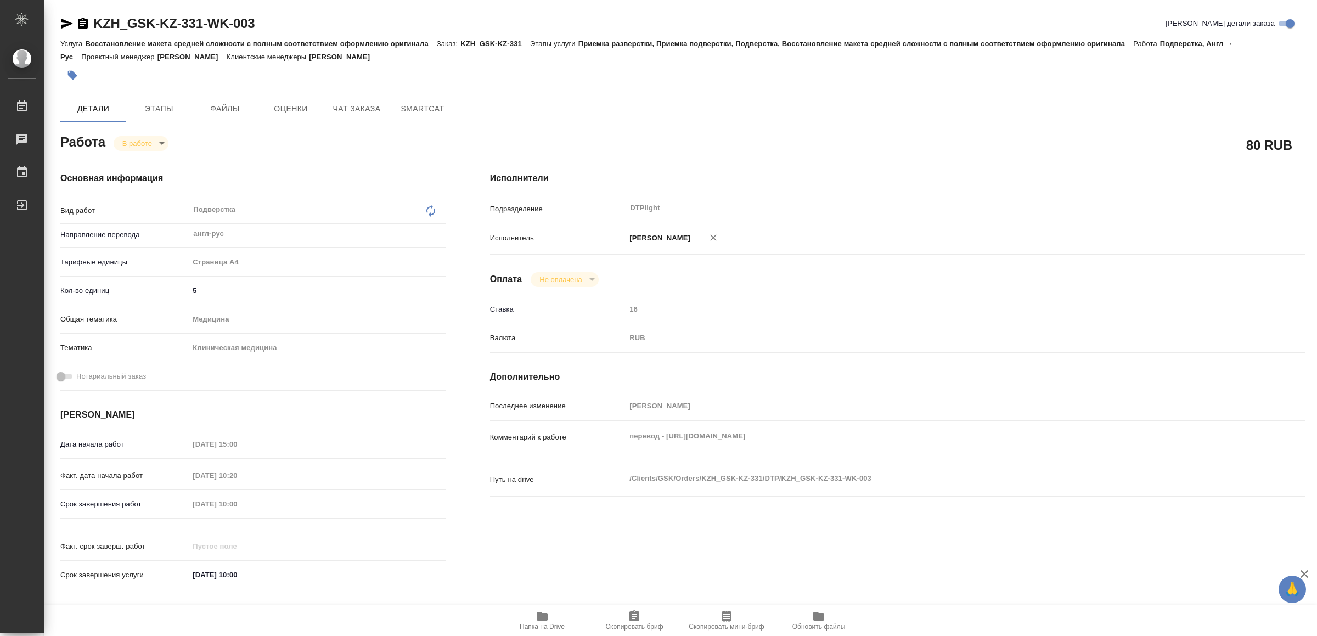
type textarea "x"
click at [61, 15] on div "KZH_GSK-KZ-331-WK-003" at bounding box center [157, 24] width 195 height 18
click at [63, 21] on icon "button" at bounding box center [67, 24] width 12 height 10
click at [552, 631] on button "Папка на Drive" at bounding box center [542, 620] width 92 height 31
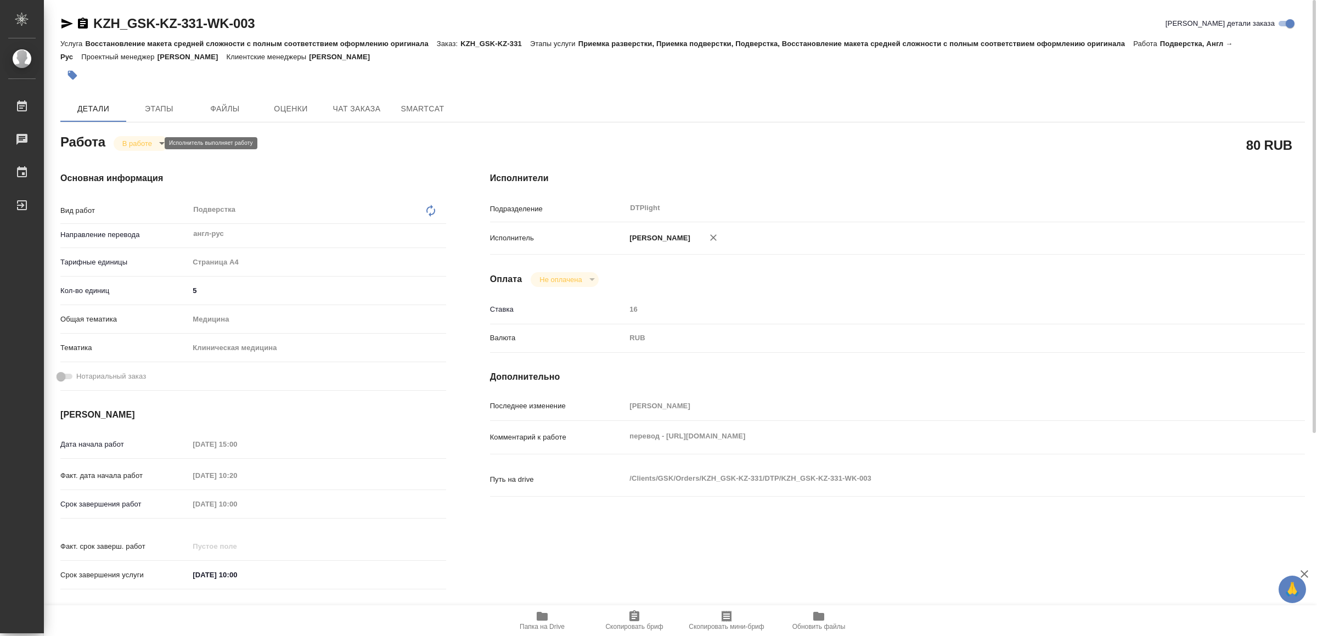
click at [140, 143] on body "🙏 .cls-1 fill:#fff; AWATERA Yamkovenko Vera Работы 0 Чаты График Выйти KZH_GSK-…" at bounding box center [658, 318] width 1317 height 636
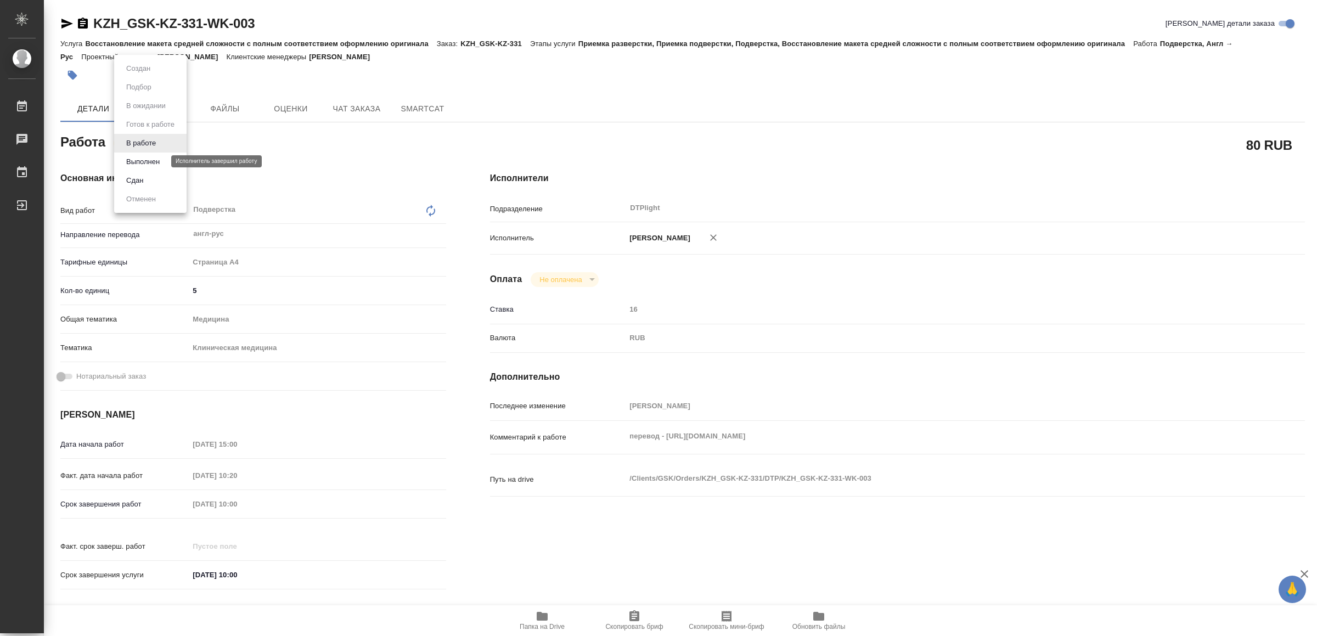
click at [148, 158] on button "Выполнен" at bounding box center [143, 162] width 40 height 12
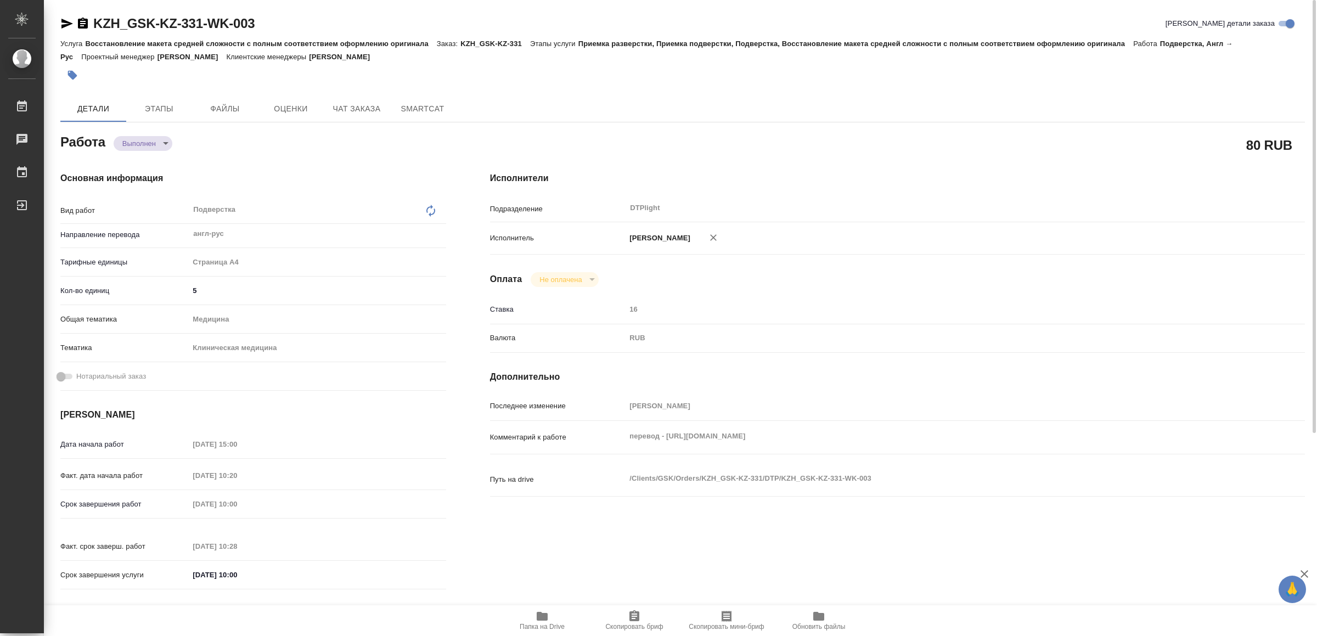
type textarea "x"
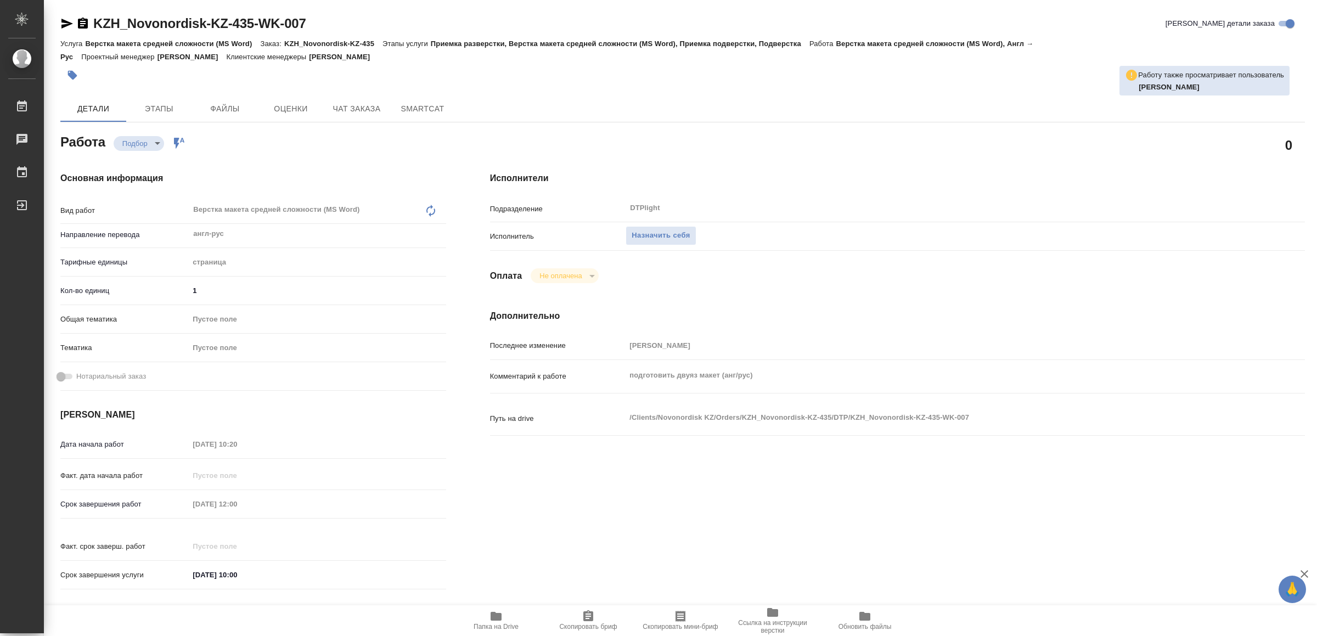
click at [495, 621] on icon "button" at bounding box center [495, 616] width 13 height 13
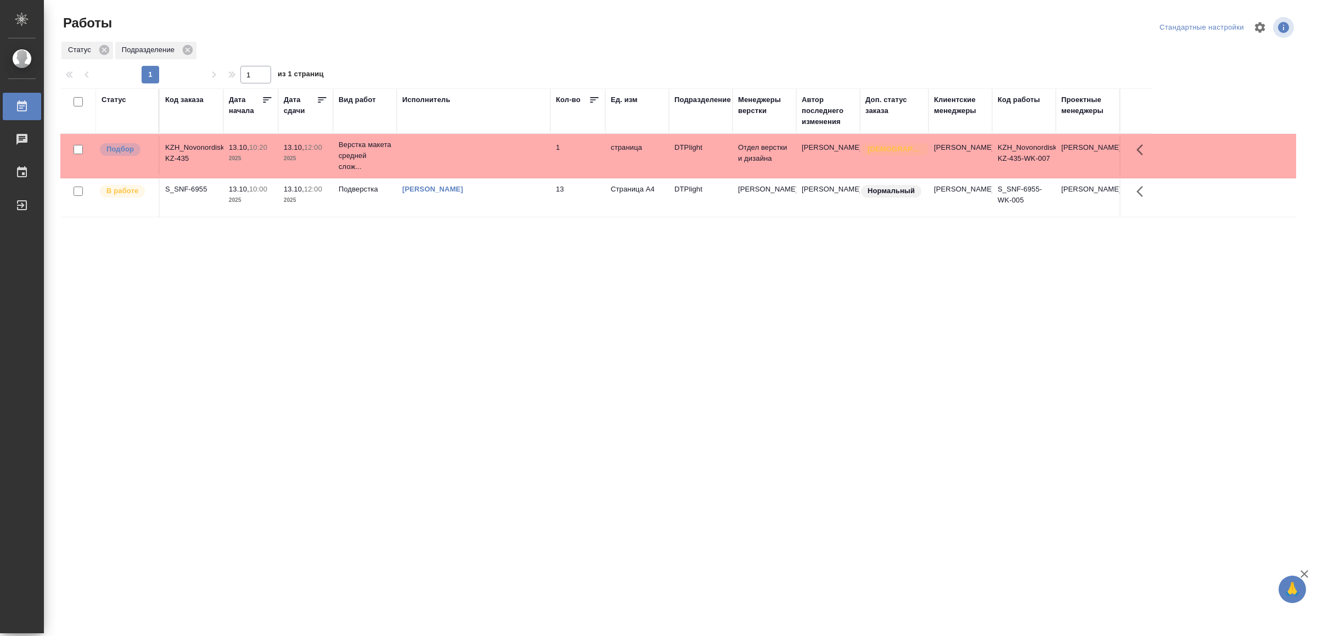
drag, startPoint x: 385, startPoint y: 361, endPoint x: 392, endPoint y: 361, distance: 6.6
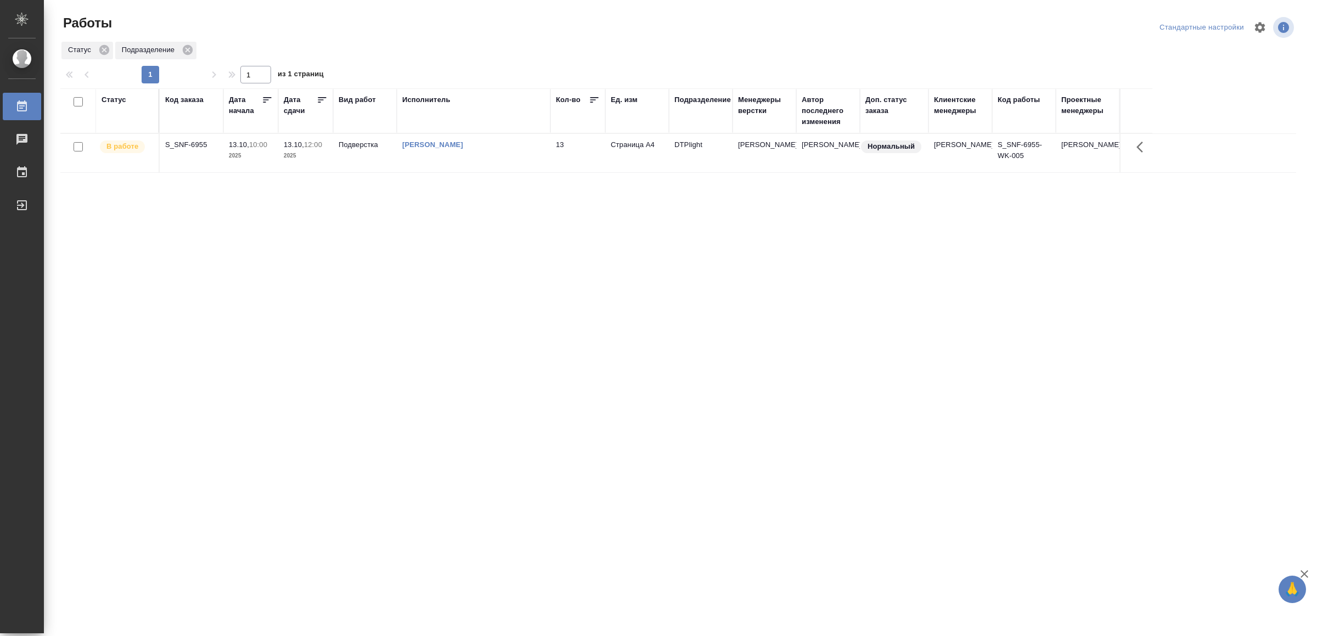
click at [314, 162] on td "13.10, 12:00 2025" at bounding box center [305, 153] width 55 height 38
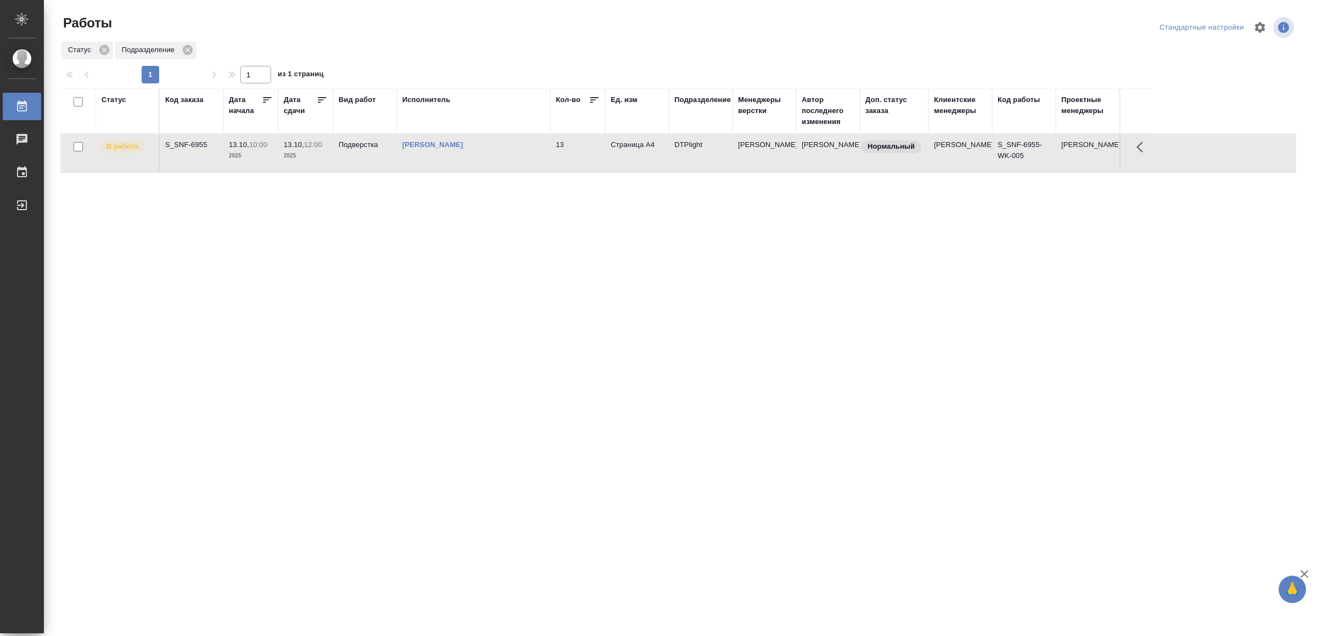
click at [314, 162] on td "13.10, 12:00 2025" at bounding box center [305, 153] width 55 height 38
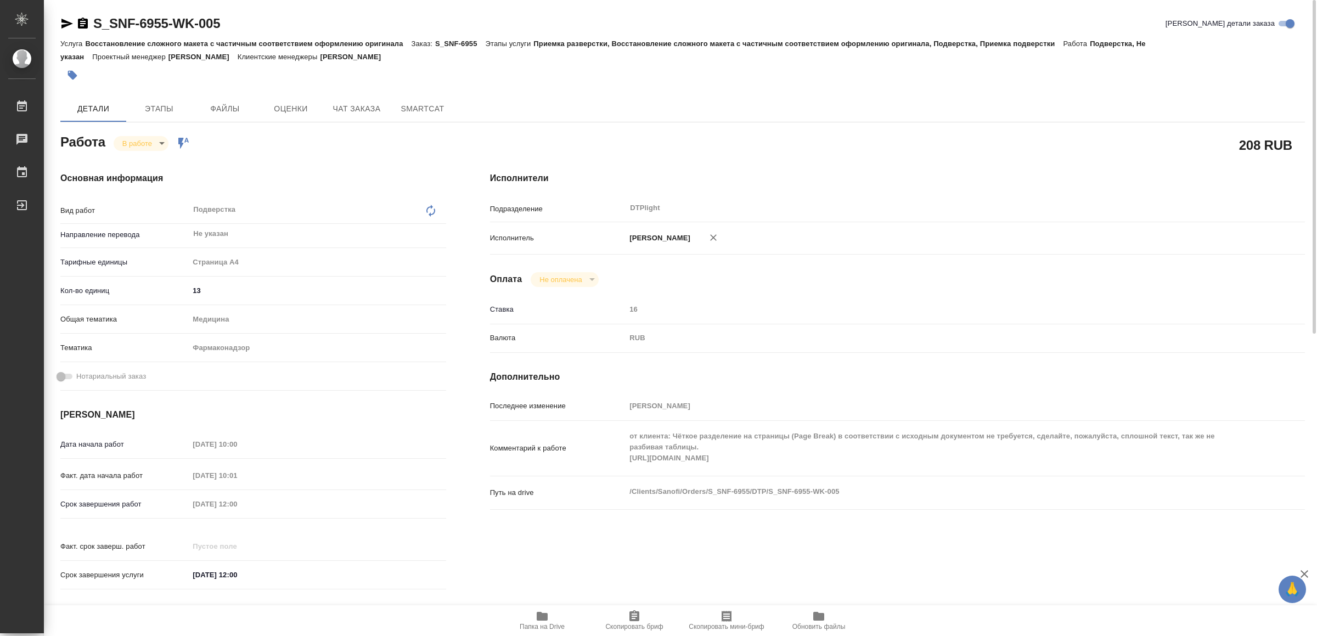
click at [555, 616] on span "Папка на Drive" at bounding box center [542, 620] width 79 height 21
click at [61, 24] on icon "button" at bounding box center [66, 23] width 13 height 13
click at [142, 145] on body "🙏 .cls-1 fill:#fff; AWATERA Yamkovenko Vera Работы 0 Чаты График Выйти S_SNF-69…" at bounding box center [658, 318] width 1317 height 636
click at [147, 154] on li "Выполнен" at bounding box center [150, 162] width 72 height 19
type textarea "x"
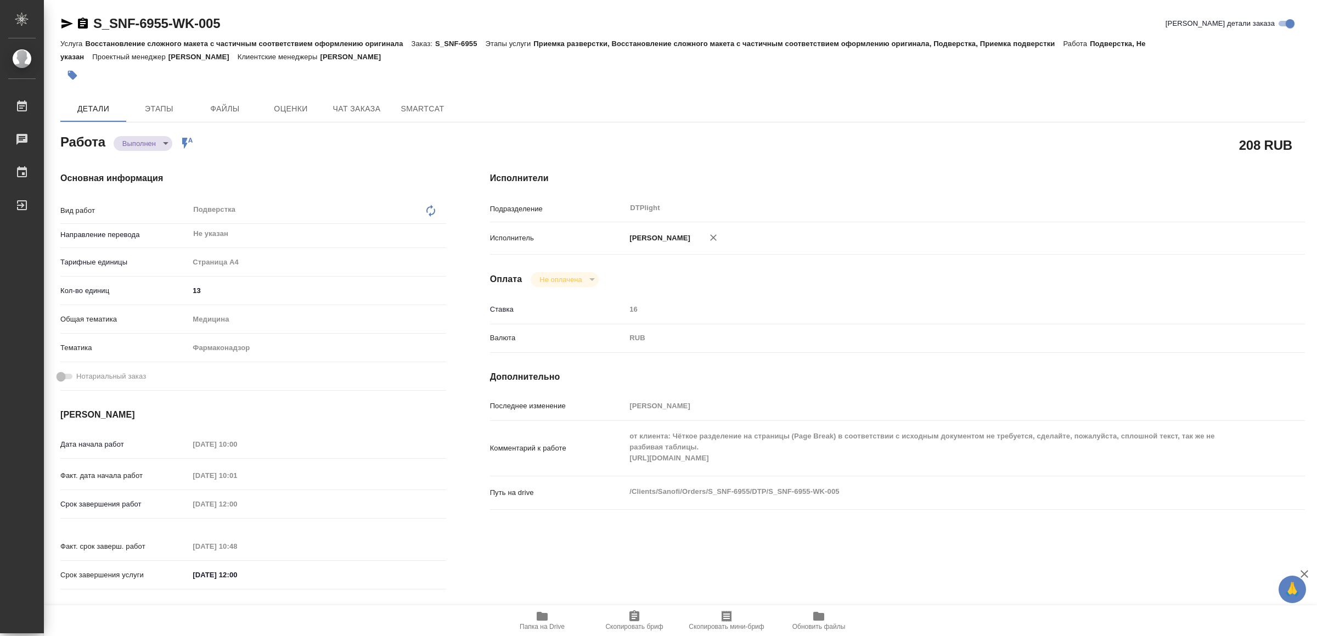
type textarea "x"
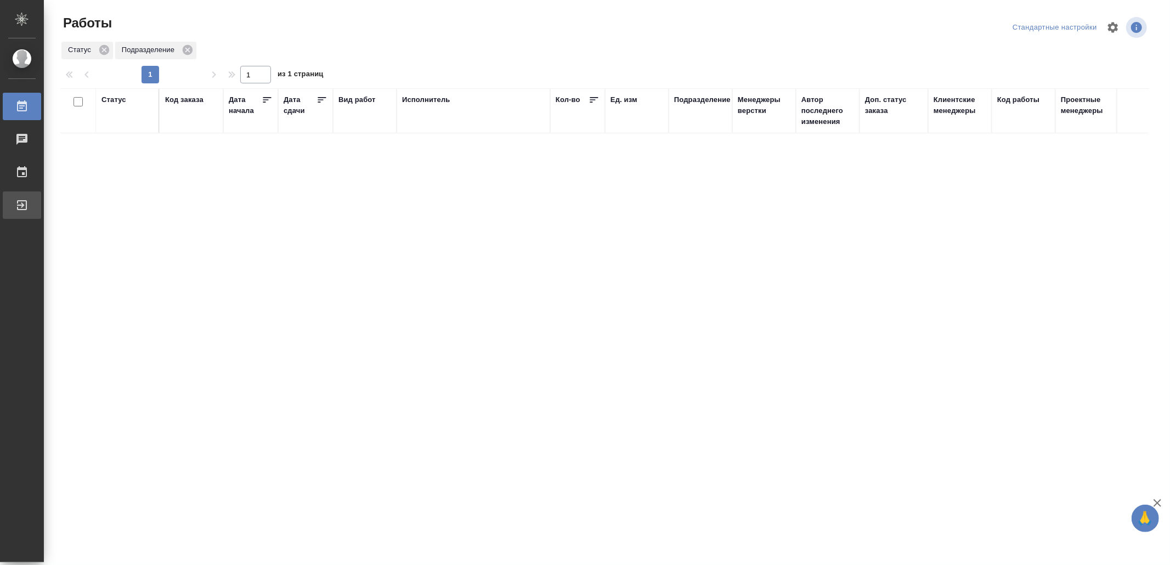
click at [22, 202] on div "Выйти" at bounding box center [8, 205] width 27 height 16
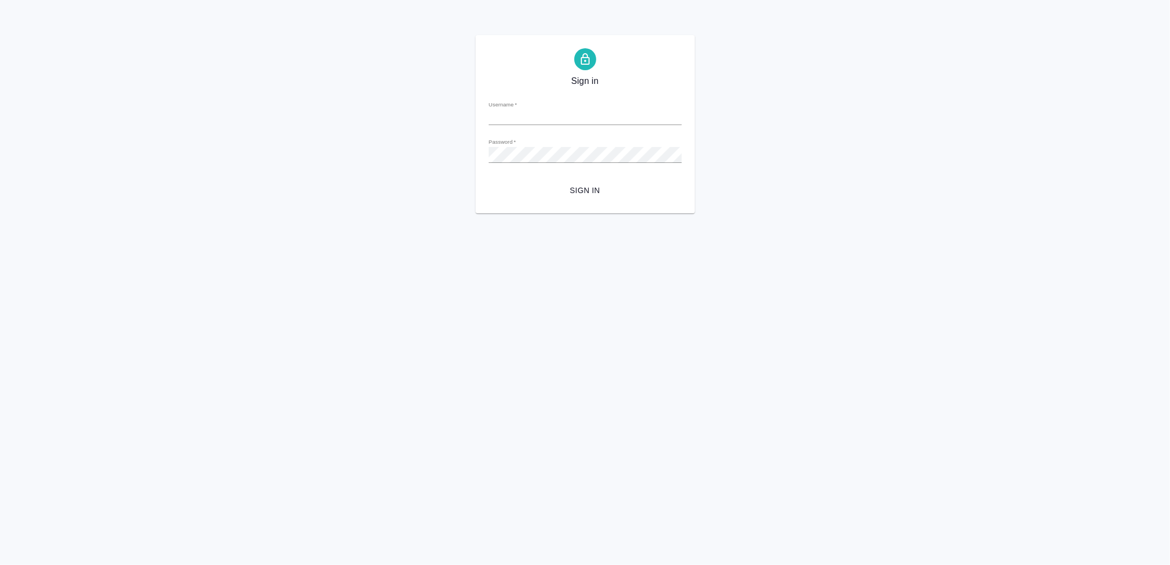
type input "[EMAIL_ADDRESS][DOMAIN_NAME]"
click at [602, 184] on span "Sign in" at bounding box center [586, 191] width 176 height 14
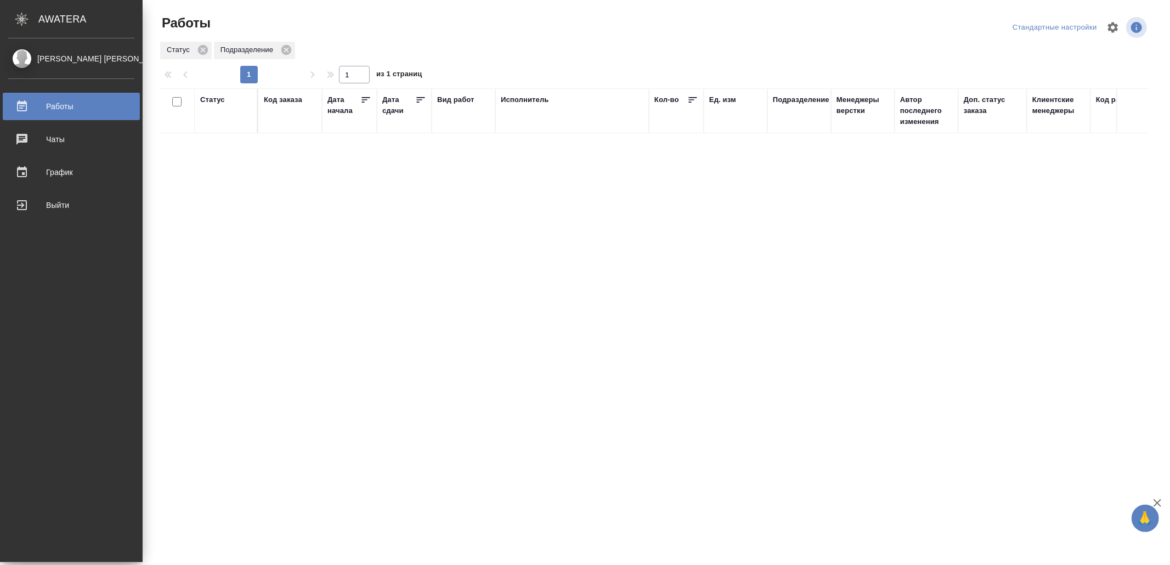
click at [75, 98] on div "Работы" at bounding box center [71, 106] width 126 height 16
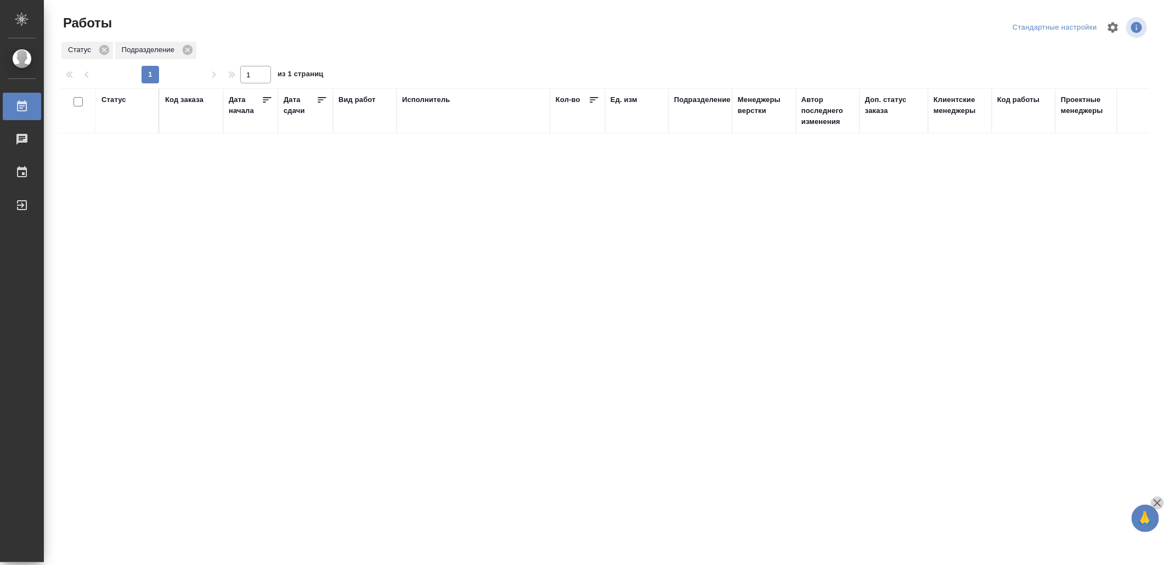
click at [1162, 500] on icon "button" at bounding box center [1157, 503] width 13 height 13
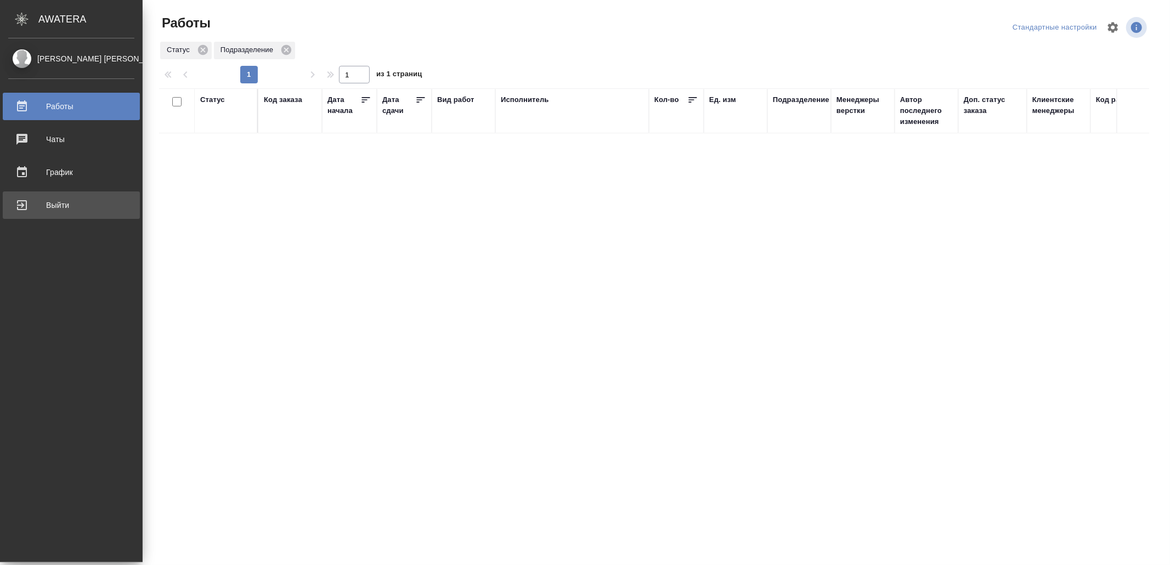
click at [31, 204] on div "Выйти" at bounding box center [71, 205] width 126 height 16
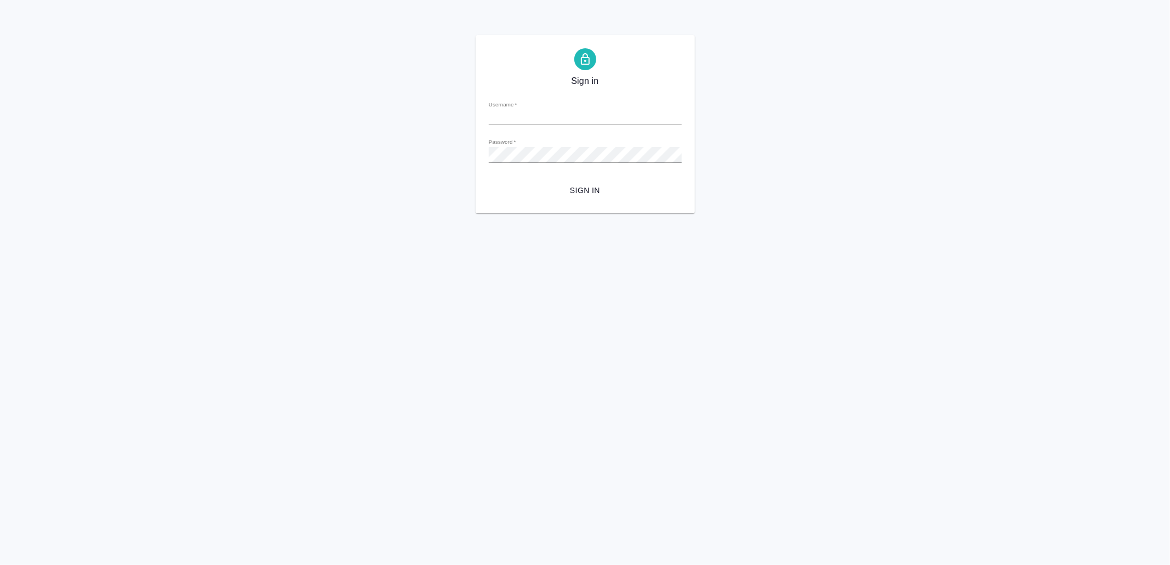
type input "[EMAIL_ADDRESS][DOMAIN_NAME]"
click at [589, 184] on span "Sign in" at bounding box center [586, 191] width 176 height 14
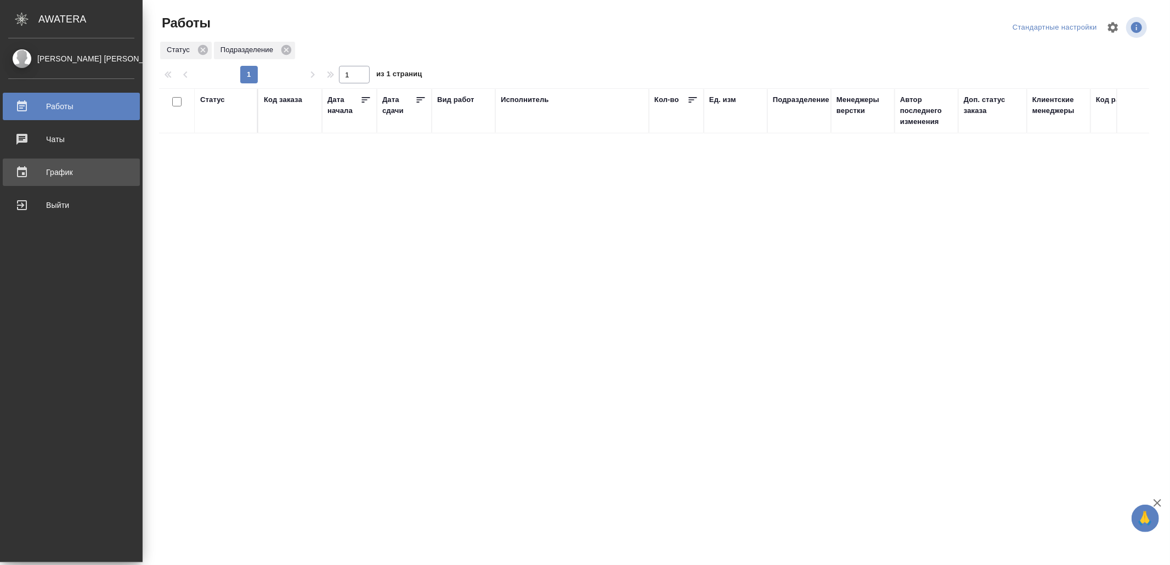
click at [77, 182] on link "График" at bounding box center [71, 172] width 137 height 27
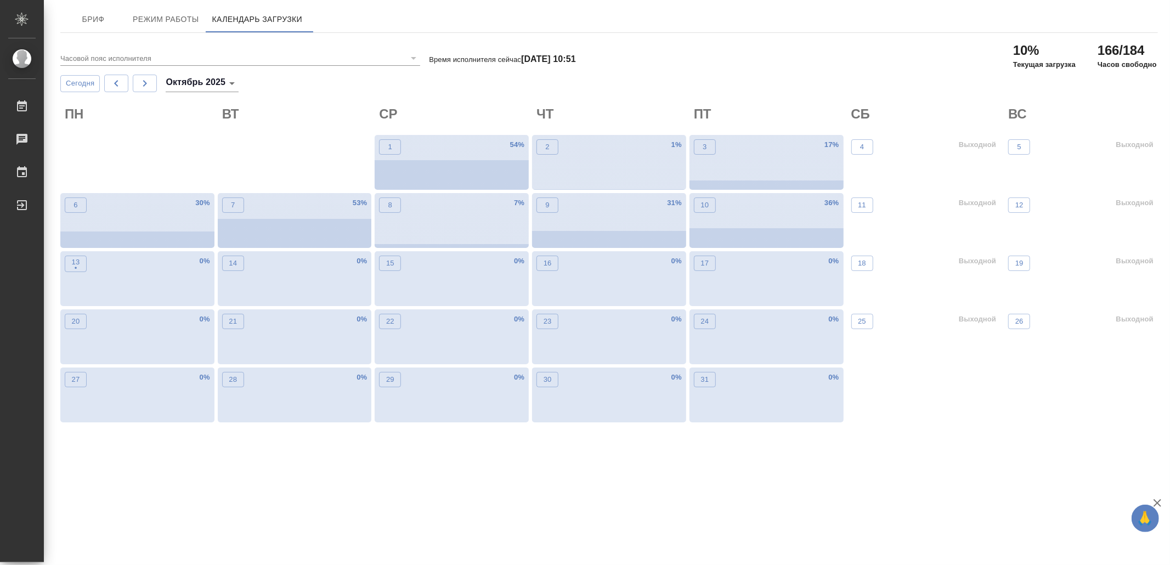
click at [238, 81] on body "🙏 .cls-1 fill:#fff; AWATERA Yamkovenko Vera Работы 0 Чаты График Выйти Бриф Реж…" at bounding box center [585, 282] width 1170 height 565
click at [216, 66] on li "Сентябрь 2025" at bounding box center [208, 67] width 77 height 18
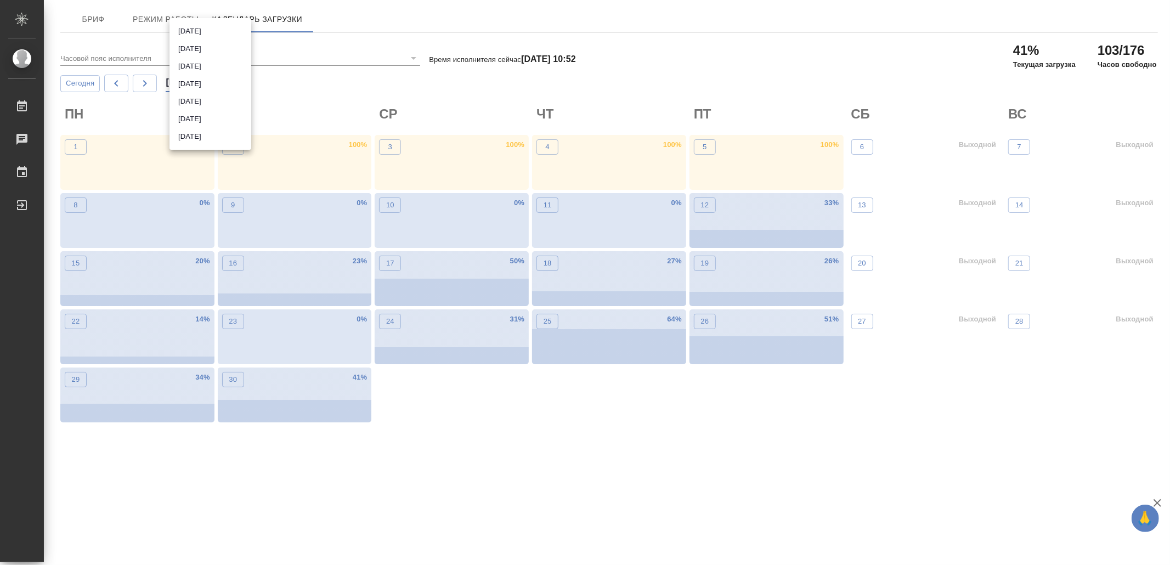
click at [226, 77] on body "🙏 .cls-1 fill:#fff; AWATERA Yamkovenko Vera Работы 0 Чаты График Выйти Бриф Реж…" at bounding box center [585, 282] width 1170 height 565
click at [207, 59] on li "Август 2025" at bounding box center [211, 67] width 82 height 18
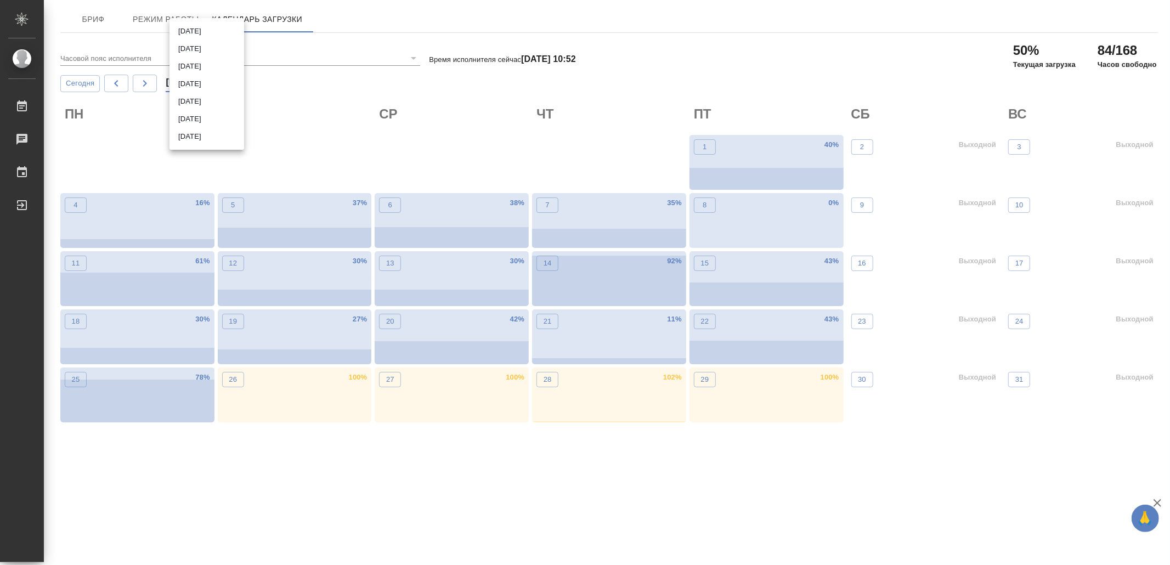
click at [212, 81] on body "🙏 .cls-1 fill:#fff; AWATERA Yamkovenko Vera Работы 0 Чаты График Выйти Бриф Реж…" at bounding box center [585, 282] width 1170 height 565
click at [211, 36] on li "Май 2025" at bounding box center [207, 31] width 75 height 18
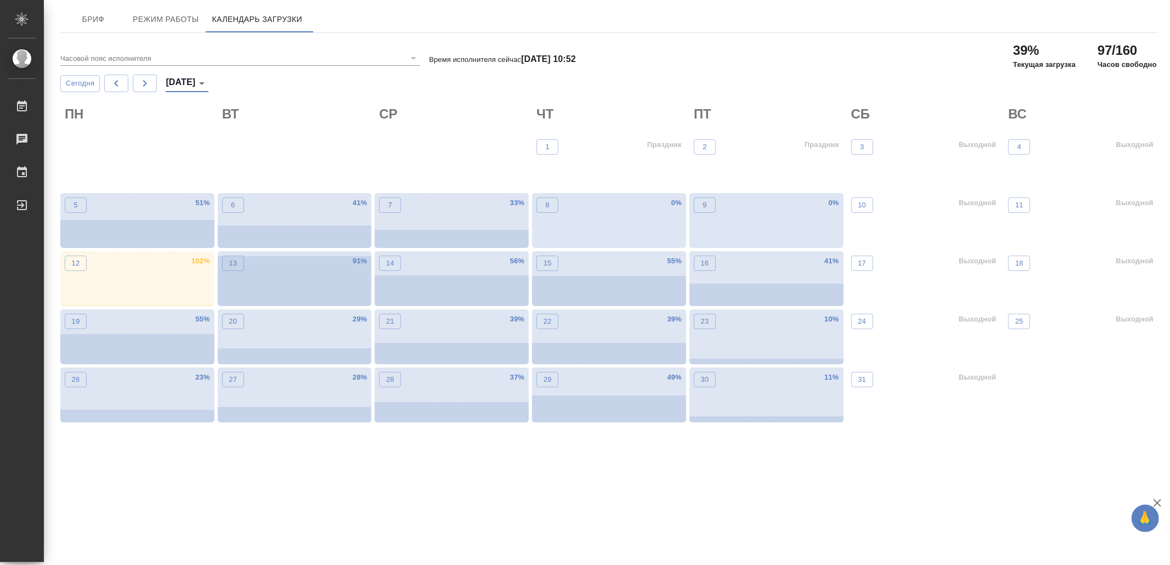
click at [194, 82] on body "🙏 .cls-1 fill:#fff; AWATERA Yamkovenko Vera Работы 0 Чаты График Выйти Бриф Реж…" at bounding box center [585, 282] width 1170 height 565
click at [209, 21] on li "Октябрь 2025" at bounding box center [207, 26] width 75 height 18
type input "октябрь 2025"
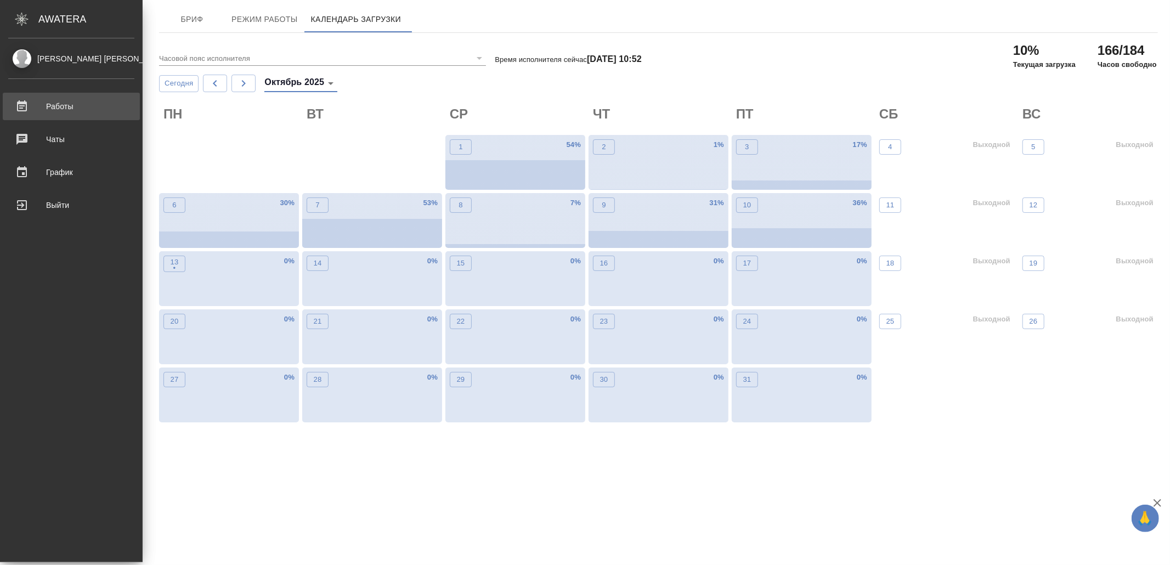
click at [71, 103] on div "Работы" at bounding box center [71, 106] width 126 height 16
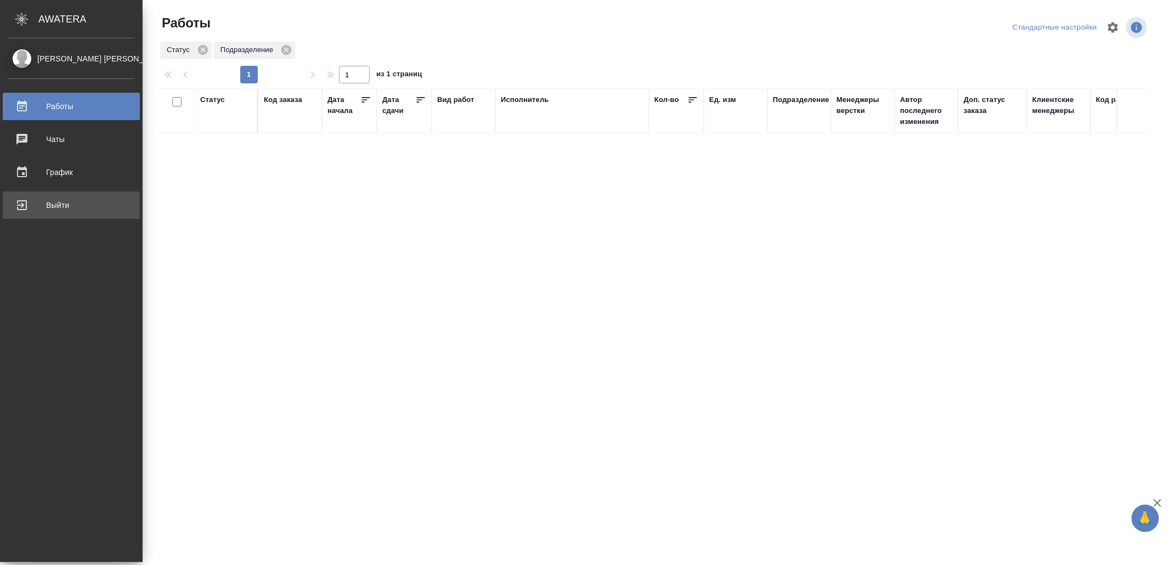
click at [86, 202] on div "Выйти" at bounding box center [71, 205] width 126 height 16
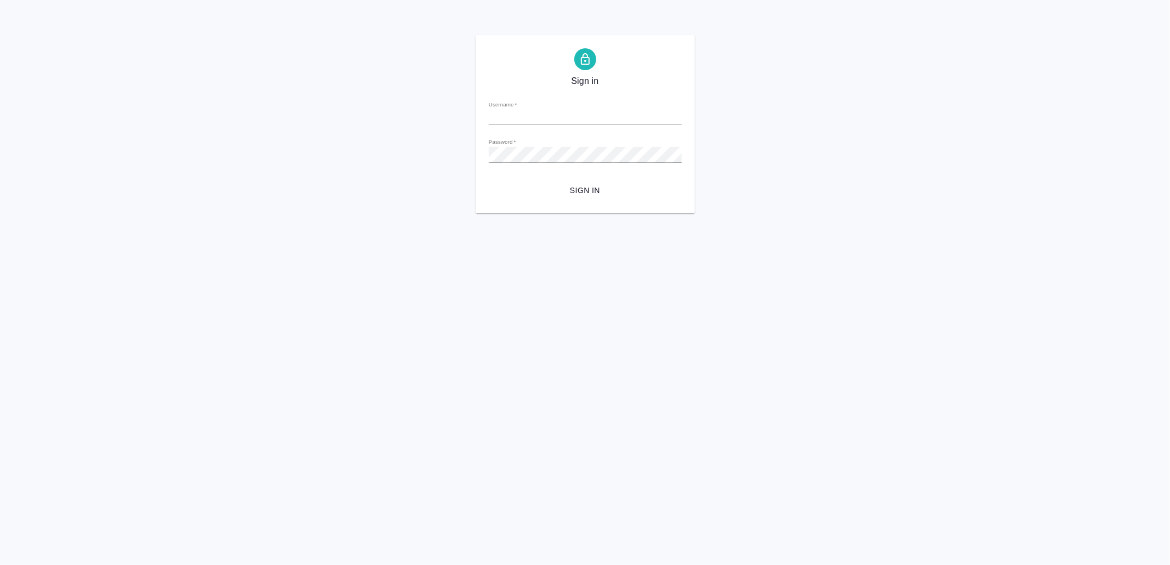
type input "[EMAIL_ADDRESS][DOMAIN_NAME]"
click at [600, 183] on button "Sign in" at bounding box center [585, 191] width 193 height 20
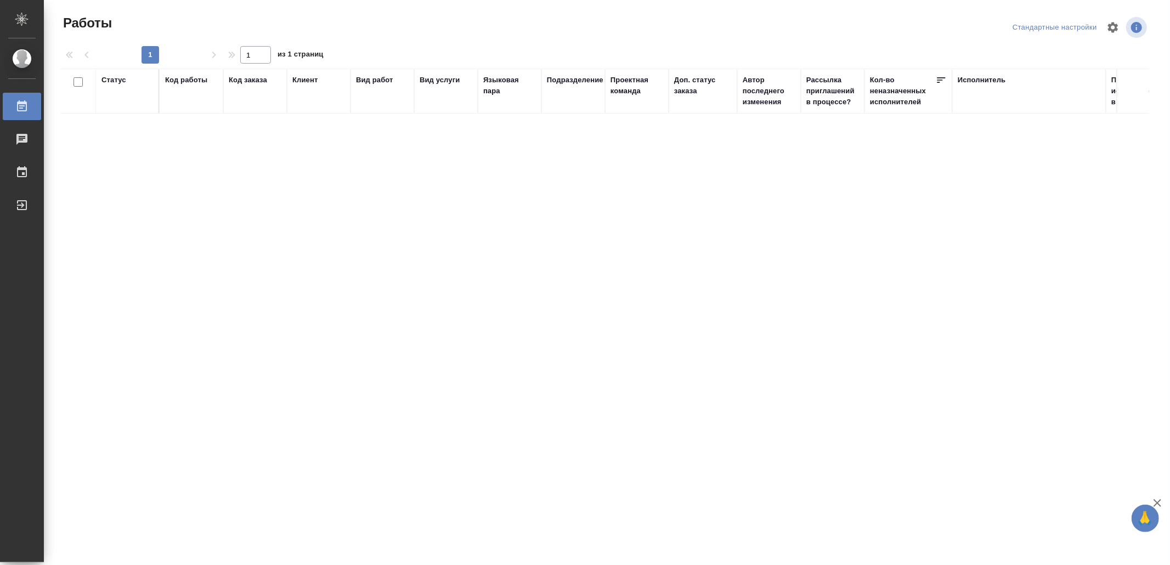
drag, startPoint x: 391, startPoint y: 310, endPoint x: 394, endPoint y: 305, distance: 5.6
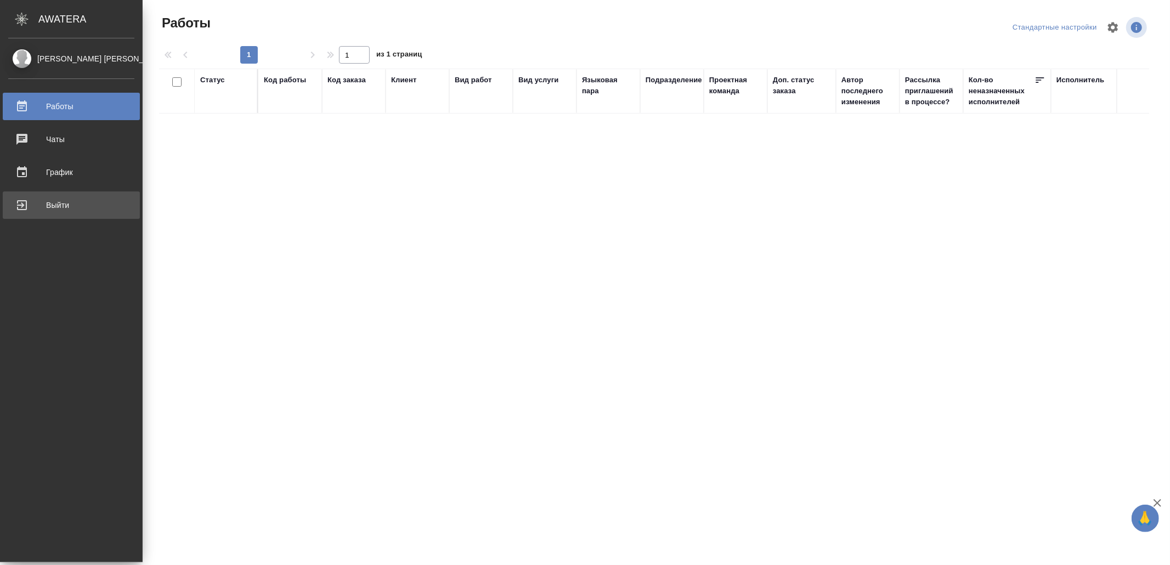
click at [73, 209] on div "Выйти" at bounding box center [71, 205] width 126 height 16
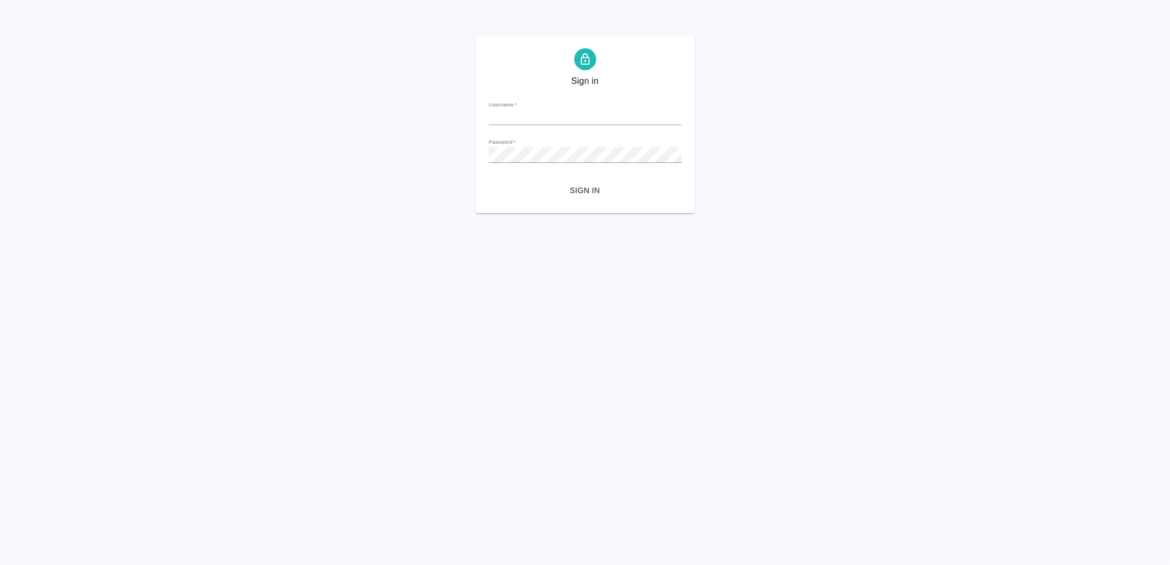
type input "[EMAIL_ADDRESS][DOMAIN_NAME]"
click at [641, 179] on form "Username   * [EMAIL_ADDRESS][DOMAIN_NAME] Password   * urlPath   * / Sign in" at bounding box center [585, 146] width 193 height 108
click at [595, 185] on span "Sign in" at bounding box center [586, 191] width 176 height 14
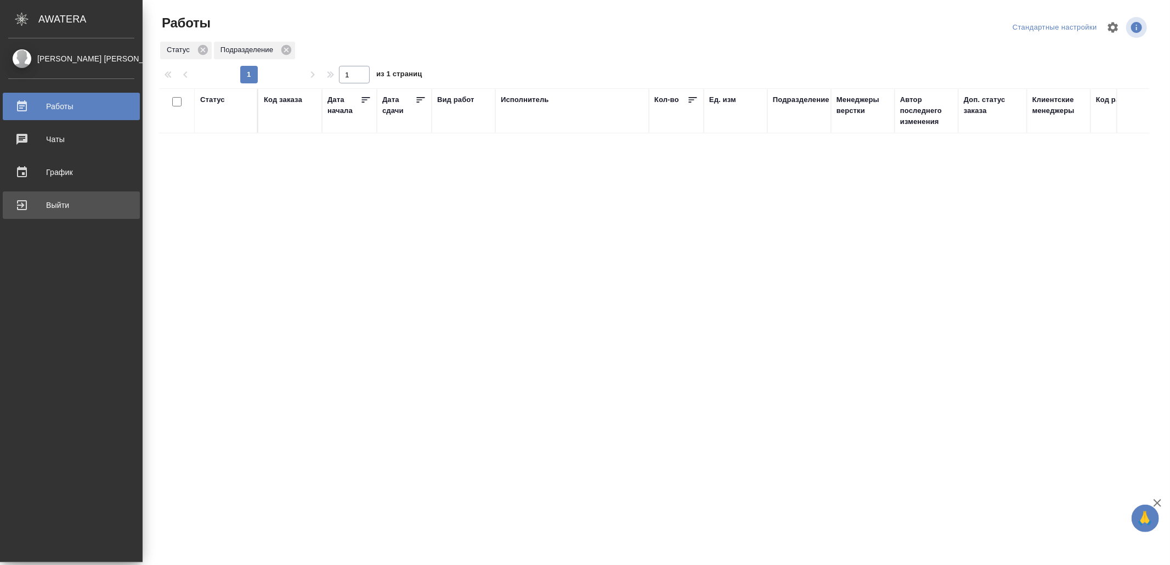
click at [75, 204] on div "Выйти" at bounding box center [71, 205] width 126 height 16
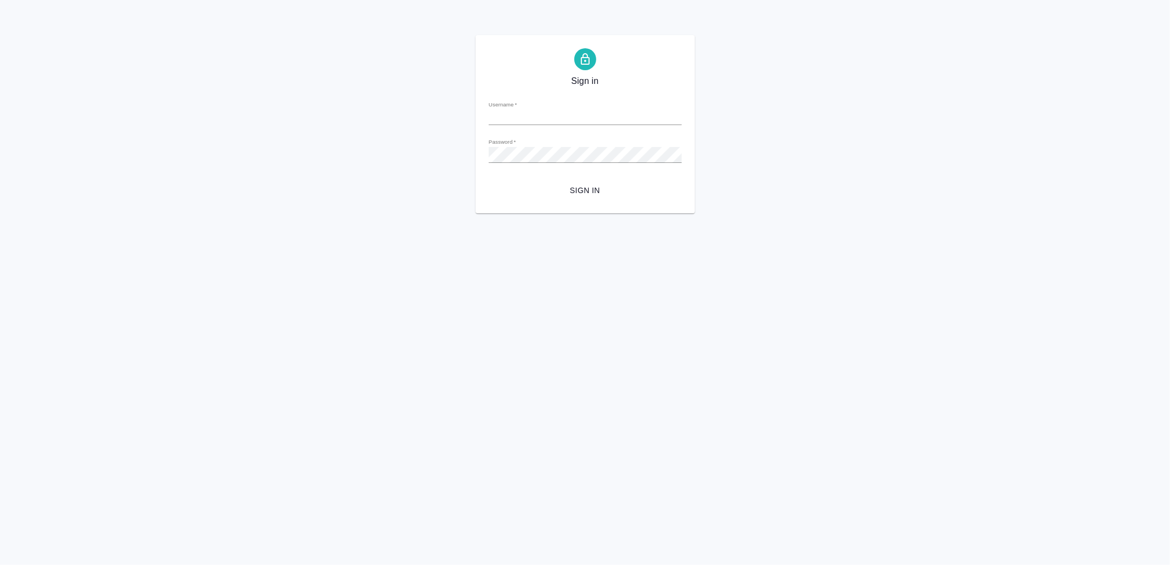
type input "[EMAIL_ADDRESS][DOMAIN_NAME]"
drag, startPoint x: 580, startPoint y: 184, endPoint x: 573, endPoint y: 195, distance: 13.1
click at [580, 185] on span "Sign in" at bounding box center [586, 191] width 176 height 14
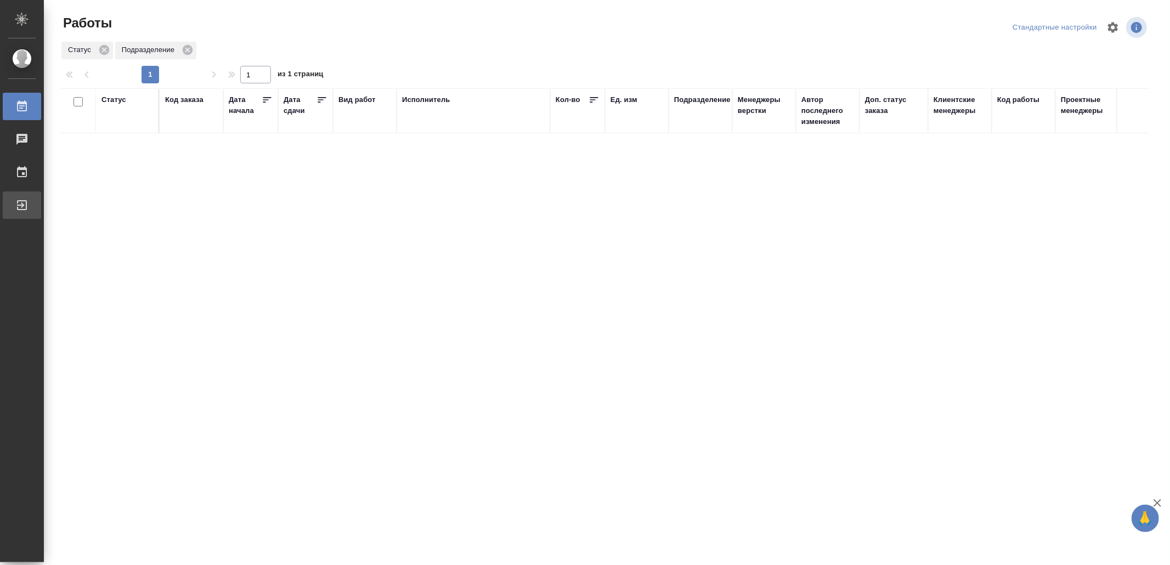
click at [22, 205] on div "Выйти" at bounding box center [8, 205] width 27 height 16
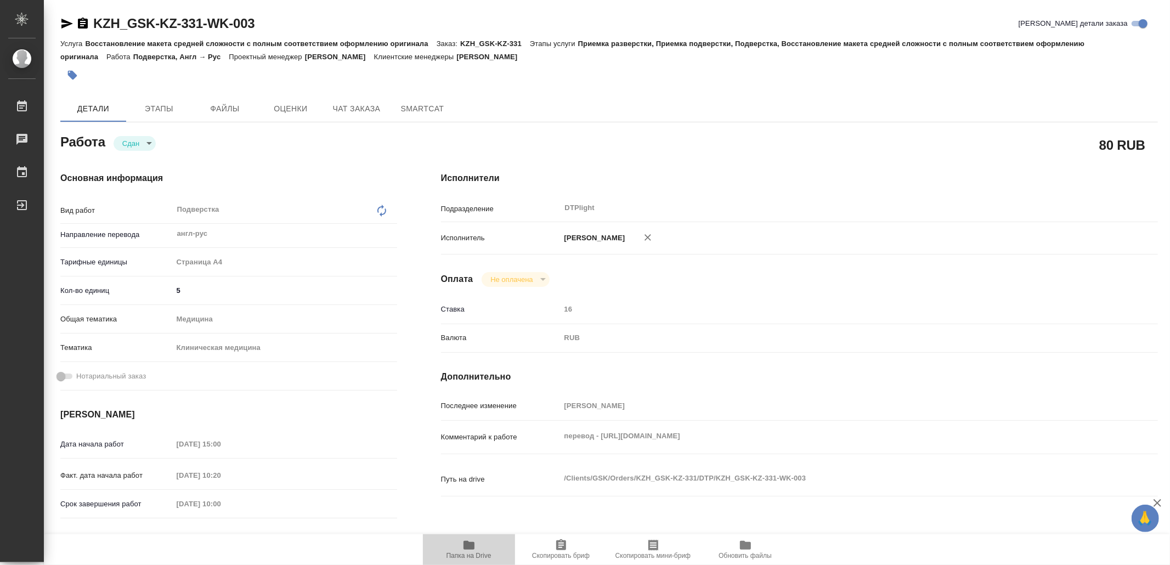
click at [479, 545] on span "Папка на Drive" at bounding box center [469, 549] width 79 height 21
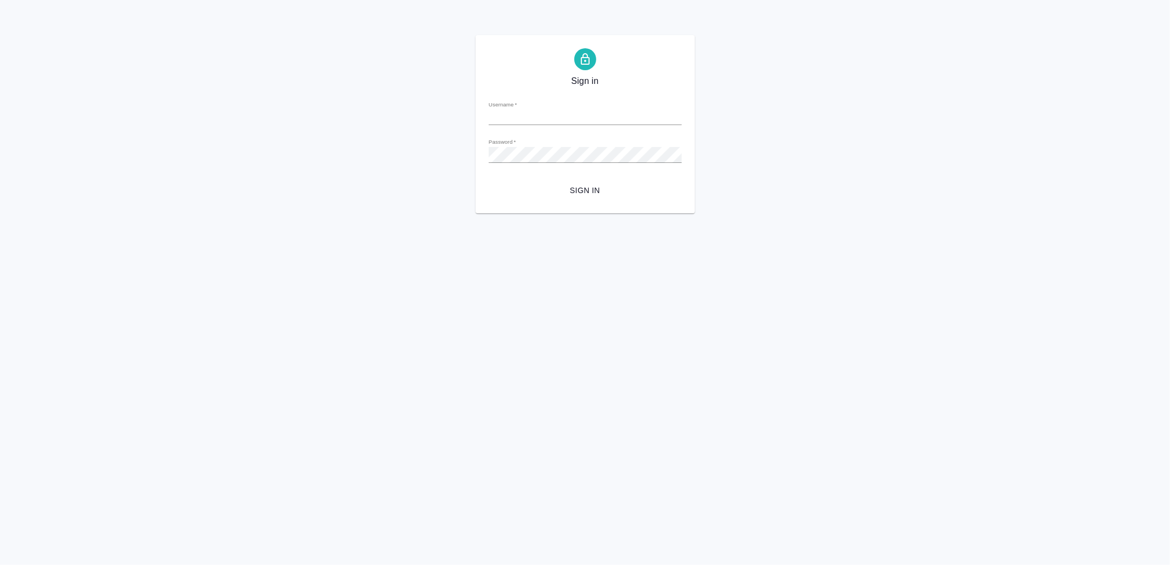
type input "[EMAIL_ADDRESS][DOMAIN_NAME]"
click at [615, 190] on span "Sign in" at bounding box center [586, 191] width 176 height 14
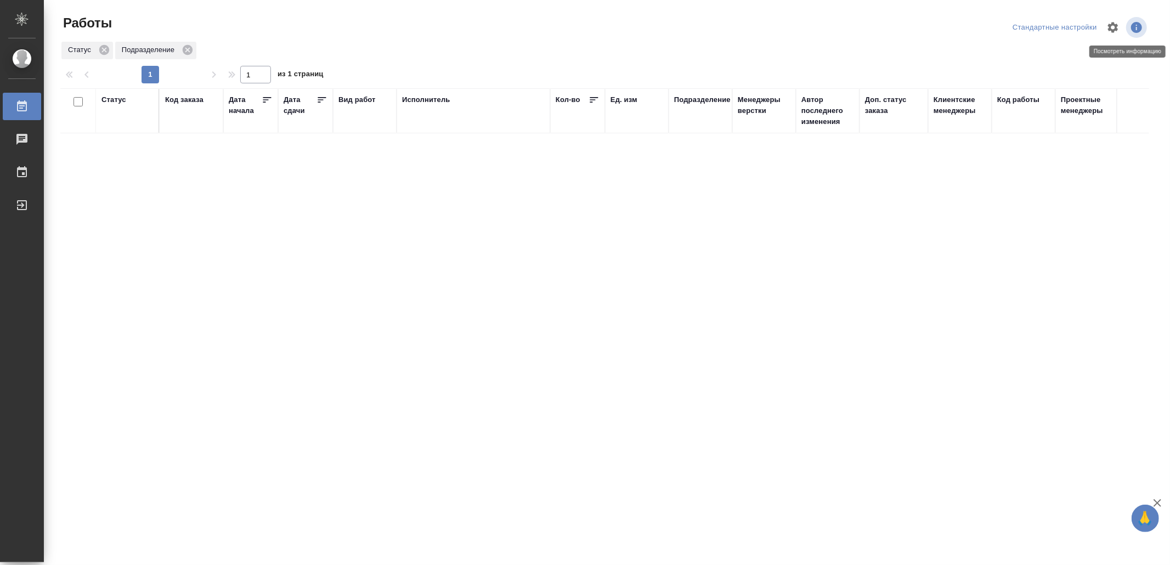
click at [1142, 27] on icon "button" at bounding box center [1136, 27] width 13 height 13
click at [1142, 26] on icon "button" at bounding box center [1136, 27] width 13 height 13
drag, startPoint x: 600, startPoint y: 319, endPoint x: 488, endPoint y: 295, distance: 114.6
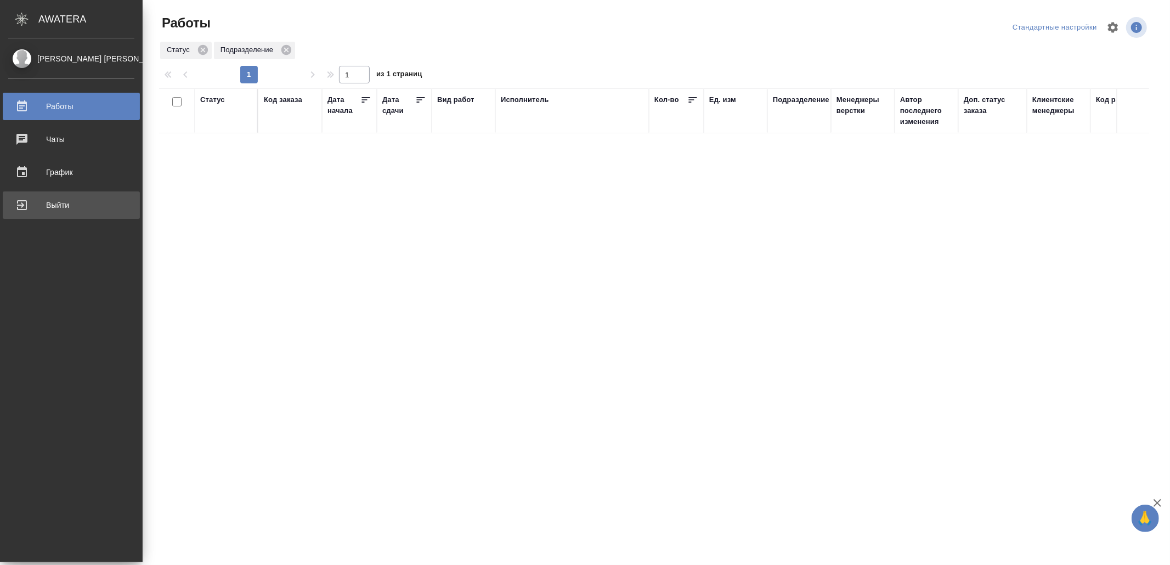
click at [29, 202] on div "Выйти" at bounding box center [71, 205] width 126 height 16
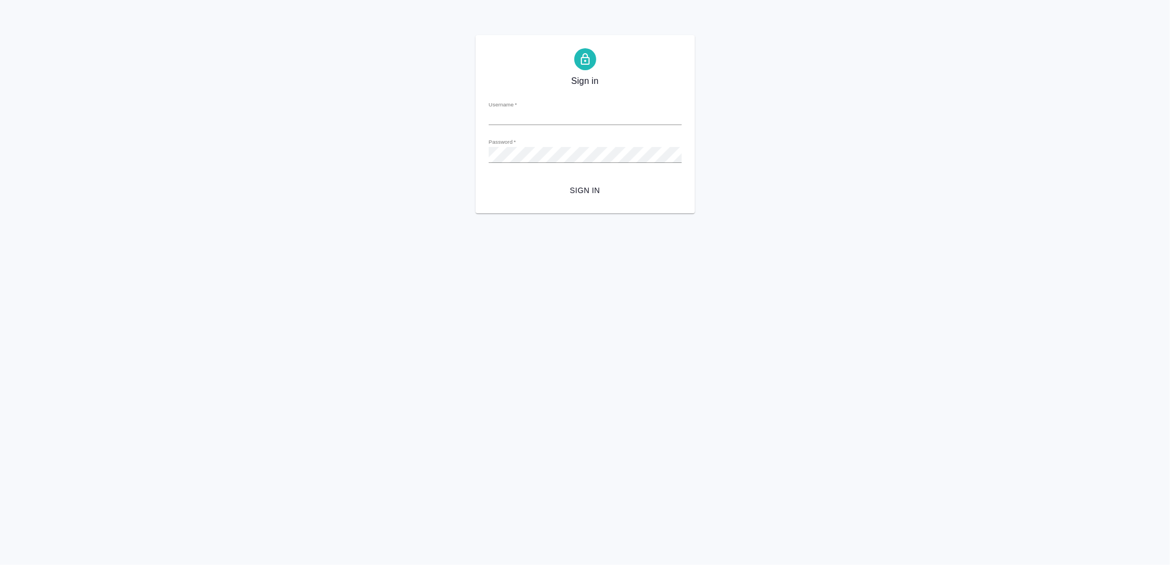
type input "[EMAIL_ADDRESS][DOMAIN_NAME]"
click at [582, 179] on form "Username   * v.yamkovenko@awatera.com Password   * urlPath   * / Sign in" at bounding box center [585, 146] width 193 height 108
click at [582, 184] on span "Sign in" at bounding box center [586, 191] width 176 height 14
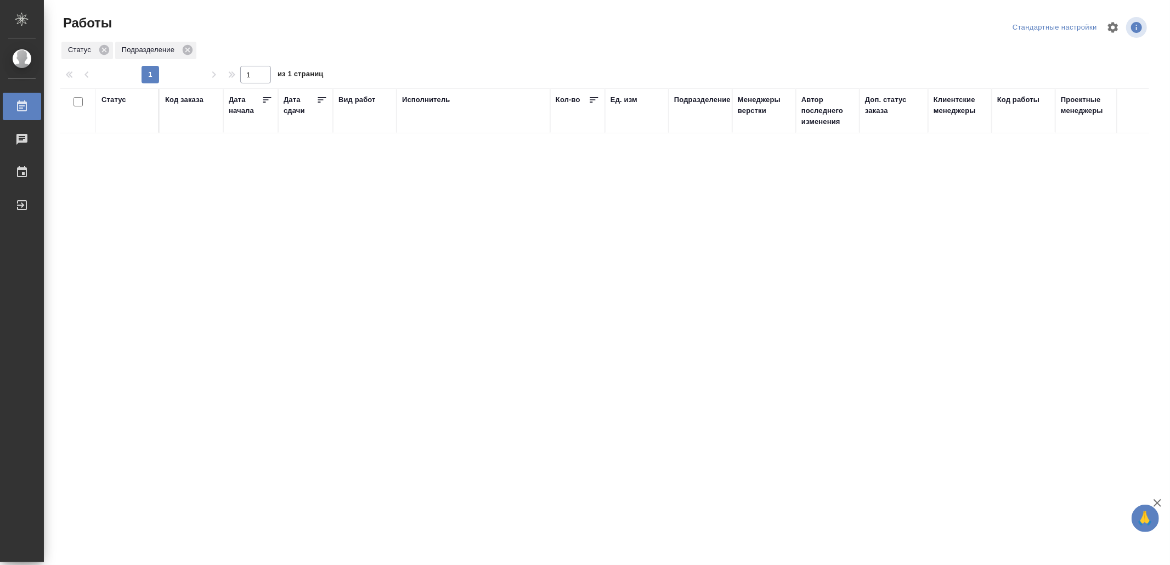
drag, startPoint x: 339, startPoint y: 367, endPoint x: 340, endPoint y: 351, distance: 15.4
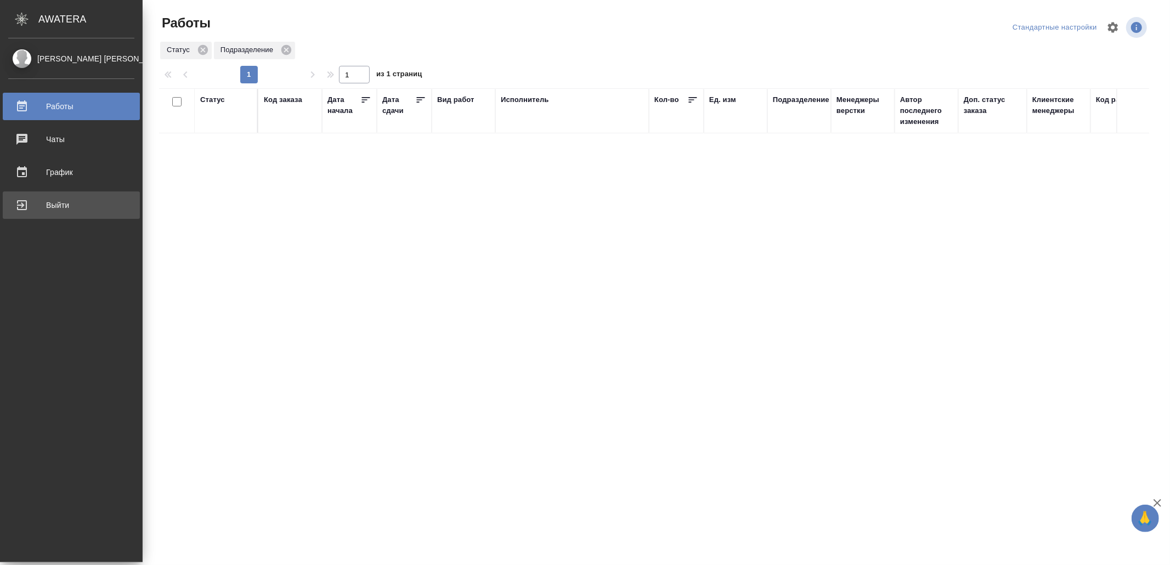
click at [61, 197] on div "Выйти" at bounding box center [71, 205] width 126 height 16
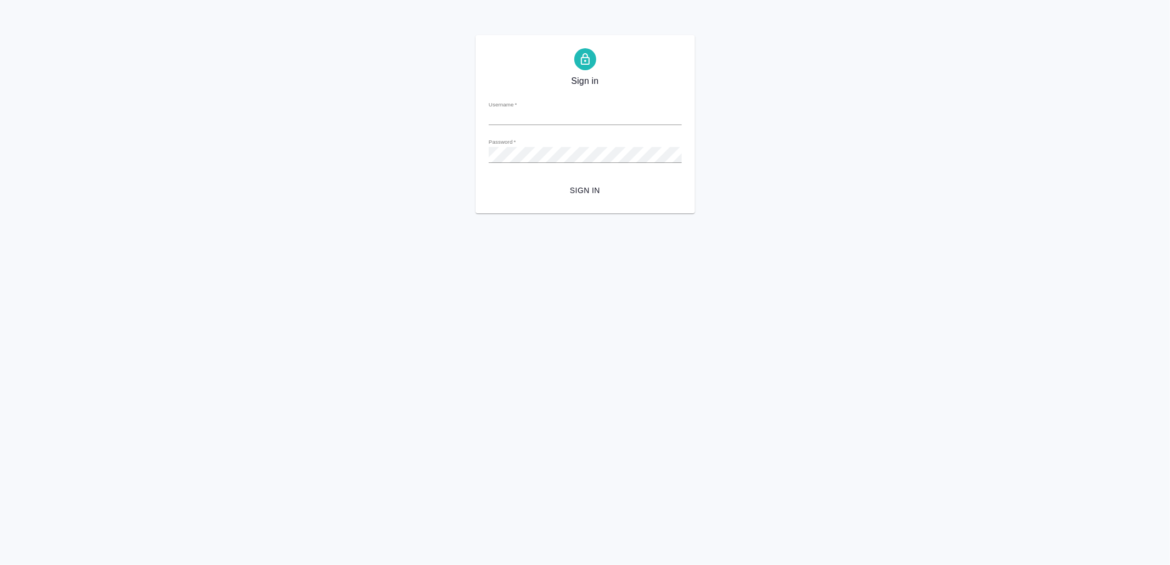
type input "[EMAIL_ADDRESS][DOMAIN_NAME]"
click at [594, 178] on form "Username   * [EMAIL_ADDRESS][DOMAIN_NAME] Password   * urlPath   * / Sign in" at bounding box center [585, 146] width 193 height 108
click at [589, 181] on button "Sign in" at bounding box center [585, 191] width 193 height 20
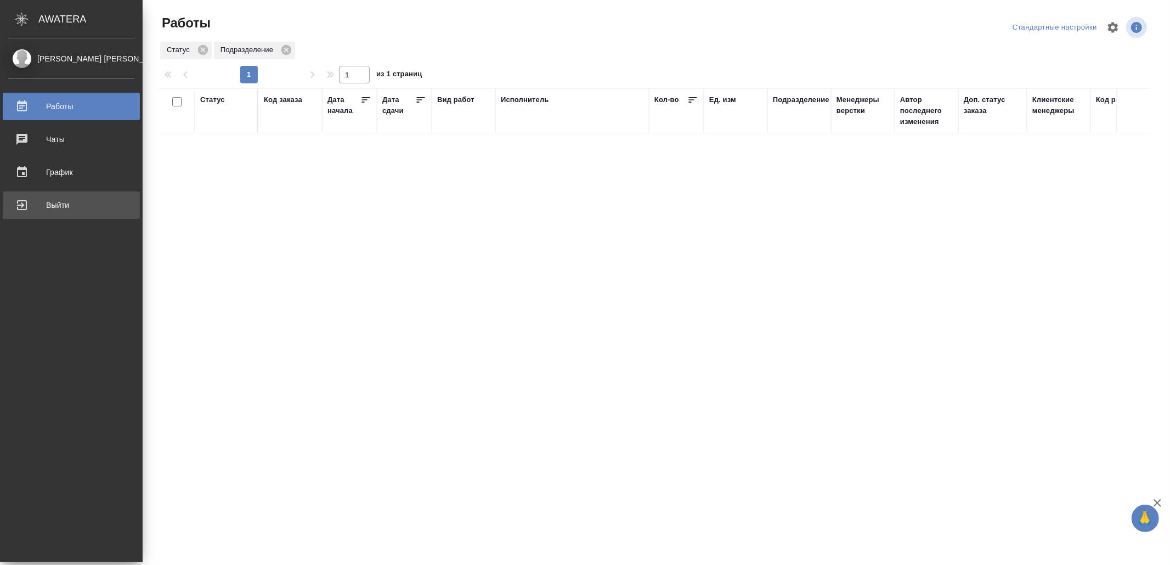
drag, startPoint x: 45, startPoint y: 206, endPoint x: 54, endPoint y: 206, distance: 8.8
click at [46, 206] on div "Выйти" at bounding box center [71, 205] width 126 height 16
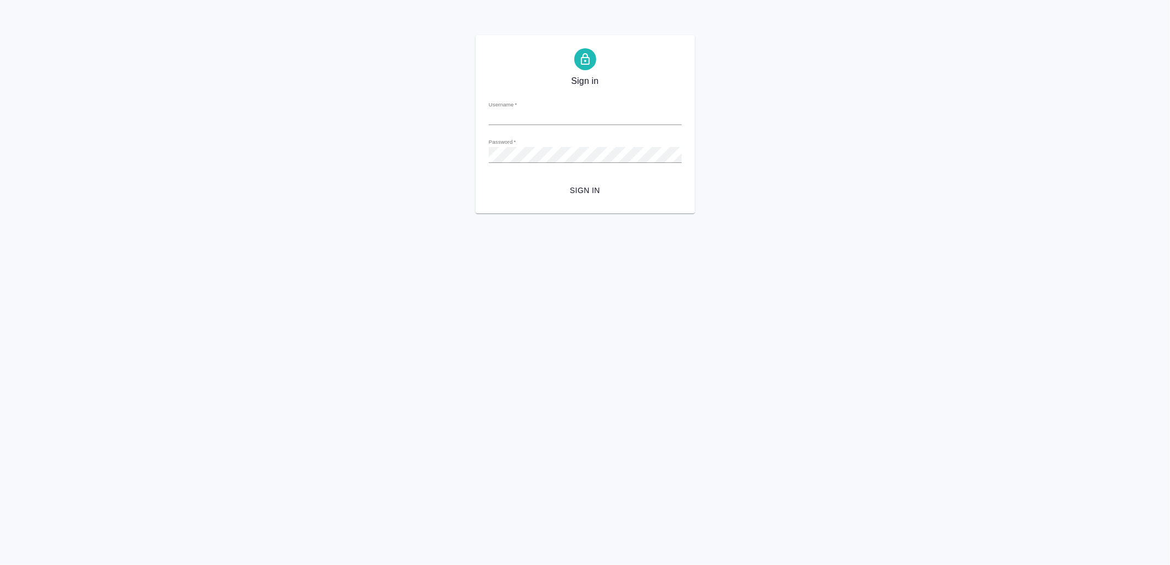
type input "[EMAIL_ADDRESS][DOMAIN_NAME]"
click at [591, 185] on span "Sign in" at bounding box center [586, 191] width 176 height 14
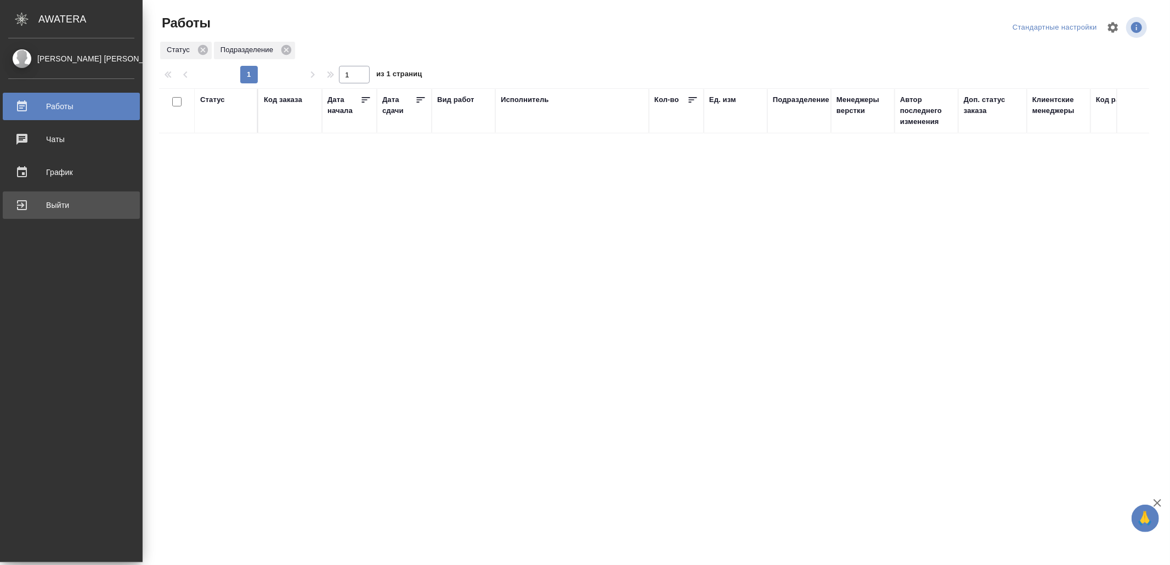
click at [71, 207] on div "Выйти" at bounding box center [71, 205] width 126 height 16
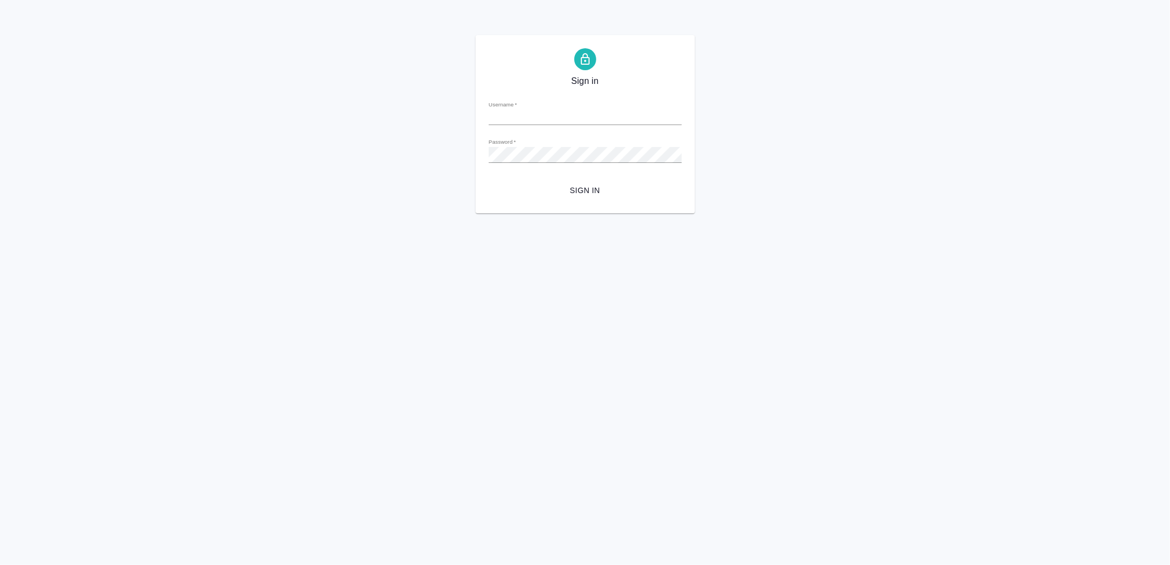
type input "v.yamkovenko@awatera.com"
click at [598, 185] on span "Sign in" at bounding box center [586, 191] width 176 height 14
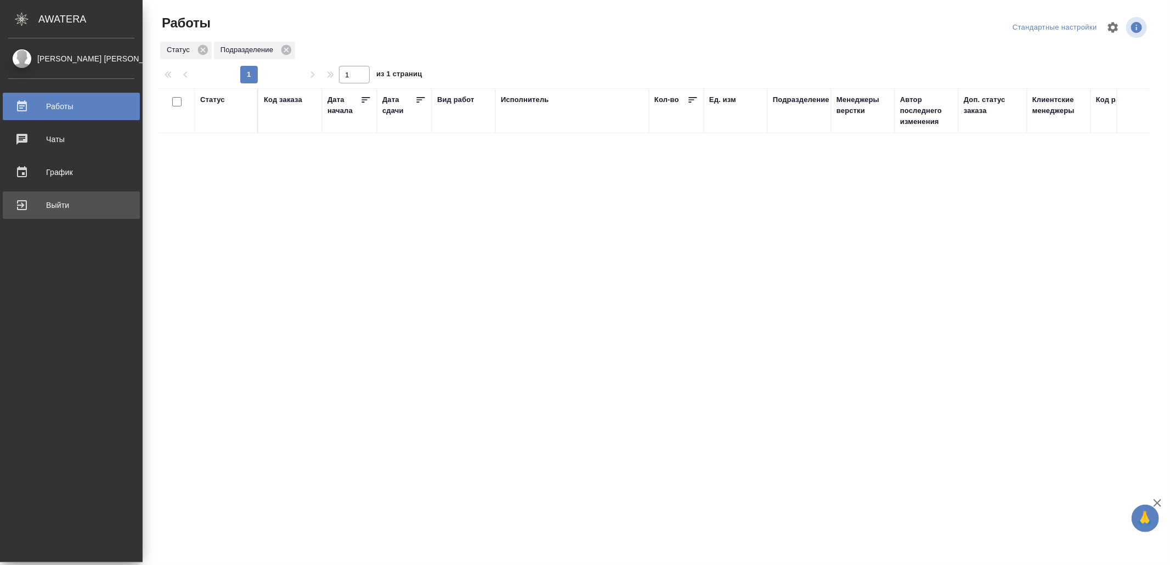
click at [30, 201] on div "Выйти" at bounding box center [71, 205] width 126 height 16
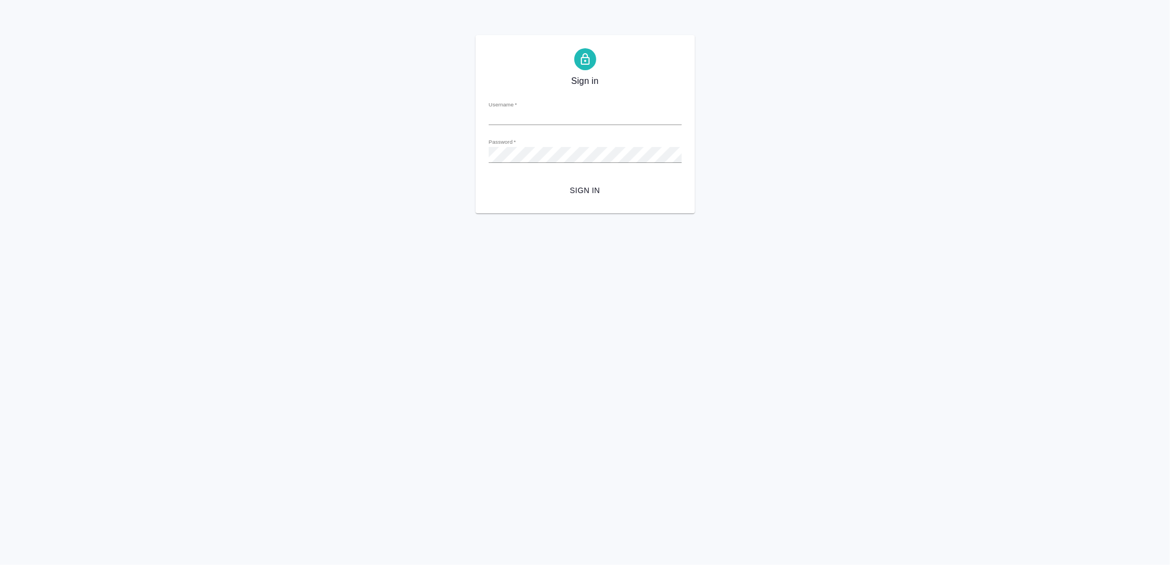
type input "[EMAIL_ADDRESS][DOMAIN_NAME]"
click at [585, 189] on span "Sign in" at bounding box center [586, 191] width 176 height 14
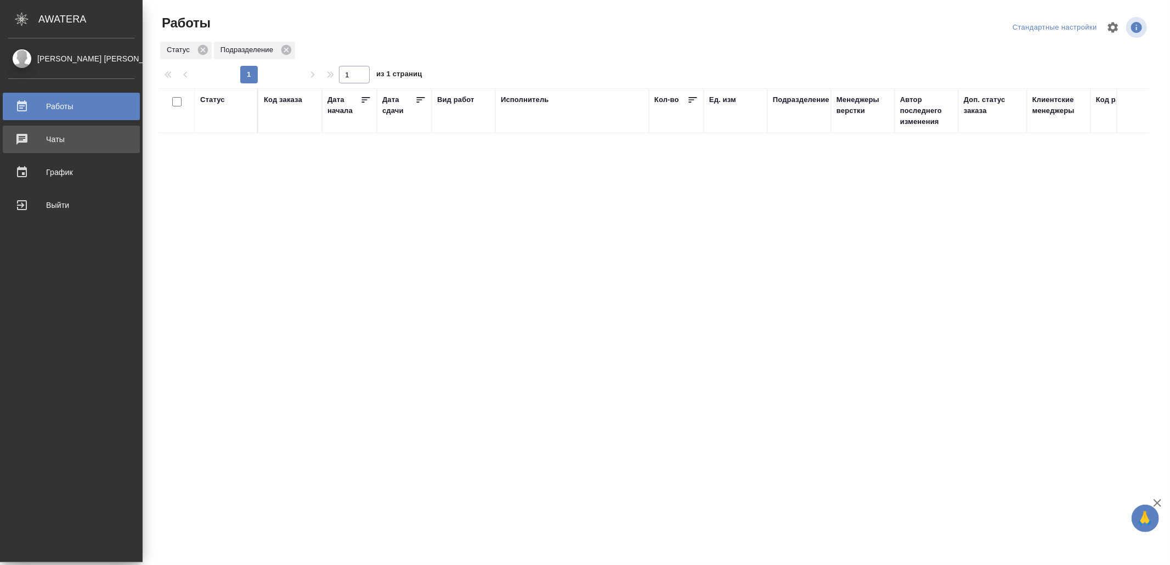
click at [58, 139] on div "Чаты" at bounding box center [71, 139] width 126 height 16
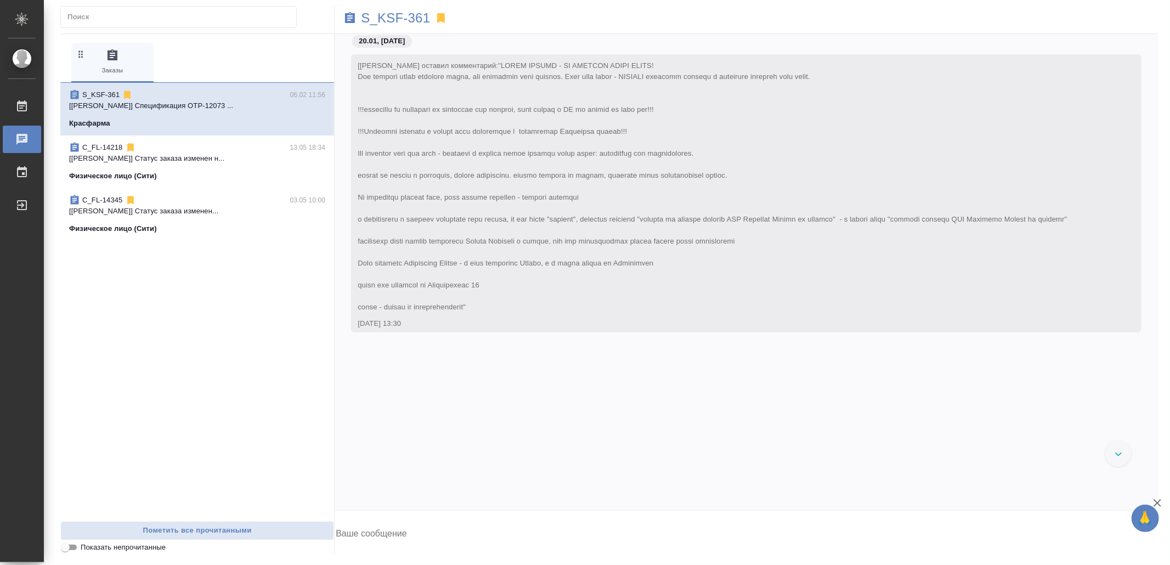
scroll to position [75768, 0]
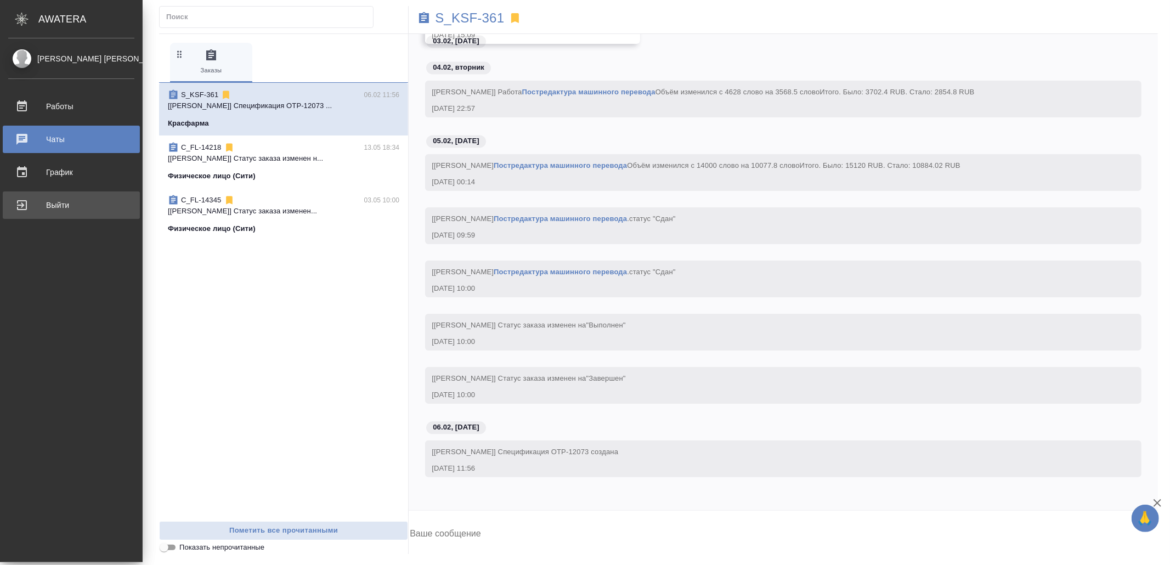
click at [73, 203] on div "Выйти" at bounding box center [71, 205] width 126 height 16
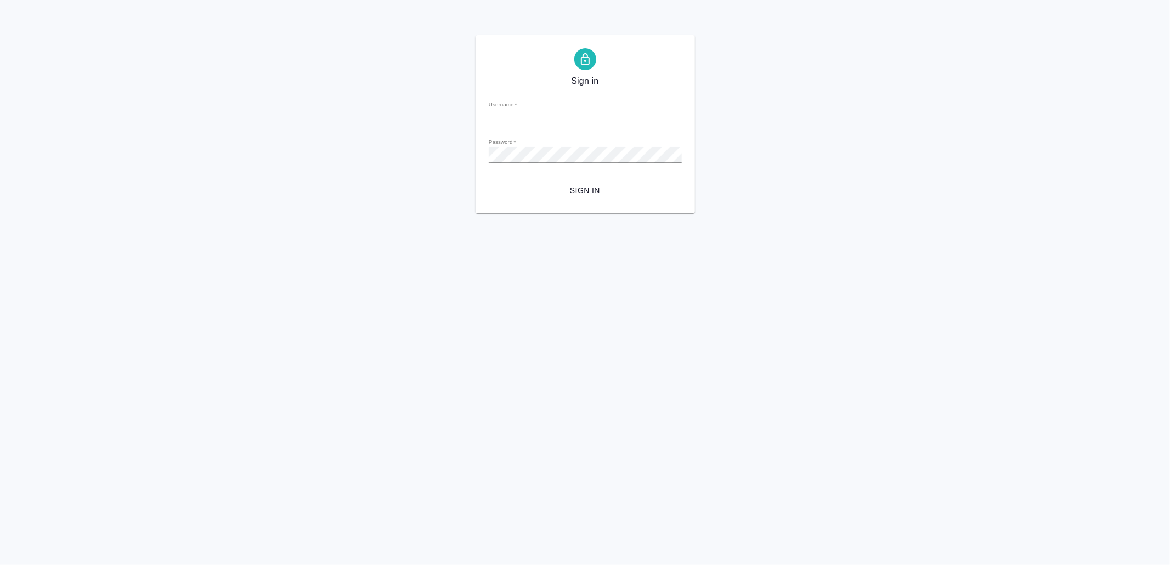
type input "[EMAIL_ADDRESS][DOMAIN_NAME]"
click at [582, 188] on span "Sign in" at bounding box center [586, 191] width 176 height 14
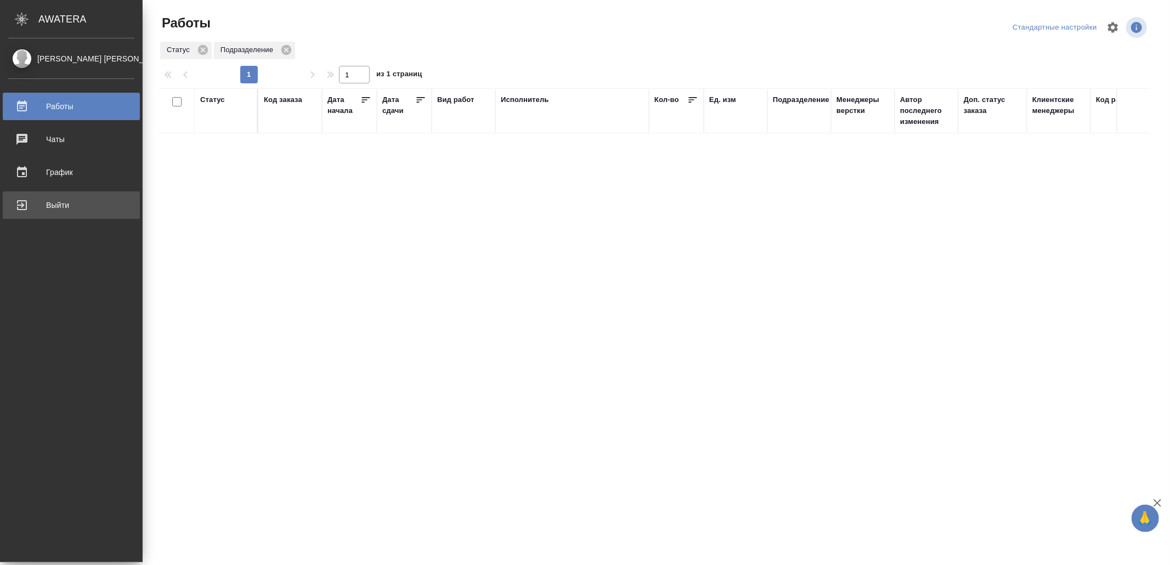
click at [40, 204] on div "Выйти" at bounding box center [71, 205] width 126 height 16
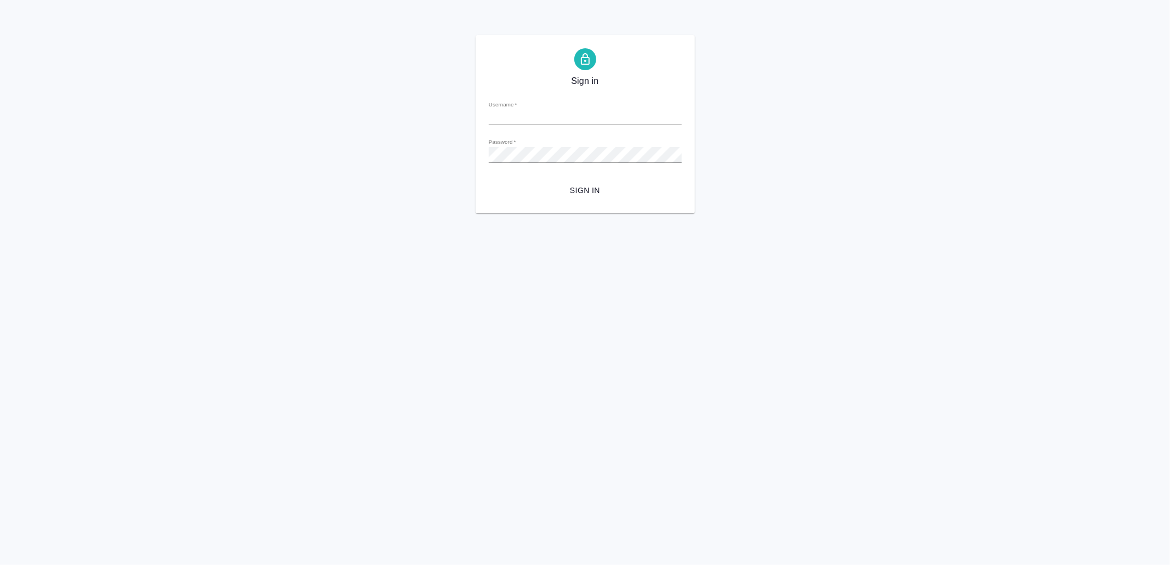
type input "v.yamkovenko@awatera.com"
click at [621, 187] on span "Sign in" at bounding box center [586, 191] width 176 height 14
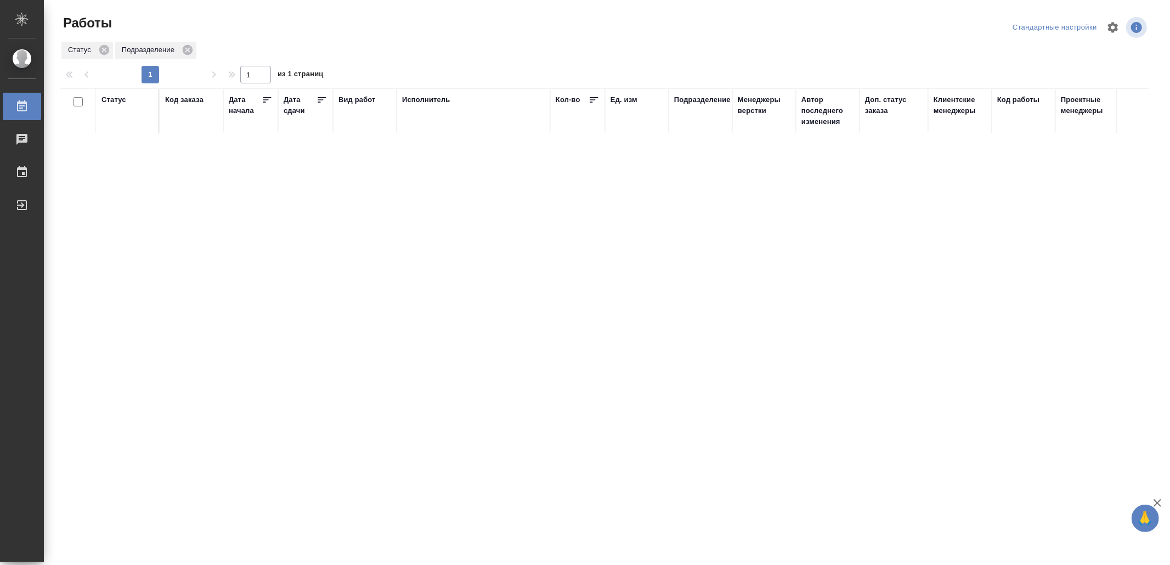
drag, startPoint x: 565, startPoint y: 330, endPoint x: 565, endPoint y: 322, distance: 8.8
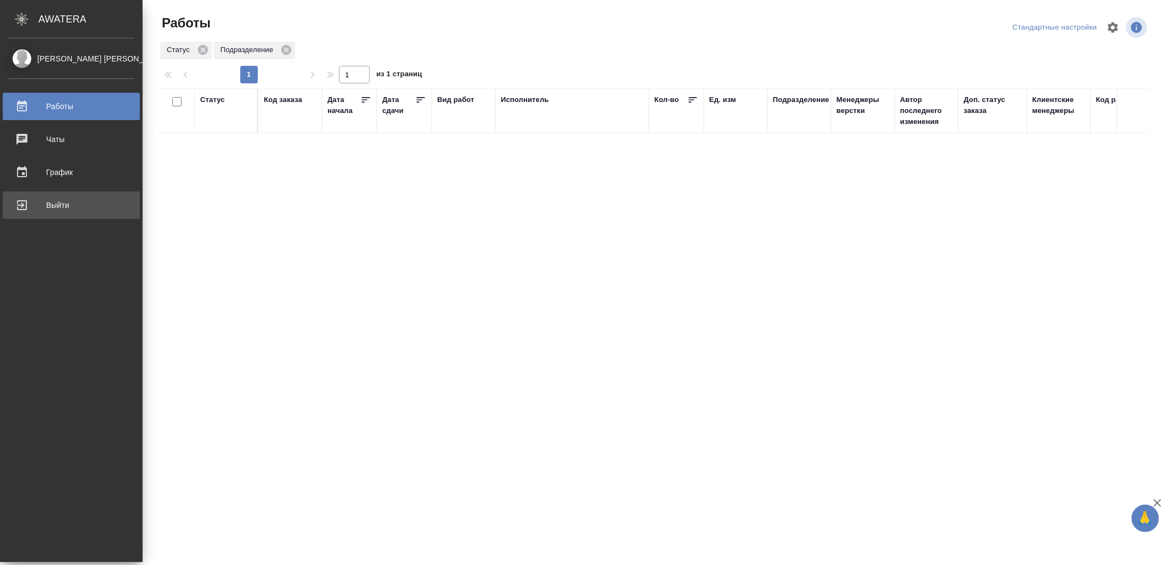
click at [38, 193] on link "Выйти" at bounding box center [71, 204] width 137 height 27
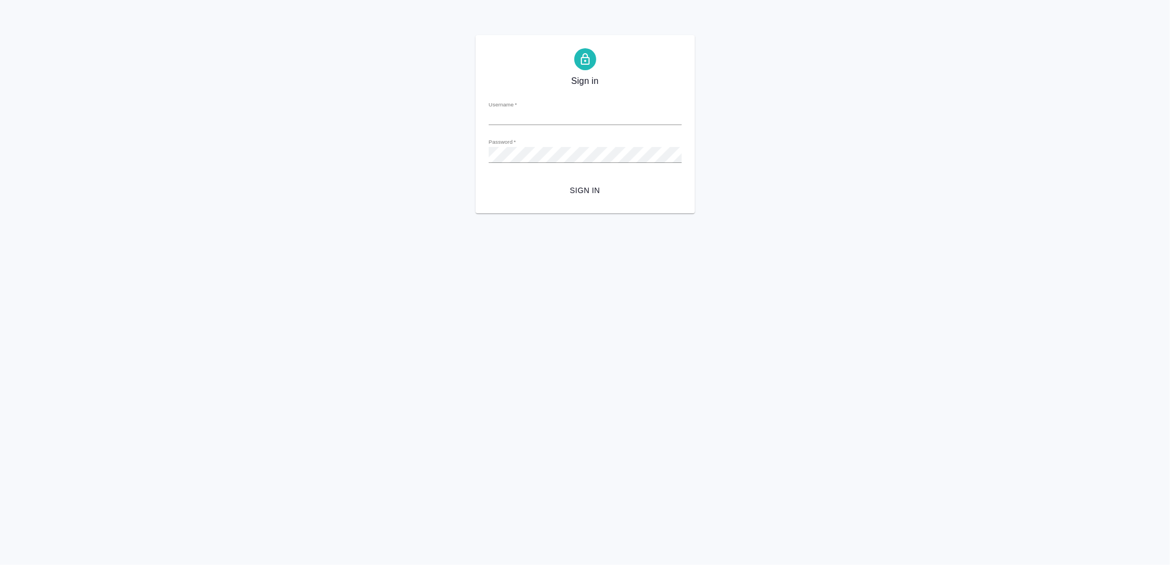
type input "[EMAIL_ADDRESS][DOMAIN_NAME]"
click at [589, 183] on button "Sign in" at bounding box center [585, 191] width 193 height 20
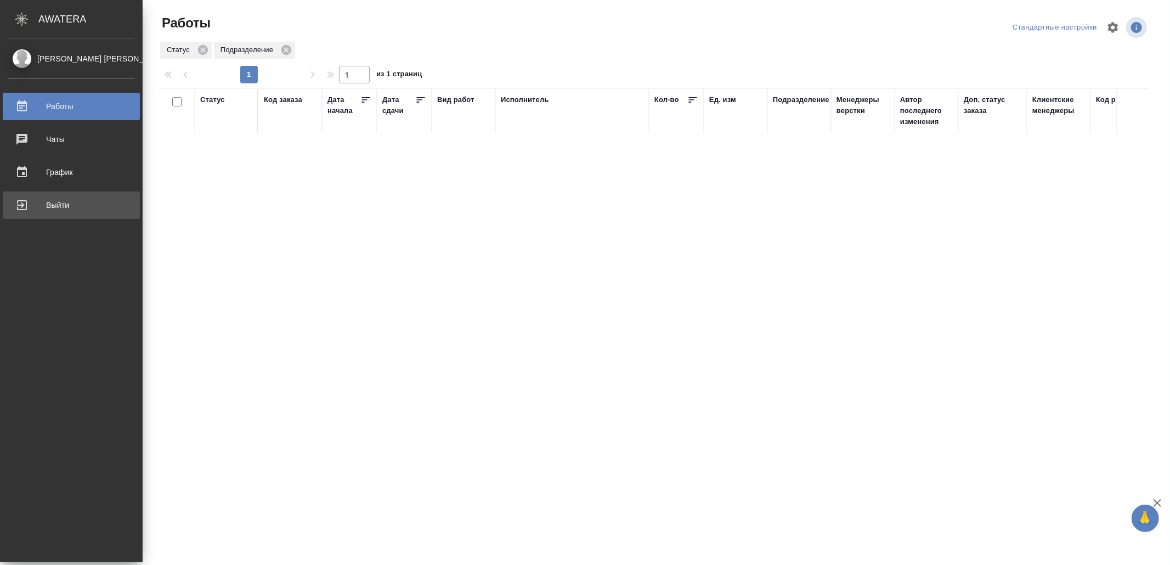
click at [58, 205] on div "Выйти" at bounding box center [71, 205] width 126 height 16
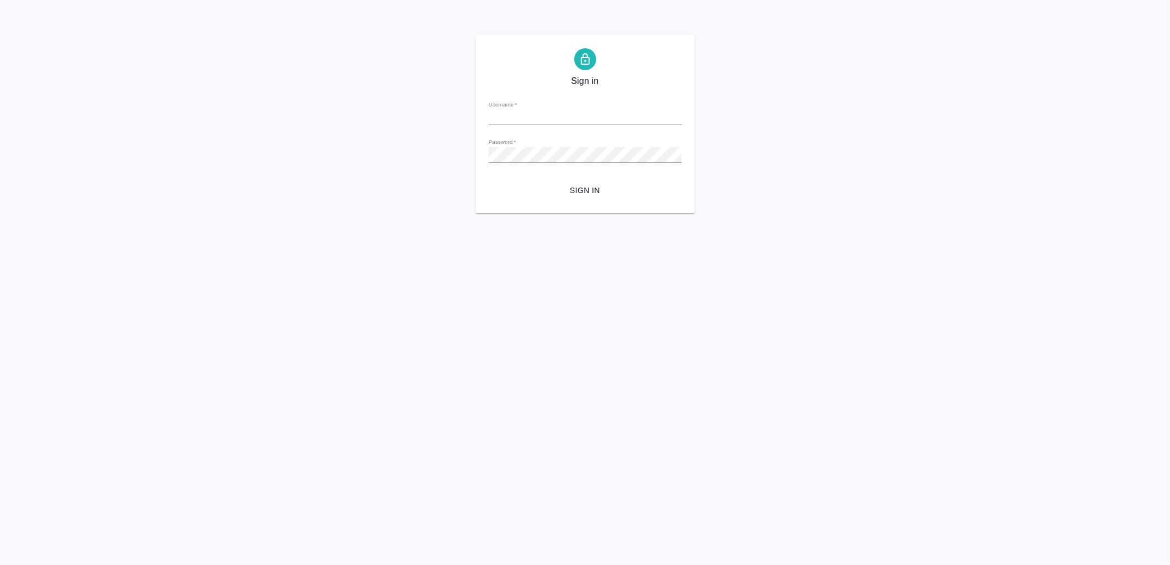
type input "[EMAIL_ADDRESS][DOMAIN_NAME]"
click at [611, 189] on span "Sign in" at bounding box center [586, 191] width 176 height 14
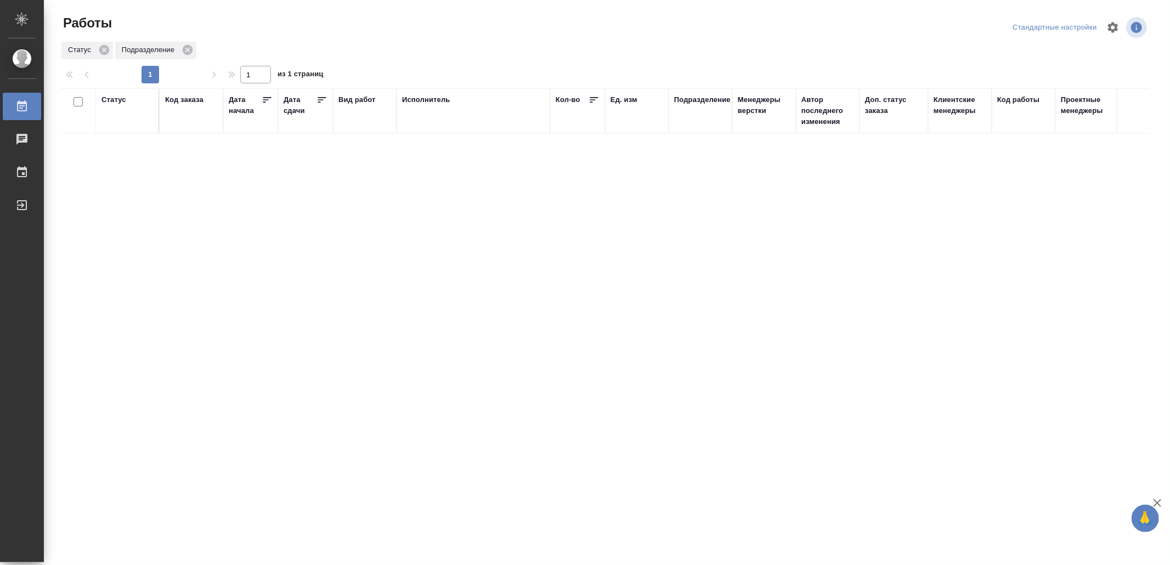
drag, startPoint x: 427, startPoint y: 380, endPoint x: 437, endPoint y: 371, distance: 13.6
click at [1137, 26] on icon "button" at bounding box center [1136, 27] width 11 height 11
click at [1106, 112] on div "Выберите строку" at bounding box center [1066, 108] width 183 height 13
click at [1138, 31] on icon "button" at bounding box center [1136, 27] width 11 height 11
click at [1062, 27] on div "Стандартные настройки" at bounding box center [1055, 27] width 90 height 17
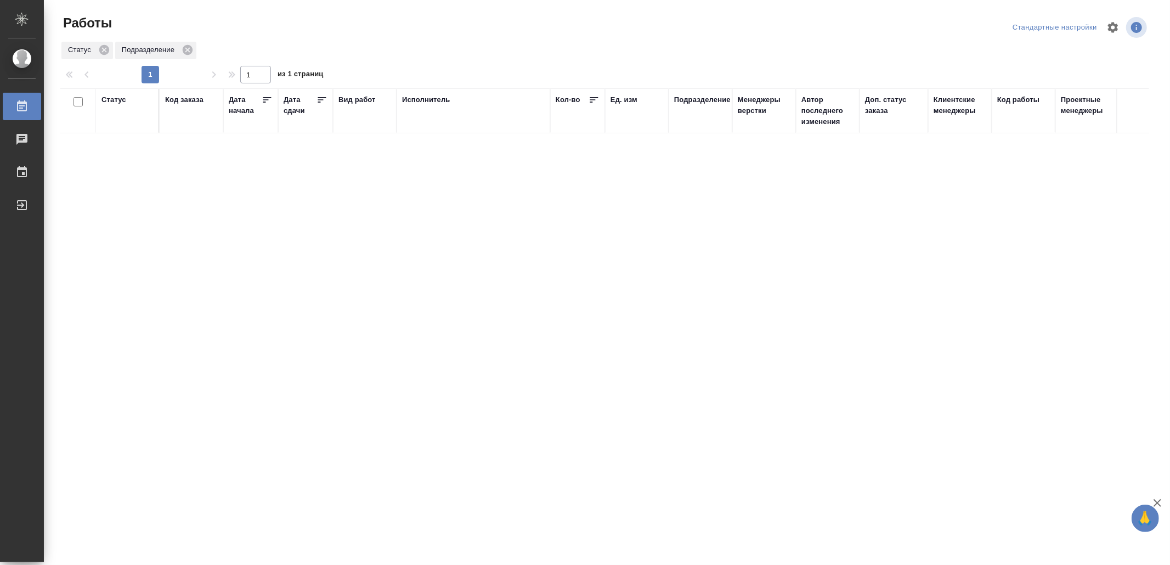
click at [1048, 26] on div "Стандартные настройки" at bounding box center [1055, 27] width 90 height 17
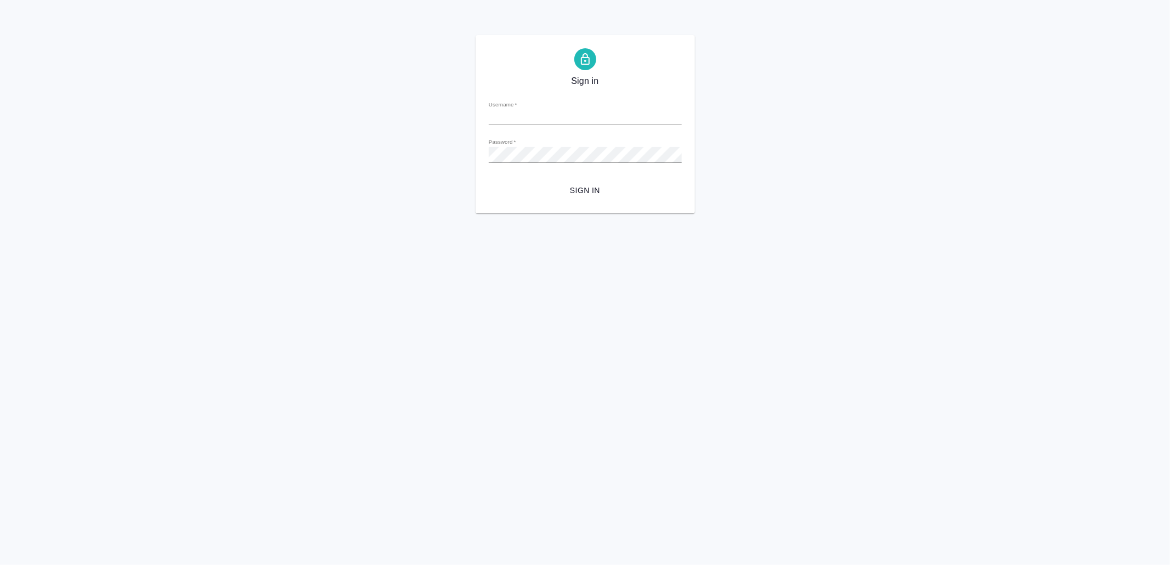
type input "[EMAIL_ADDRESS][DOMAIN_NAME]"
click at [578, 172] on form "Username   * [EMAIL_ADDRESS][DOMAIN_NAME] Password   * urlPath   * / Sign in" at bounding box center [585, 146] width 193 height 108
click at [581, 185] on span "Sign in" at bounding box center [586, 191] width 176 height 14
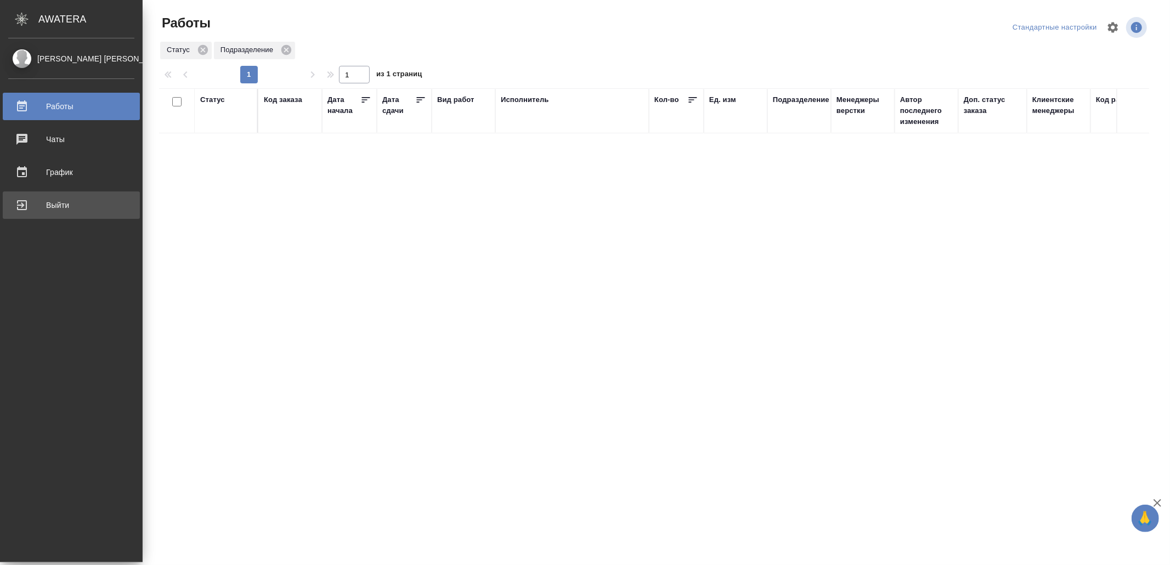
click at [50, 209] on div "Выйти" at bounding box center [71, 205] width 126 height 16
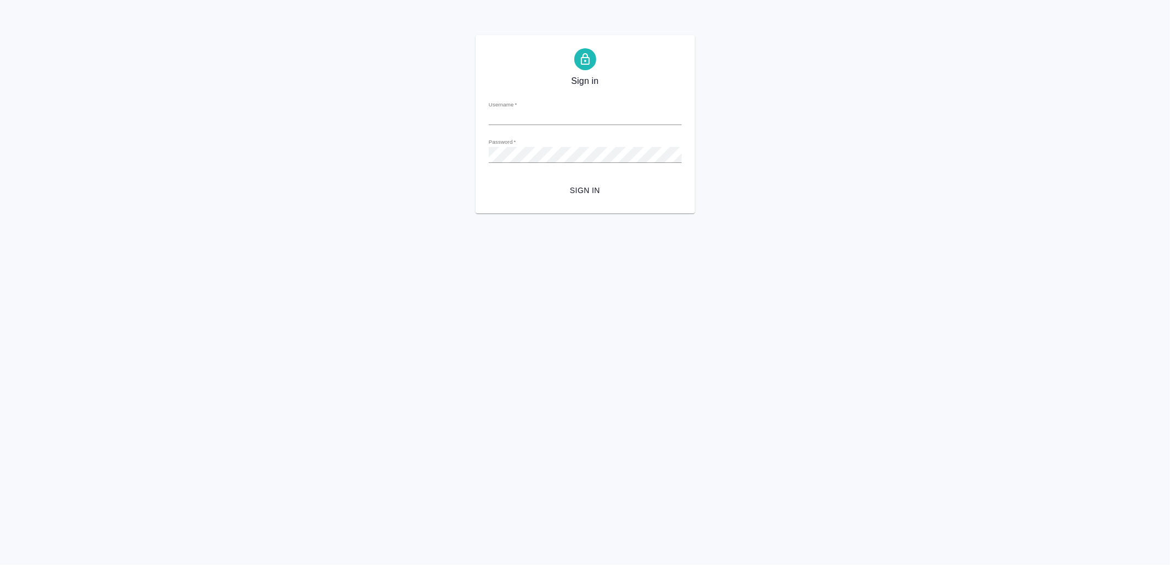
type input "[EMAIL_ADDRESS][DOMAIN_NAME]"
click at [602, 188] on span "Sign in" at bounding box center [586, 191] width 176 height 14
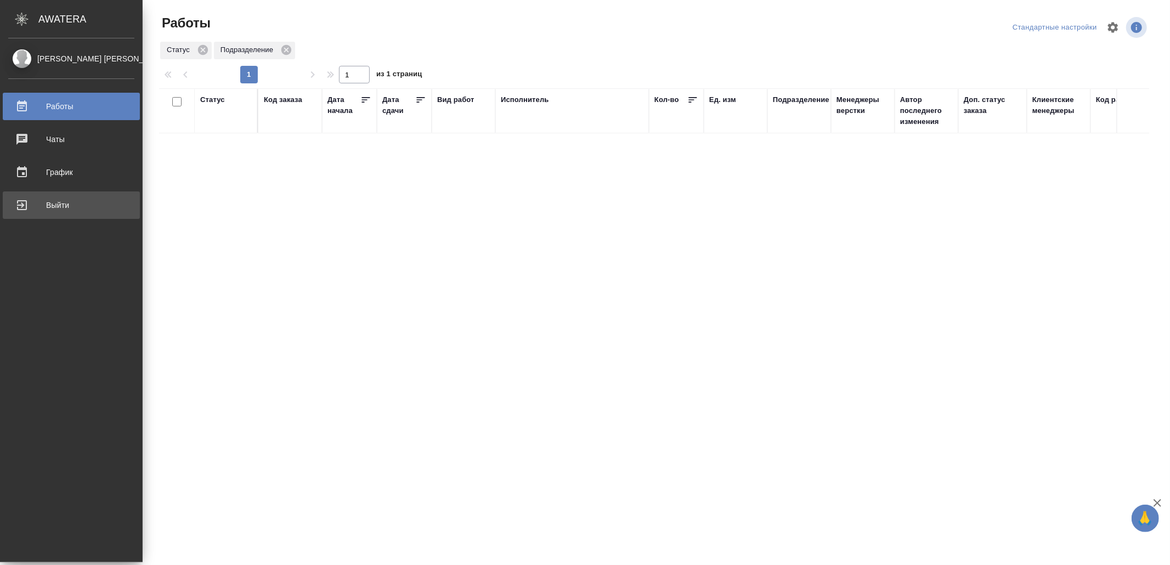
click at [80, 212] on div "Выйти" at bounding box center [71, 205] width 126 height 16
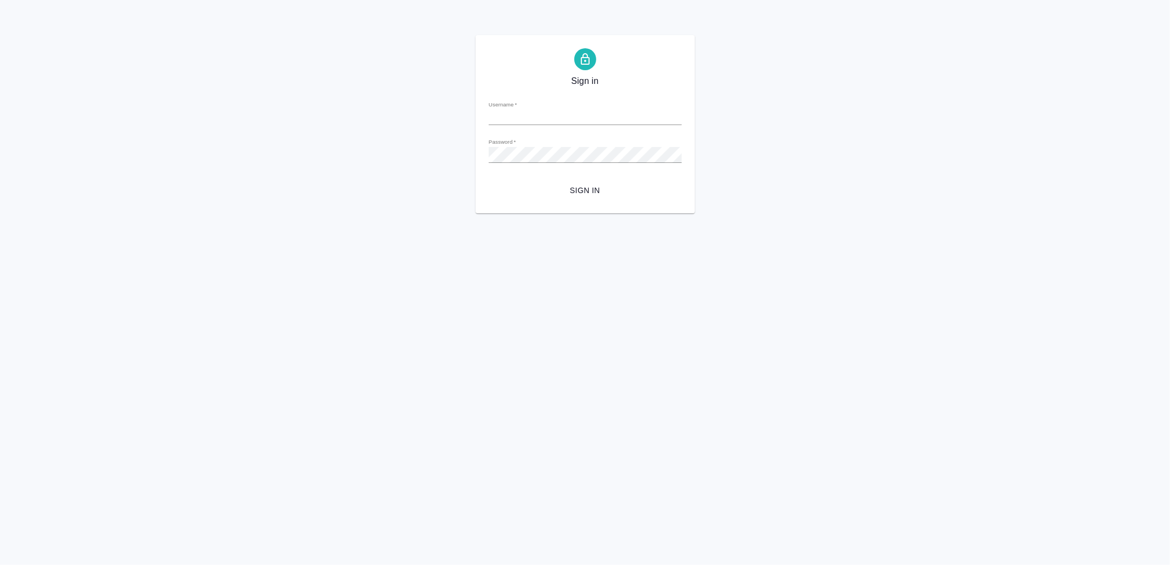
type input "v.yamkovenko@awatera.com"
click at [579, 181] on button "Sign in" at bounding box center [585, 191] width 193 height 20
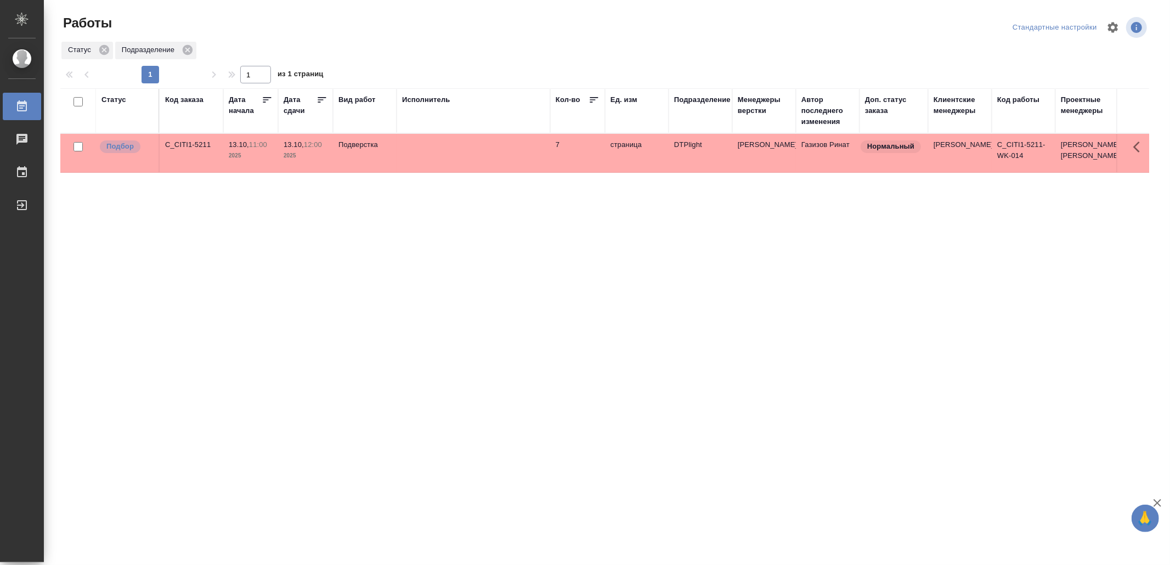
drag, startPoint x: 0, startPoint y: 0, endPoint x: 418, endPoint y: 238, distance: 480.9
click at [330, 241] on div "Статус Код заказа Дата начала Дата сдачи Вид работ Исполнитель Кол-во Ед. изм П…" at bounding box center [604, 285] width 1089 height 395
click at [517, 154] on td at bounding box center [474, 153] width 154 height 38
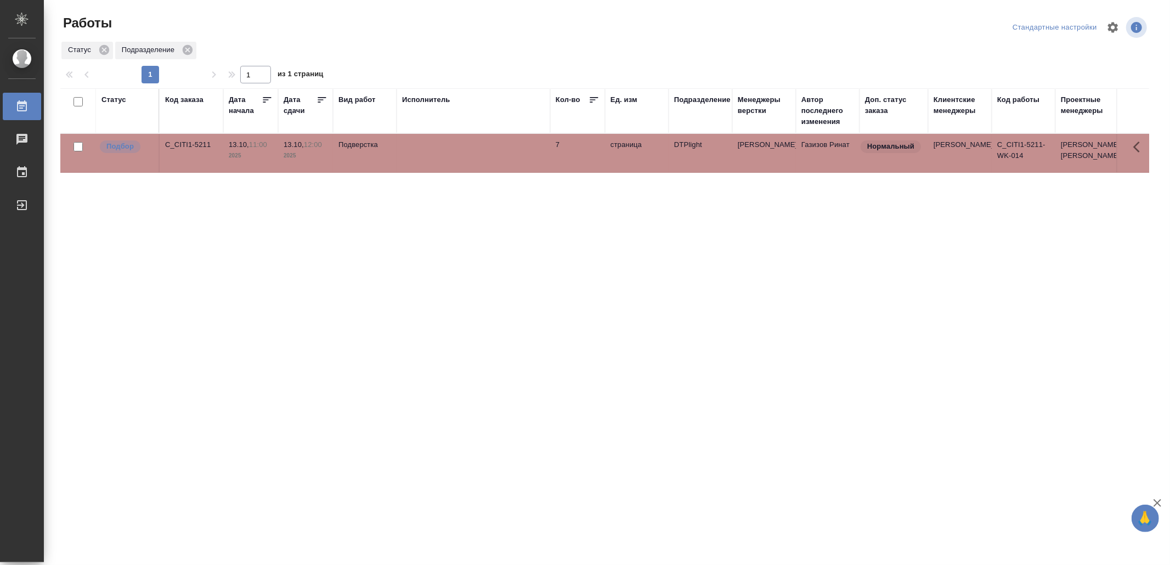
click at [516, 154] on td at bounding box center [474, 153] width 154 height 38
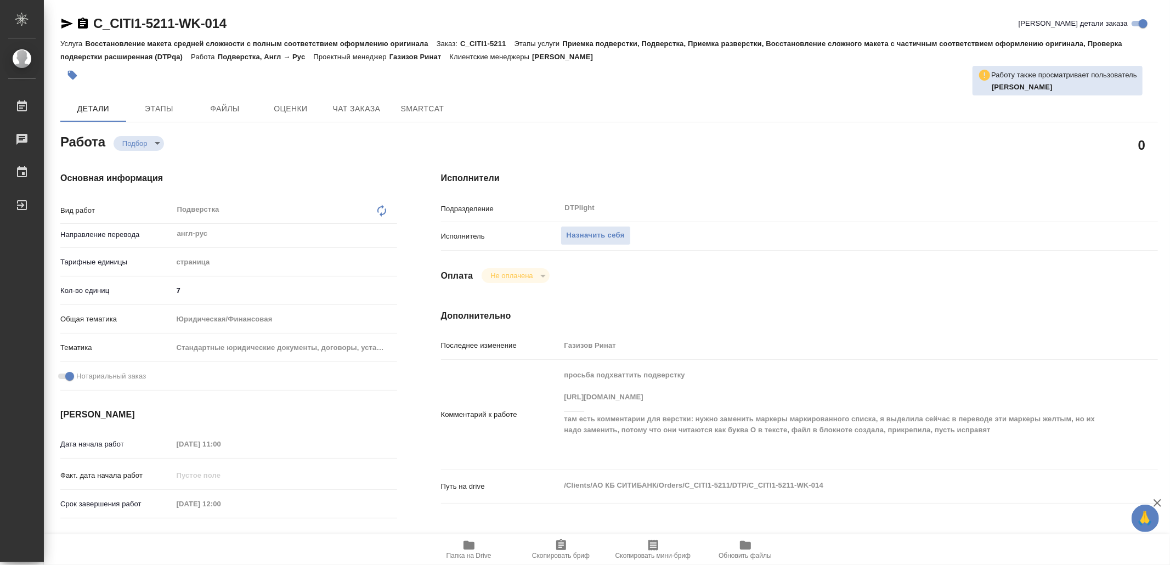
click at [468, 545] on icon "button" at bounding box center [469, 545] width 11 height 9
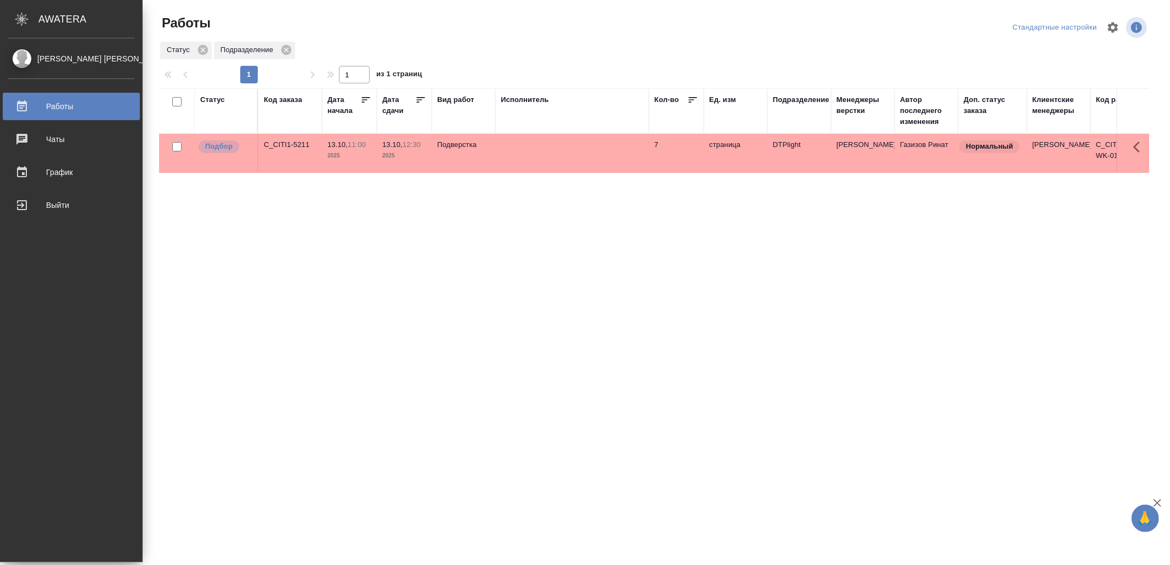
click at [29, 204] on div "Выйти" at bounding box center [71, 205] width 126 height 16
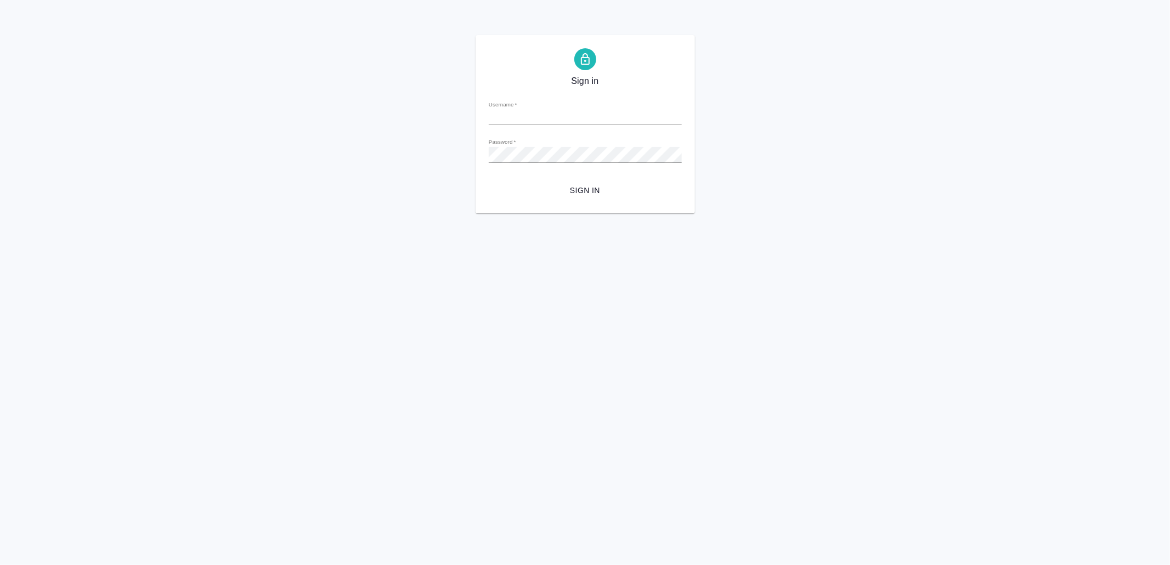
type input "[EMAIL_ADDRESS][DOMAIN_NAME]"
click at [585, 191] on span "Sign in" at bounding box center [586, 191] width 176 height 14
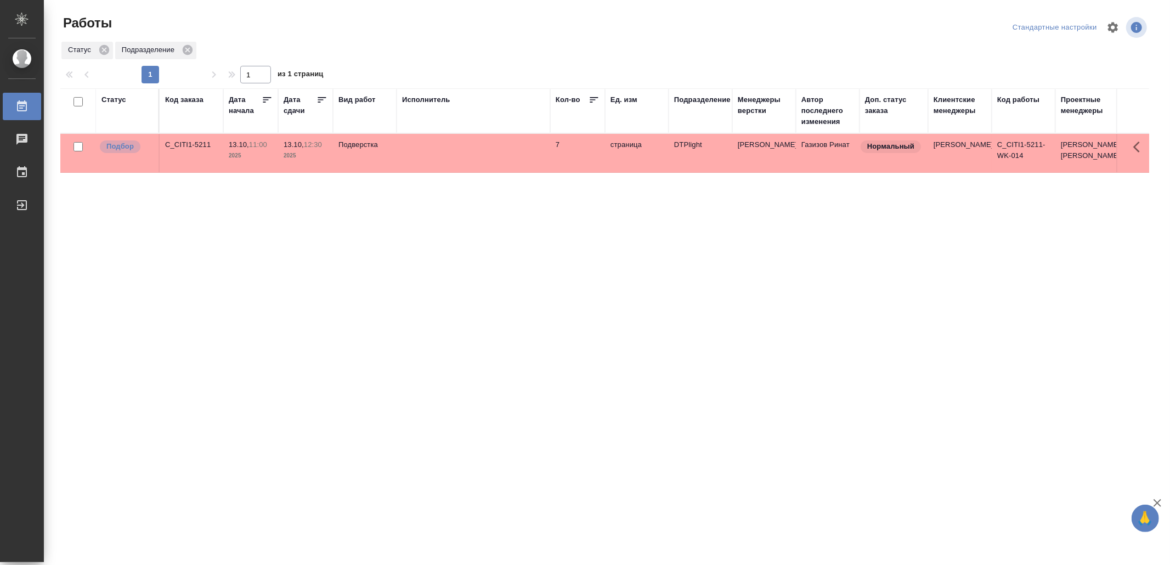
drag, startPoint x: 402, startPoint y: 381, endPoint x: 411, endPoint y: 374, distance: 11.4
drag, startPoint x: 446, startPoint y: 262, endPoint x: 453, endPoint y: 257, distance: 8.7
drag, startPoint x: 0, startPoint y: 0, endPoint x: 497, endPoint y: 273, distance: 566.5
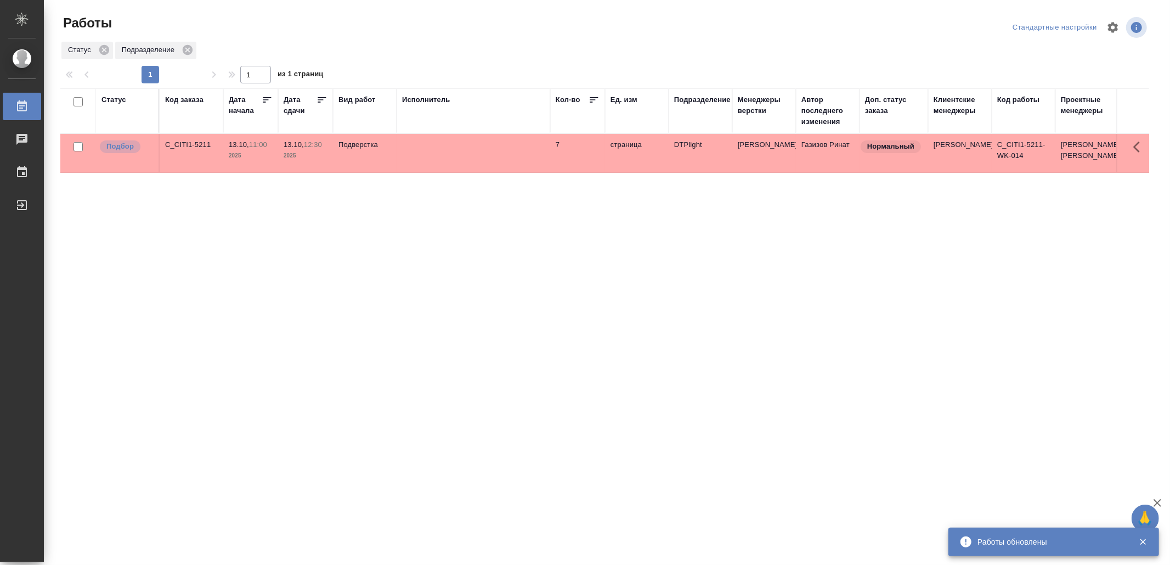
drag, startPoint x: 382, startPoint y: 279, endPoint x: 391, endPoint y: 279, distance: 8.8
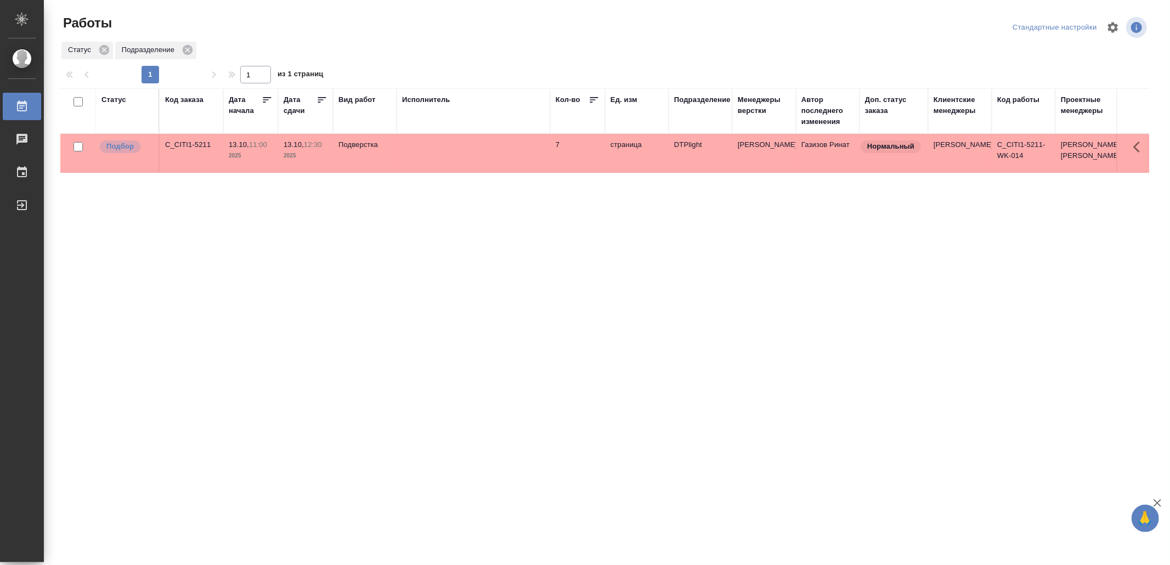
drag, startPoint x: 486, startPoint y: 277, endPoint x: 491, endPoint y: 269, distance: 9.6
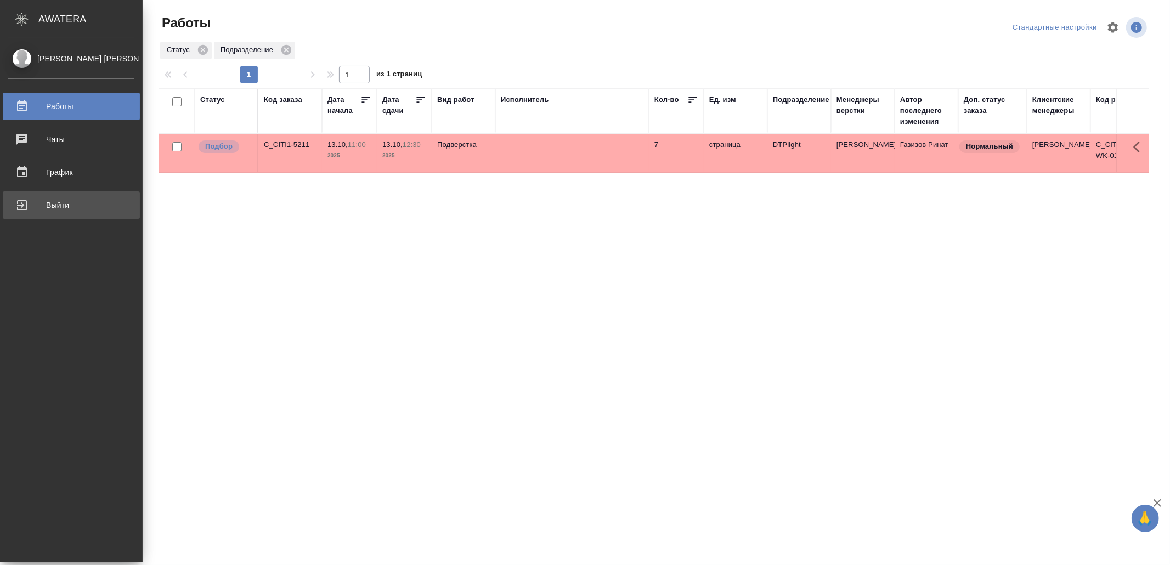
click at [58, 202] on div "Выйти" at bounding box center [71, 205] width 126 height 16
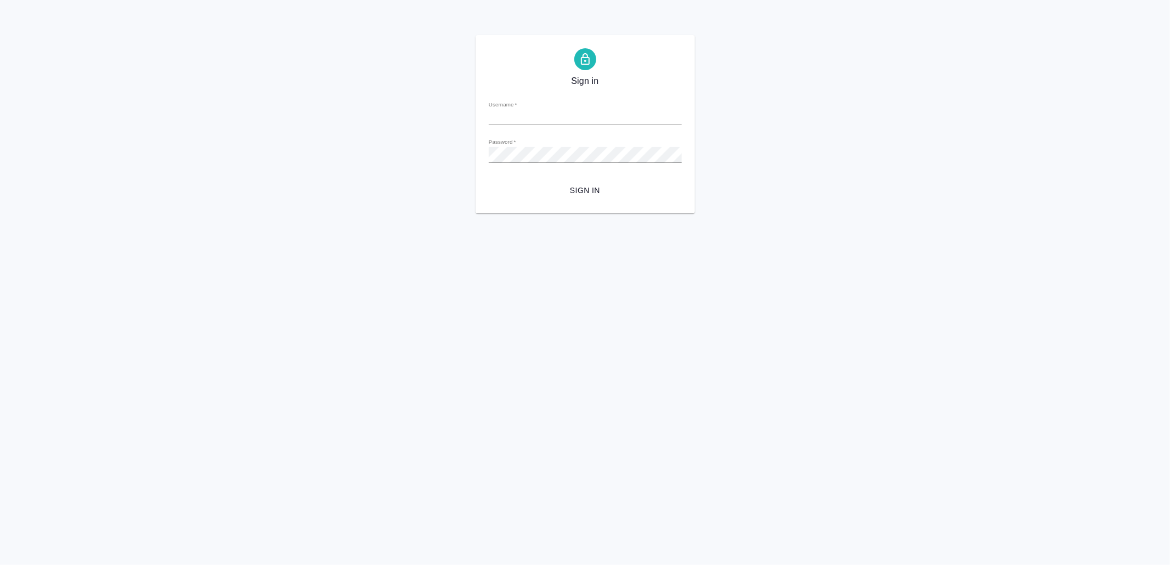
type input "v.yamkovenko@awatera.com"
click at [583, 190] on span "Sign in" at bounding box center [586, 191] width 176 height 14
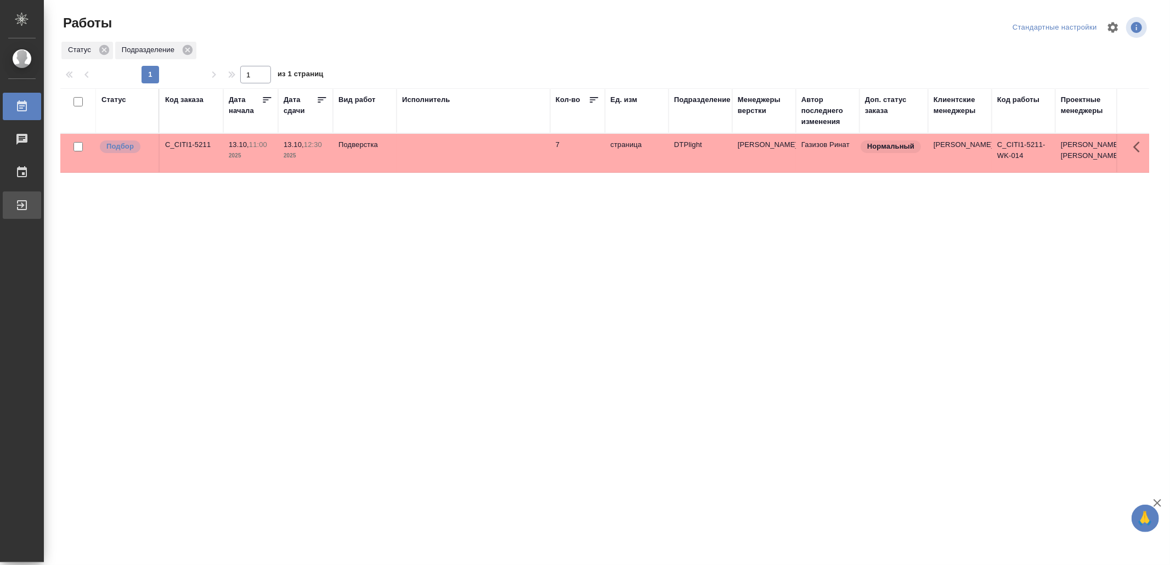
click at [22, 200] on div "Выйти" at bounding box center [8, 205] width 27 height 16
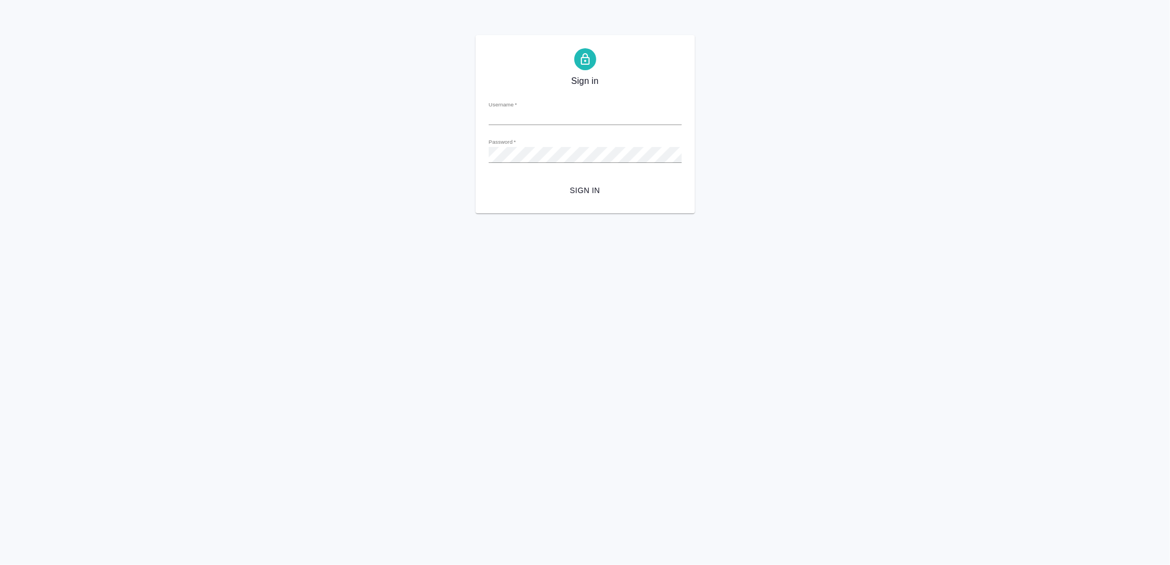
type input "v.yamkovenko@awatera.com"
click at [597, 184] on span "Sign in" at bounding box center [586, 191] width 176 height 14
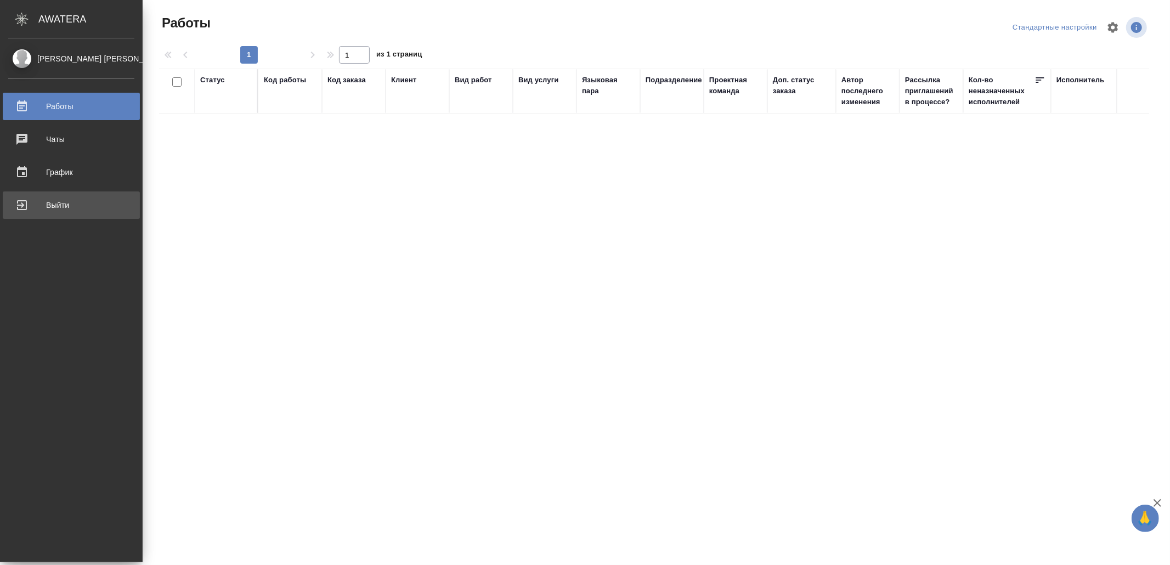
click at [32, 207] on div "Выйти" at bounding box center [71, 205] width 126 height 16
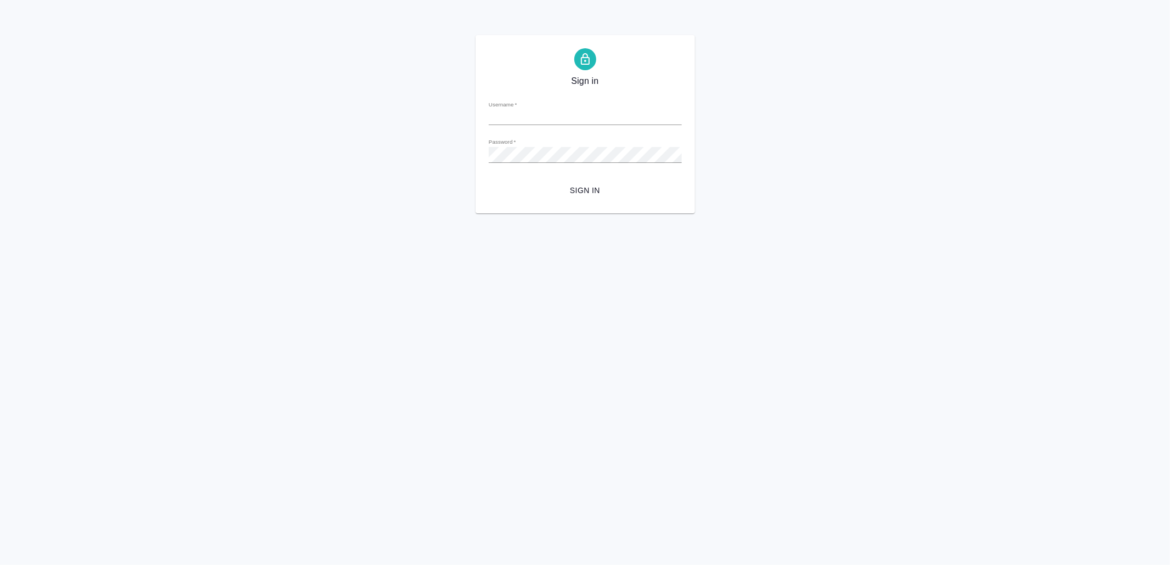
type input "[EMAIL_ADDRESS][DOMAIN_NAME]"
click at [609, 185] on span "Sign in" at bounding box center [586, 191] width 176 height 14
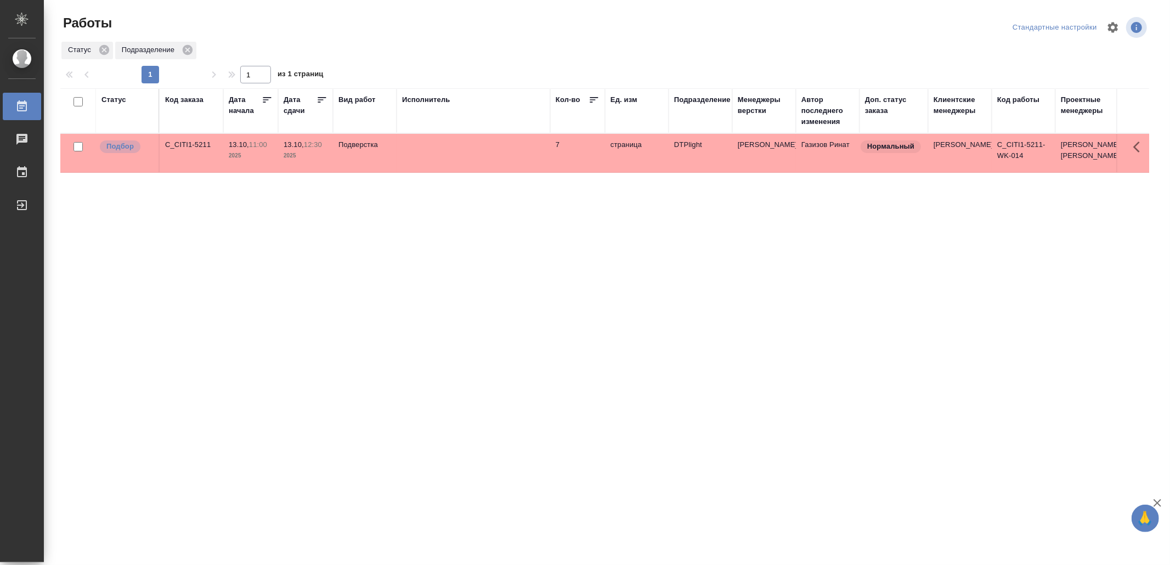
click at [506, 159] on td at bounding box center [474, 153] width 154 height 38
drag, startPoint x: 0, startPoint y: 0, endPoint x: 405, endPoint y: 292, distance: 499.2
drag, startPoint x: 410, startPoint y: 311, endPoint x: 419, endPoint y: 282, distance: 29.9
